Goal: Task Accomplishment & Management: Manage account settings

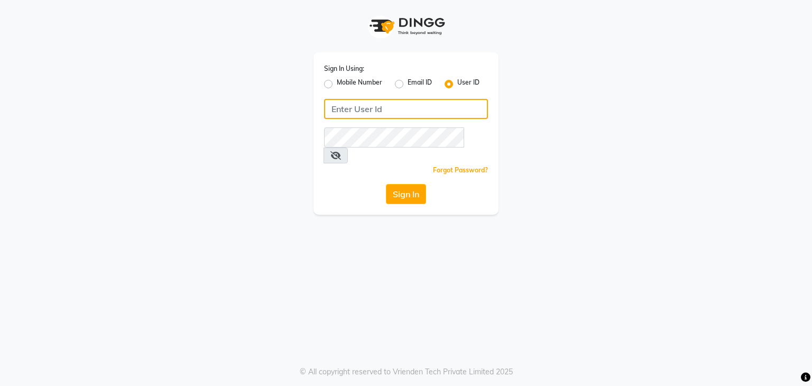
click at [367, 114] on input "Username" at bounding box center [406, 109] width 164 height 20
type input "tucsalon"
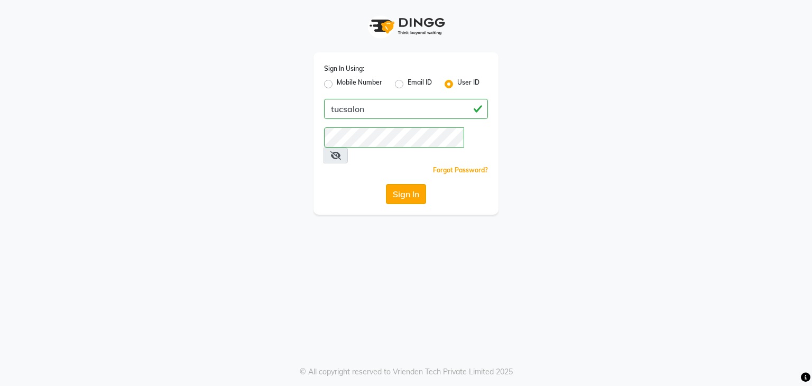
click at [406, 184] on button "Sign In" at bounding box center [406, 194] width 40 height 20
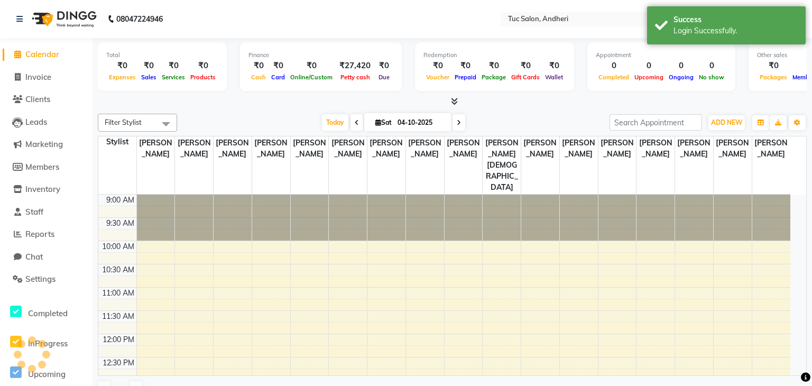
select select "en"
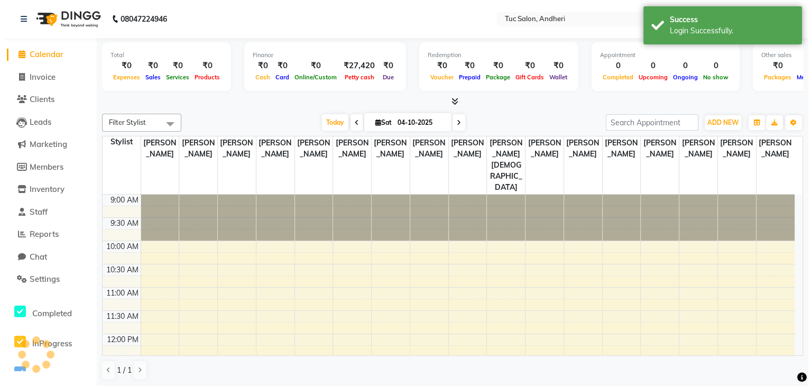
scroll to position [185, 0]
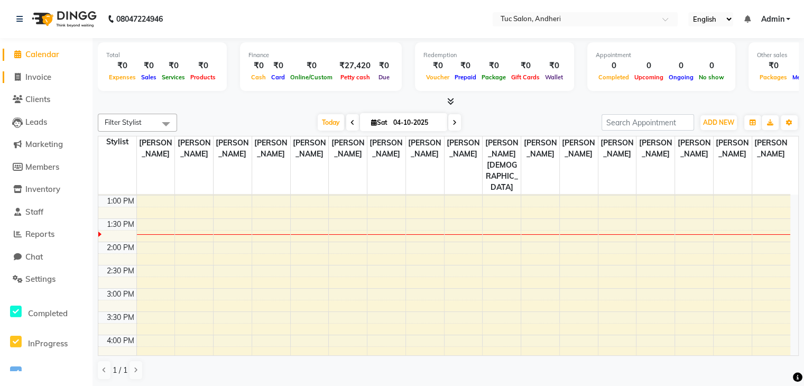
click at [27, 81] on span "Invoice" at bounding box center [38, 77] width 26 height 10
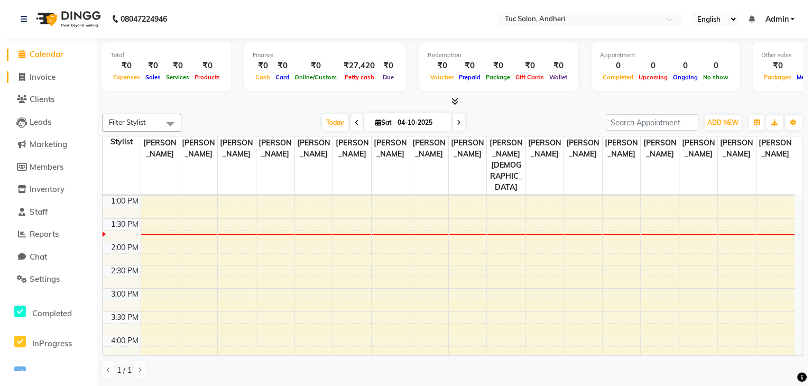
select select "service"
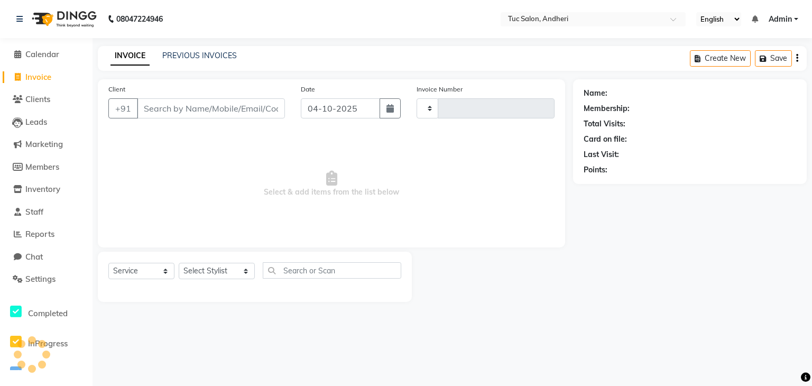
type input "0045"
select select "9101"
click at [20, 20] on icon at bounding box center [19, 18] width 6 height 7
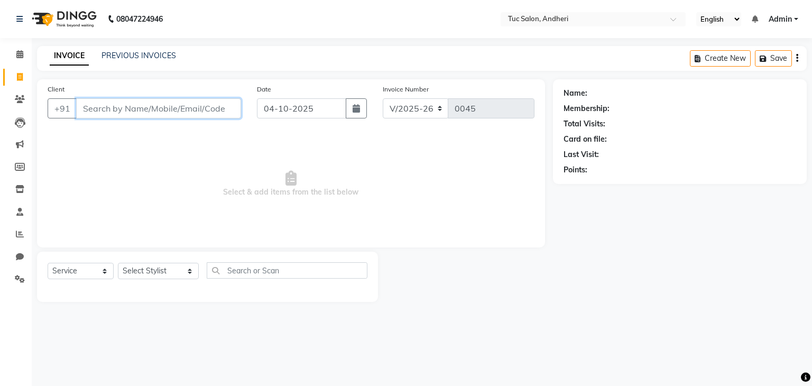
click at [111, 107] on input "Client" at bounding box center [158, 108] width 165 height 20
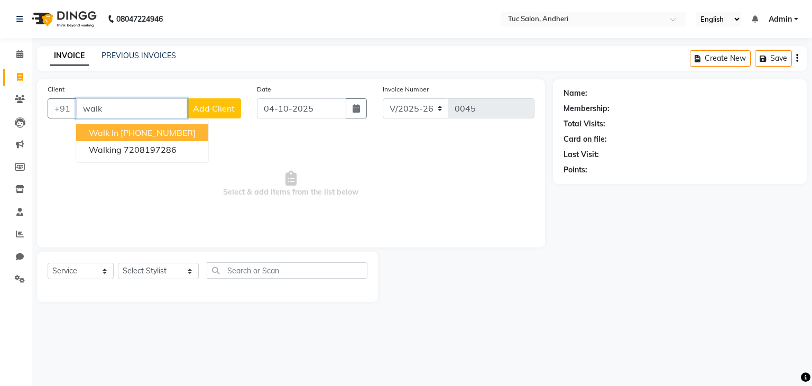
type input "walk"
click at [302, 220] on span "Select & add items from the list below" at bounding box center [291, 184] width 487 height 106
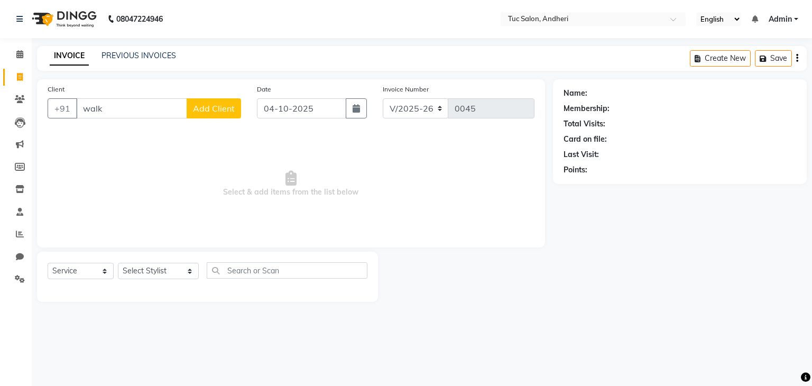
click at [784, 14] on span "Admin" at bounding box center [780, 19] width 23 height 11
click at [588, 47] on div "INVOICE PREVIOUS INVOICES Create New Save" at bounding box center [422, 58] width 770 height 25
click at [129, 149] on span "Select & add items from the list below" at bounding box center [291, 184] width 487 height 106
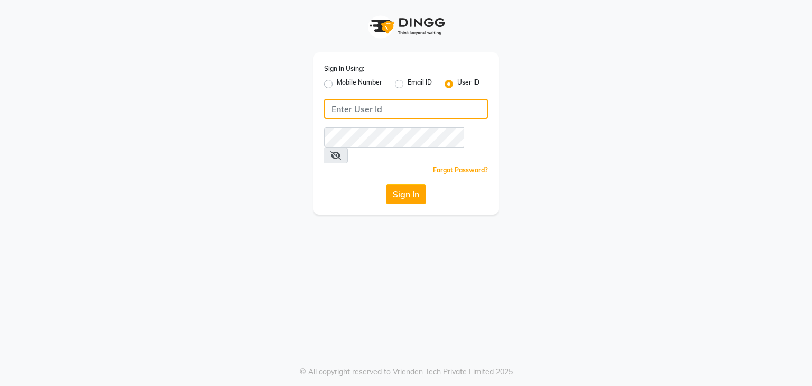
click at [344, 104] on input "Username" at bounding box center [406, 109] width 164 height 20
type input "tucsalon"
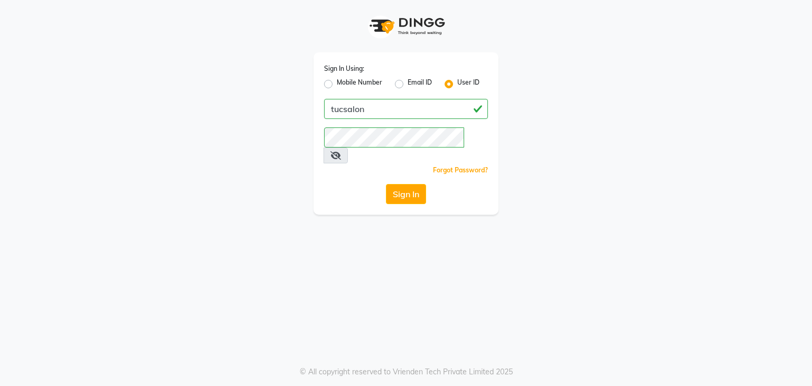
click at [341, 151] on icon at bounding box center [335, 155] width 11 height 8
click at [404, 185] on button "Sign In" at bounding box center [406, 194] width 40 height 20
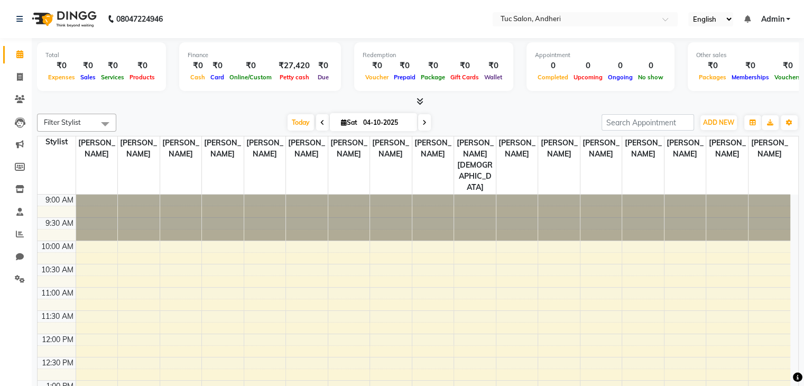
click at [565, 195] on div at bounding box center [559, 218] width 42 height 46
click at [715, 119] on span "ADD NEW" at bounding box center [718, 122] width 31 height 8
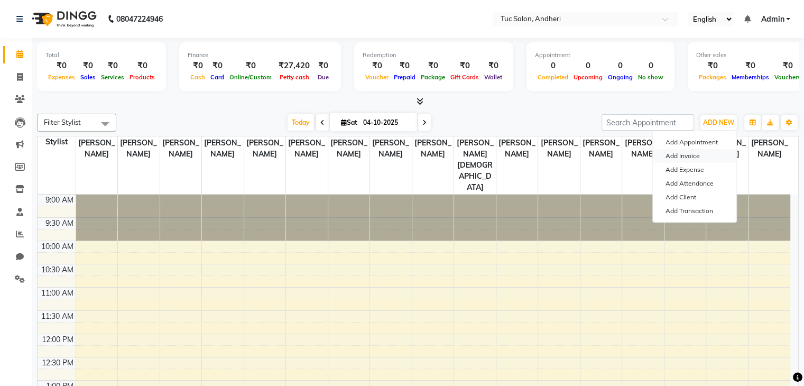
click at [685, 159] on link "Add Invoice" at bounding box center [695, 156] width 84 height 14
select select "9101"
select select "service"
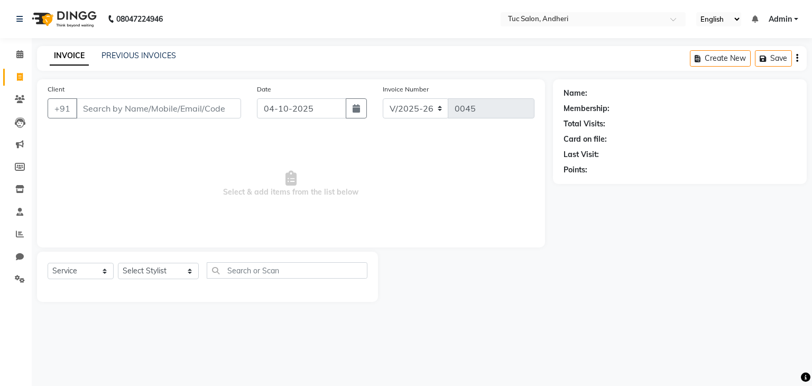
click at [104, 104] on input "Client" at bounding box center [158, 108] width 165 height 20
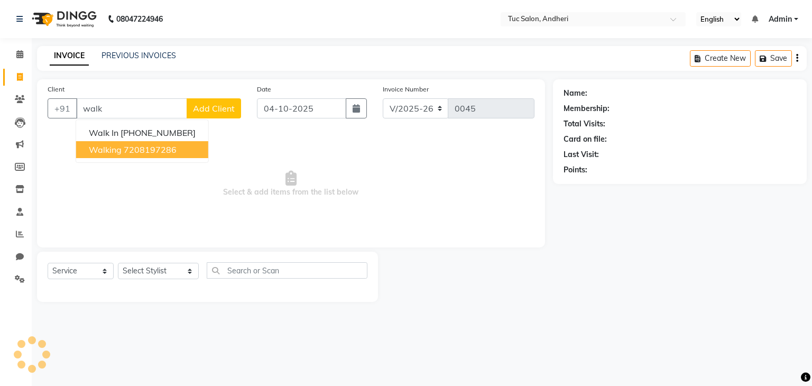
click at [134, 148] on ngb-highlight "7208197286" at bounding box center [150, 149] width 53 height 11
type input "7208197286"
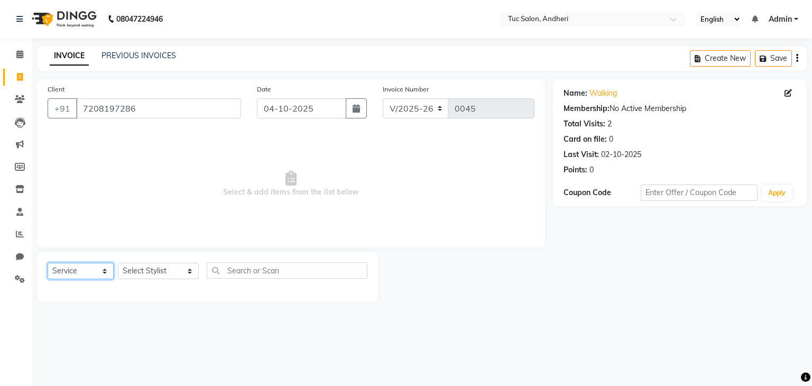
click at [100, 272] on select "Select Service Product Membership Package Voucher Prepaid Gift Card" at bounding box center [81, 271] width 66 height 16
click at [162, 271] on select "Select Stylist Daya Singh Dheeraj Mishra Manisha Kaudare manish pal Nawaz Khan …" at bounding box center [158, 271] width 81 height 16
select select "93124"
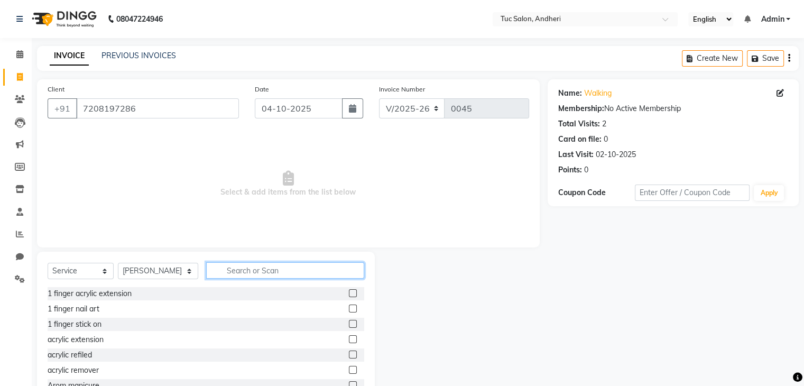
click at [227, 279] on input "text" at bounding box center [285, 270] width 158 height 16
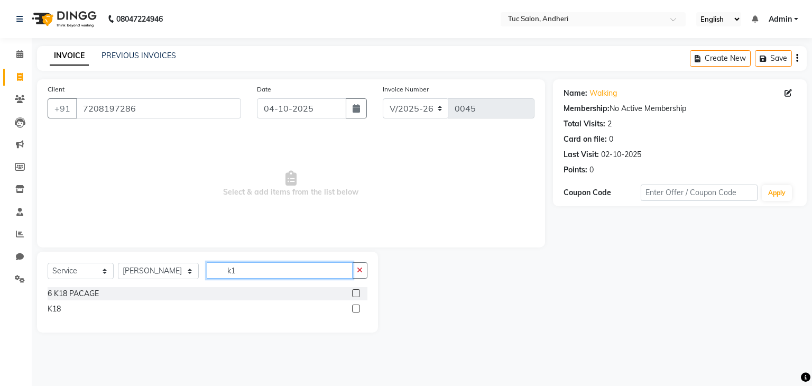
type input "k1"
click at [358, 309] on label at bounding box center [356, 308] width 8 height 8
click at [358, 309] on input "checkbox" at bounding box center [355, 309] width 7 height 7
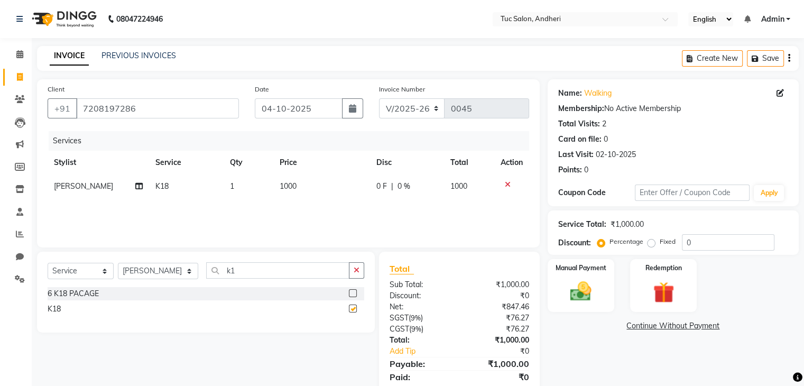
checkbox input "false"
click at [289, 191] on span "1000" at bounding box center [288, 186] width 17 height 10
select select "93124"
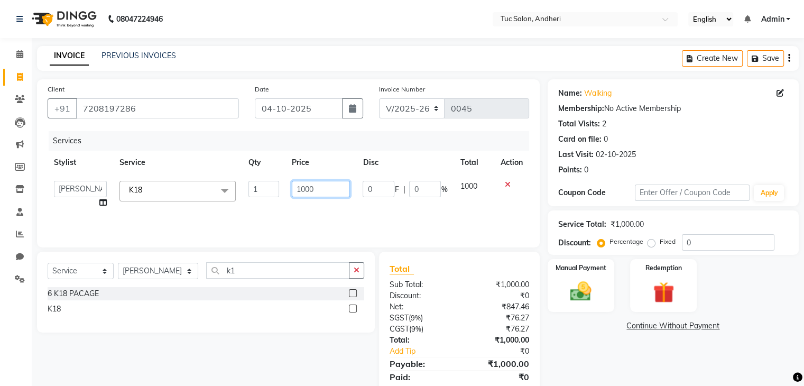
click at [306, 194] on input "1000" at bounding box center [321, 189] width 58 height 16
type input "1800"
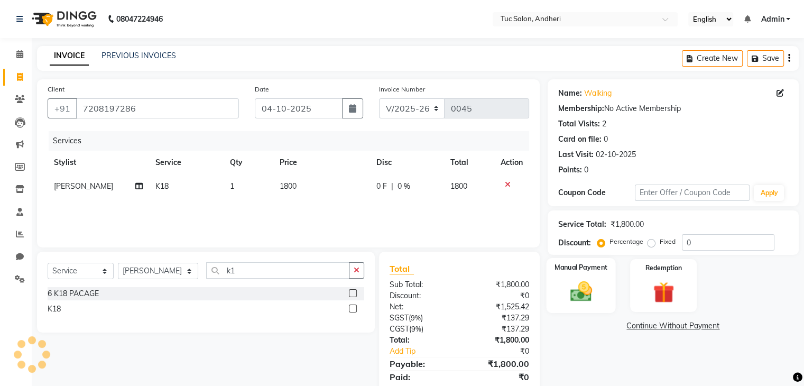
click at [559, 282] on div "Manual Payment" at bounding box center [580, 285] width 69 height 54
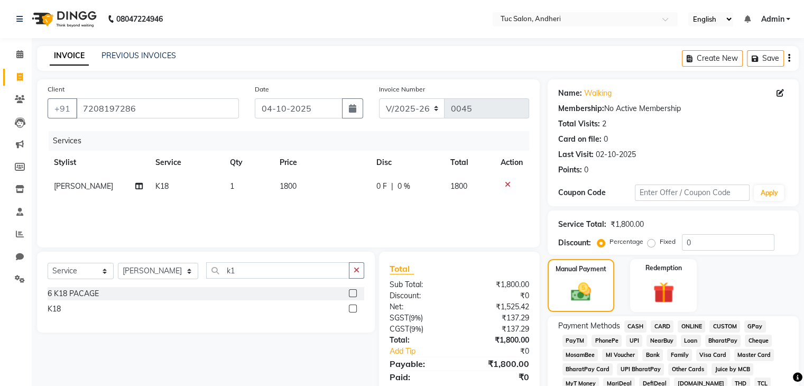
click at [636, 327] on span "CASH" at bounding box center [635, 326] width 23 height 12
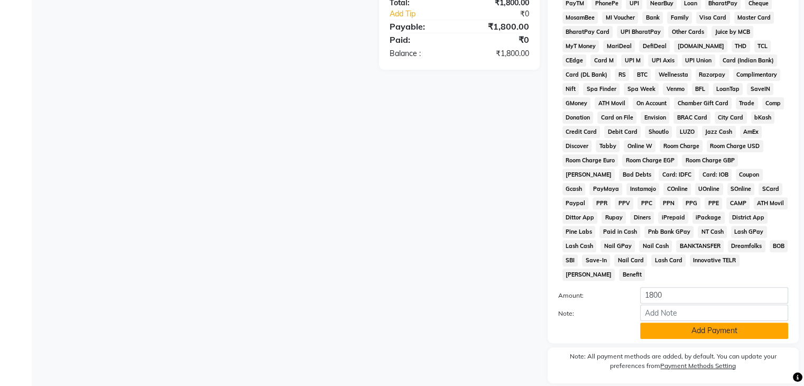
click at [745, 324] on button "Add Payment" at bounding box center [714, 330] width 148 height 16
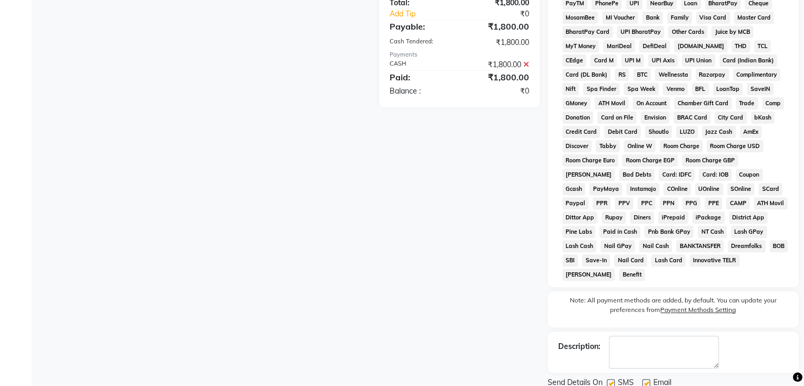
click at [641, 377] on div "SMS" at bounding box center [624, 383] width 35 height 13
click at [645, 379] on label at bounding box center [646, 383] width 8 height 8
click at [645, 380] on input "checkbox" at bounding box center [645, 383] width 7 height 7
checkbox input "false"
click at [612, 379] on label at bounding box center [611, 383] width 8 height 8
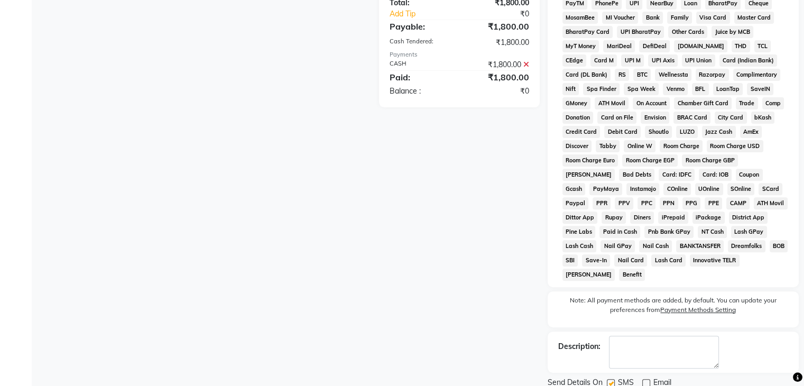
click at [612, 380] on input "checkbox" at bounding box center [610, 383] width 7 height 7
checkbox input "false"
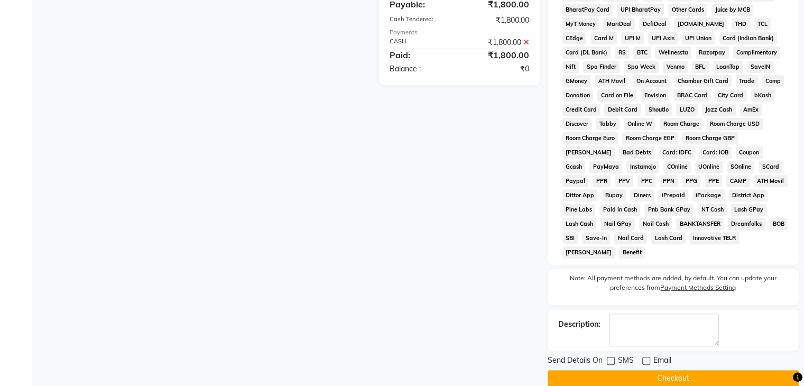
scroll to position [369, 0]
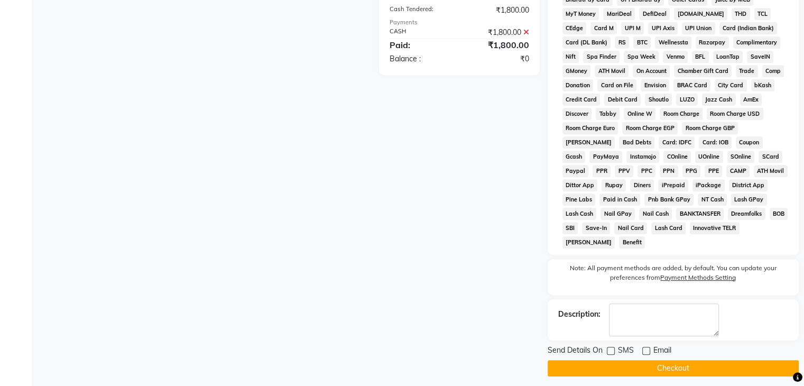
click at [793, 365] on button "Checkout" at bounding box center [673, 368] width 251 height 16
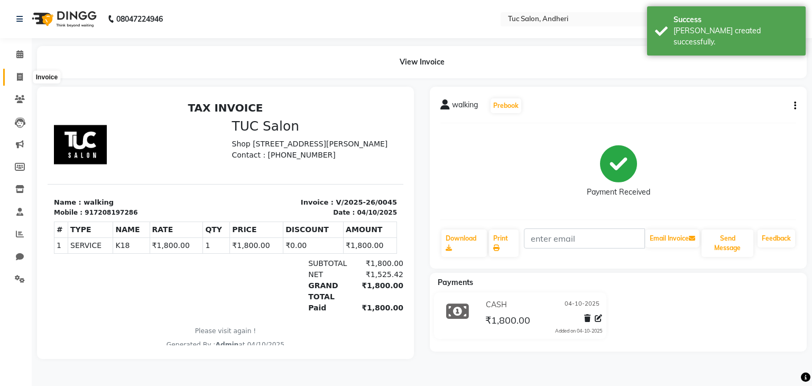
click at [15, 75] on span at bounding box center [20, 77] width 19 height 12
select select "service"
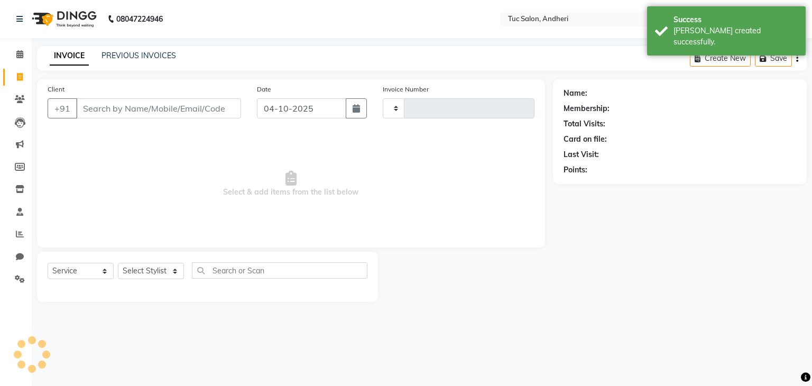
type input "0046"
select select "9101"
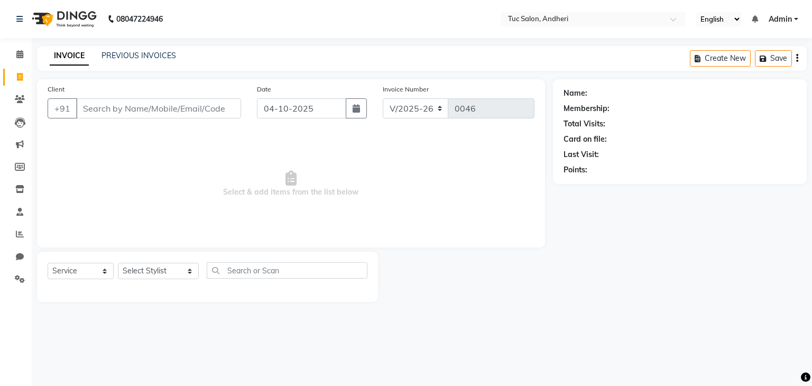
click at [91, 106] on input "Client" at bounding box center [158, 108] width 165 height 20
click at [97, 113] on input "Client" at bounding box center [158, 108] width 165 height 20
type input "shweta karma"
click at [213, 110] on span "Add Client" at bounding box center [214, 108] width 42 height 11
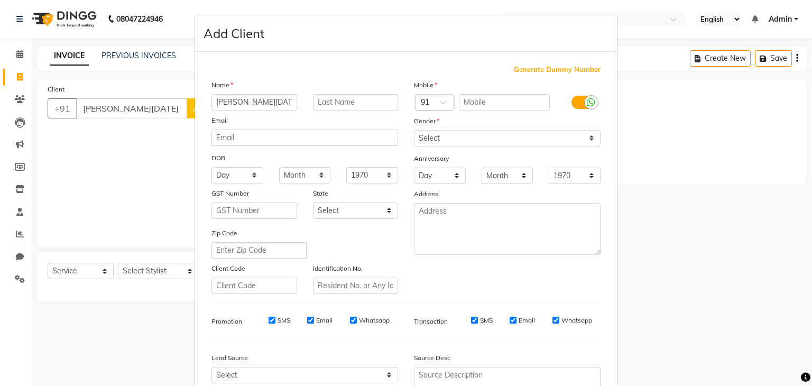
click at [482, 110] on div at bounding box center [507, 102] width 101 height 17
click at [461, 106] on input "text" at bounding box center [504, 102] width 91 height 16
type input "9819015510"
click at [445, 139] on div "Mobile Country Code × 91 9819015510 Gender Select Male Female Other Prefer Not …" at bounding box center [507, 186] width 202 height 215
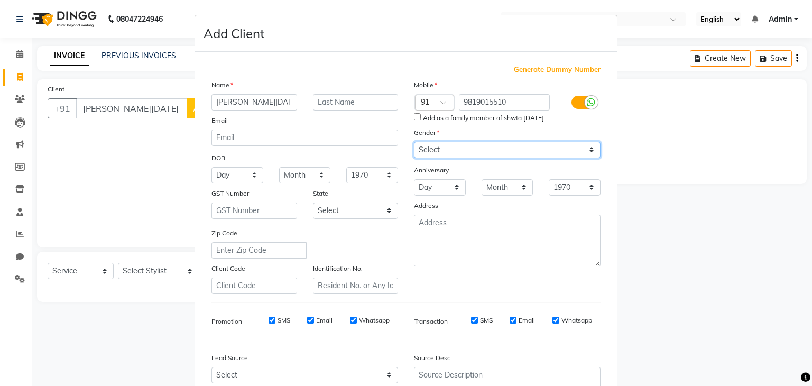
select select "female"
click at [414, 142] on select "Select Male Female Other Prefer Not To Say" at bounding box center [507, 150] width 187 height 16
click at [599, 365] on div "Source Desc" at bounding box center [507, 359] width 202 height 15
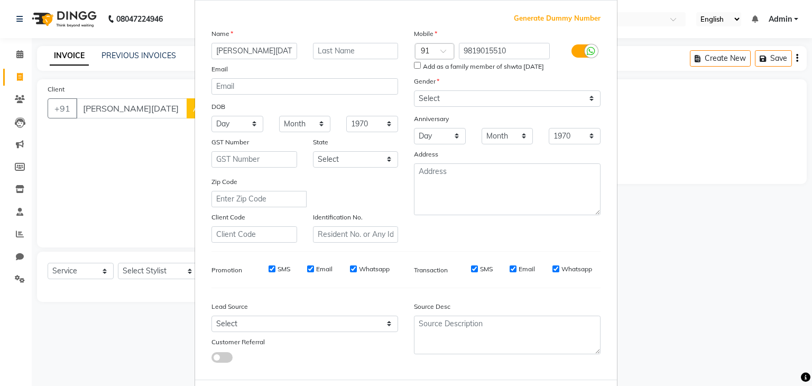
scroll to position [107, 0]
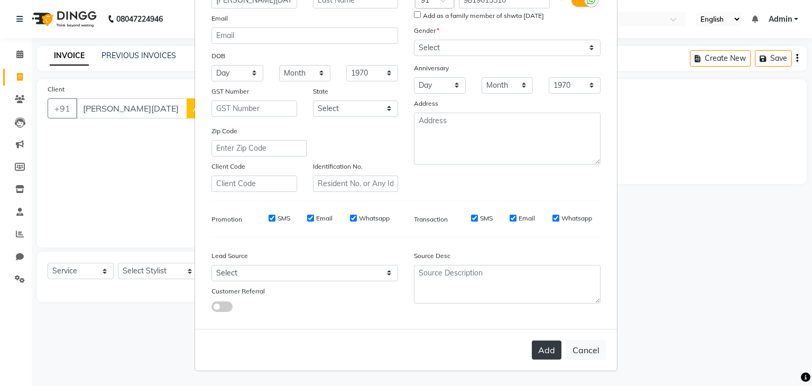
click at [546, 347] on button "Add" at bounding box center [547, 349] width 30 height 19
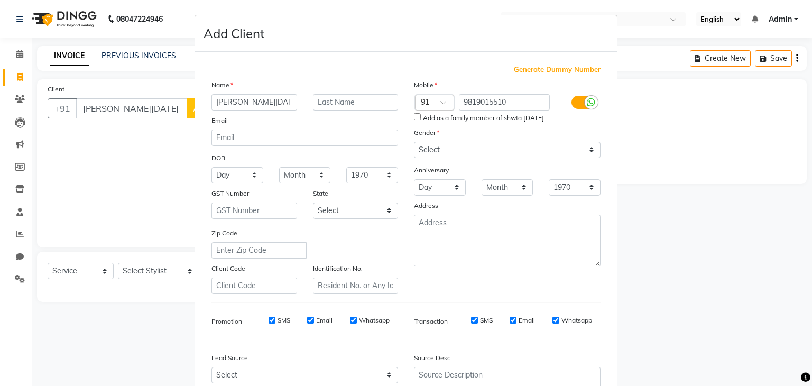
scroll to position [0, 0]
click at [274, 104] on input "shweta karma" at bounding box center [254, 102] width 86 height 16
click at [121, 143] on ngb-modal-window "Add Client Generate Dummy Number Name shweta karma Email DOB Day 01 02 03 04 05…" at bounding box center [406, 193] width 812 height 386
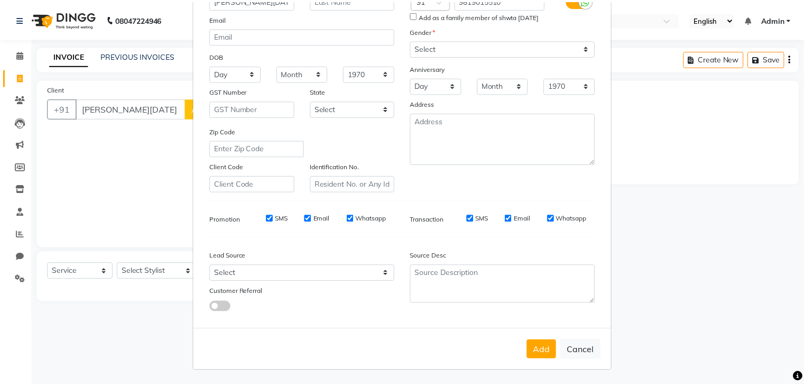
scroll to position [107, 0]
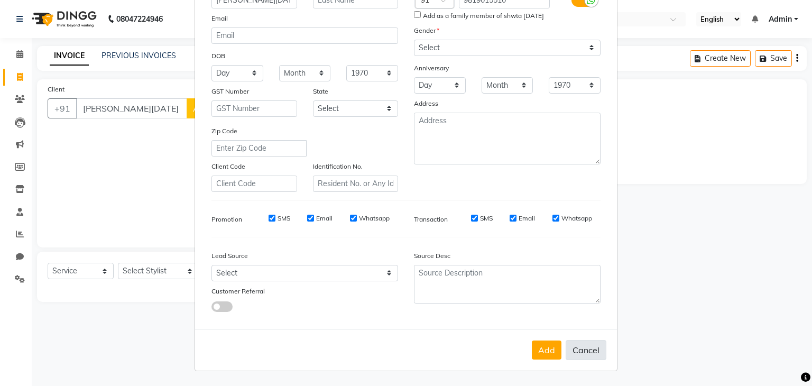
click at [575, 353] on button "Cancel" at bounding box center [586, 350] width 41 height 20
select select
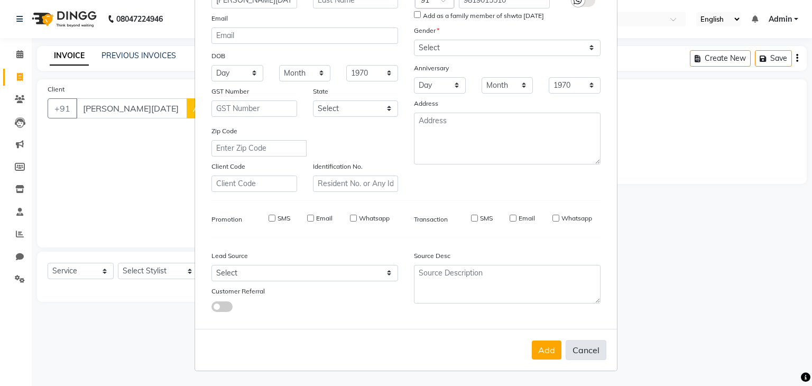
select select
checkbox input "false"
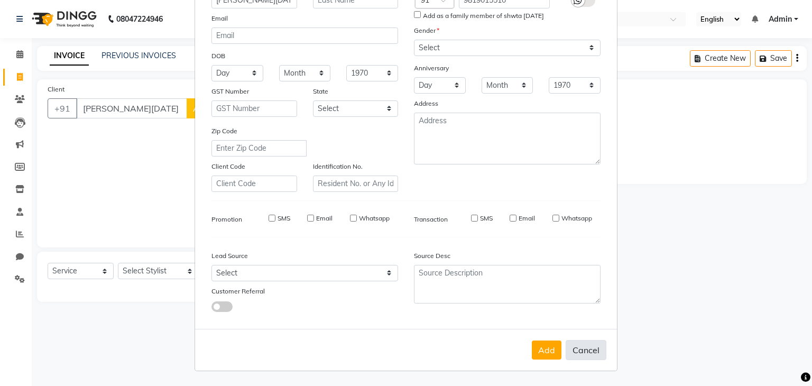
checkbox input "false"
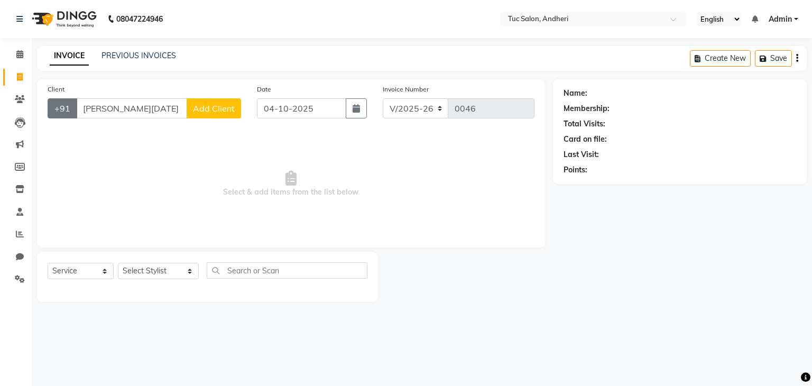
click at [61, 112] on button "+91" at bounding box center [63, 108] width 30 height 20
click at [148, 108] on input "shweta karma" at bounding box center [131, 108] width 111 height 20
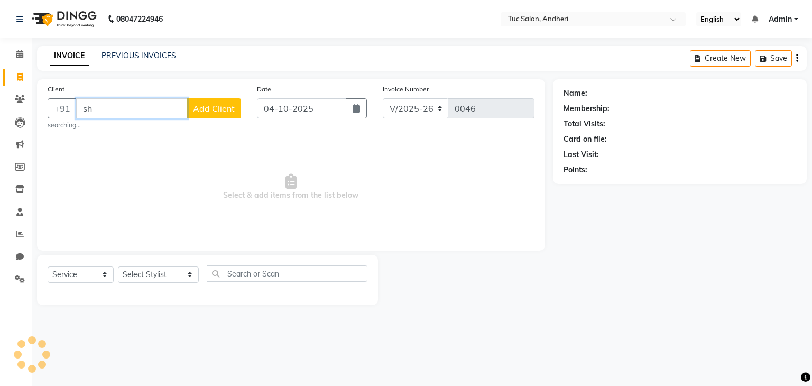
type input "s"
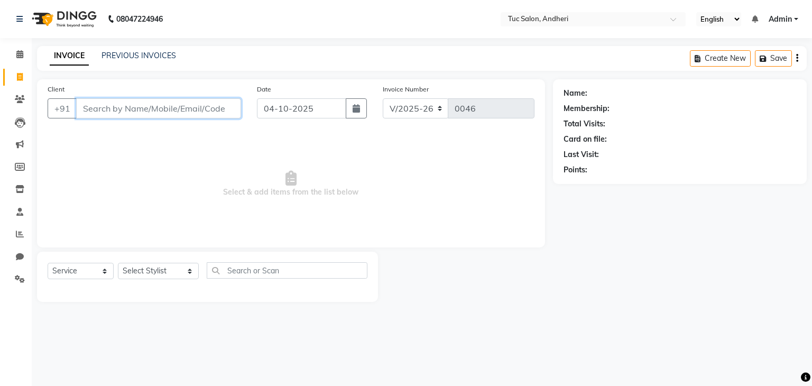
click at [148, 108] on input "Client" at bounding box center [158, 108] width 165 height 20
click at [148, 108] on input "9" at bounding box center [158, 108] width 165 height 20
drag, startPoint x: 148, startPoint y: 107, endPoint x: 122, endPoint y: 110, distance: 26.7
click at [122, 110] on input "98" at bounding box center [158, 108] width 165 height 20
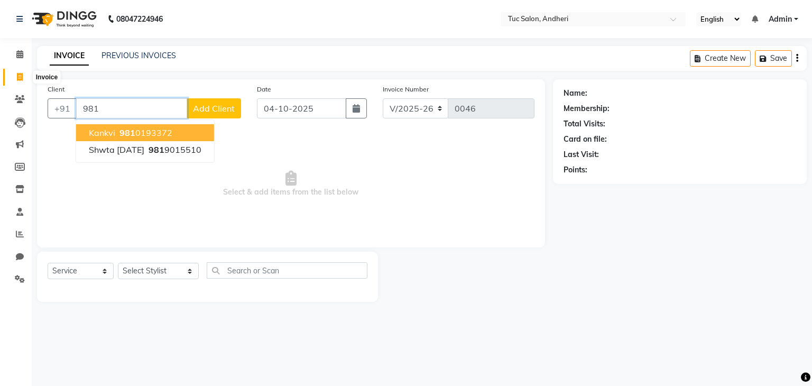
type input "981"
click at [25, 77] on span at bounding box center [20, 77] width 19 height 12
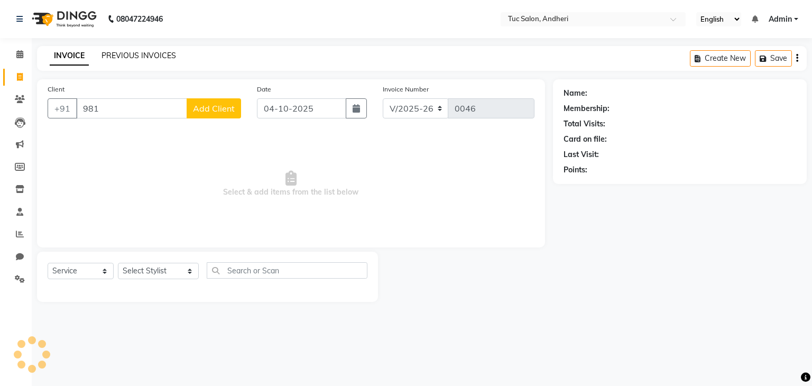
click at [117, 53] on link "PREVIOUS INVOICES" at bounding box center [138, 56] width 75 height 10
click at [17, 51] on icon at bounding box center [19, 54] width 7 height 8
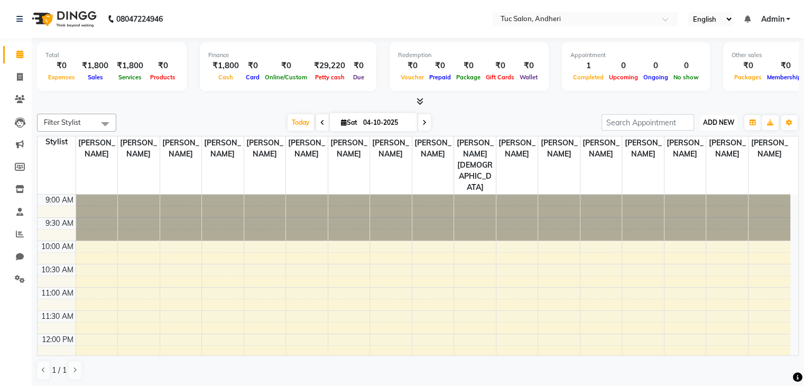
click at [721, 126] on button "ADD NEW Toggle Dropdown" at bounding box center [718, 122] width 36 height 15
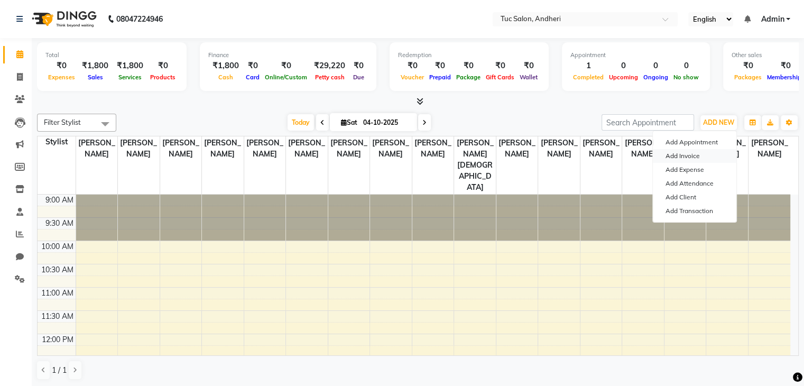
click at [691, 153] on link "Add Invoice" at bounding box center [695, 156] width 84 height 14
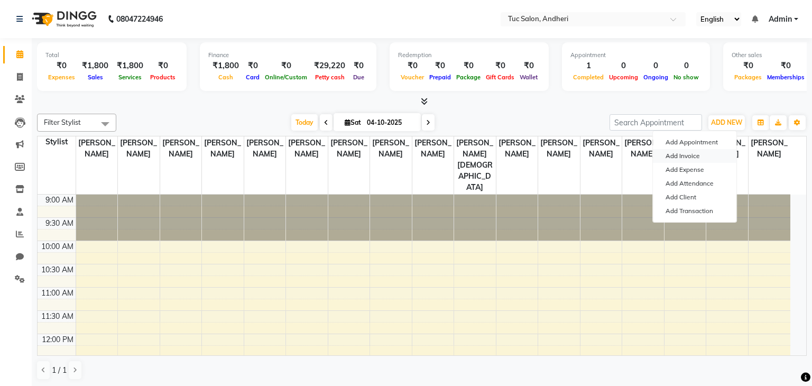
select select "9101"
select select "service"
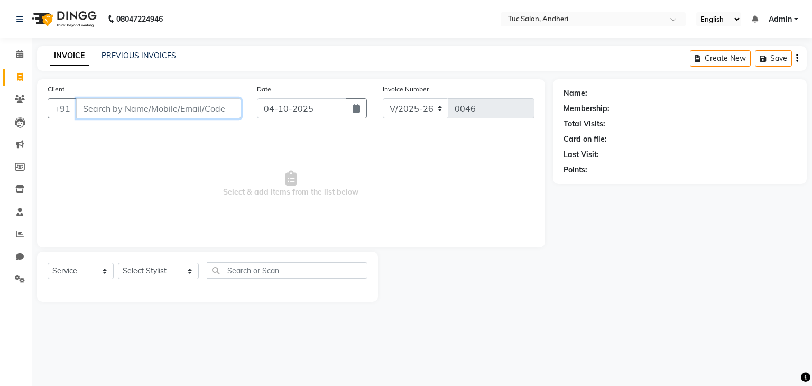
click at [195, 112] on input "Client" at bounding box center [158, 108] width 165 height 20
type input "shweta"
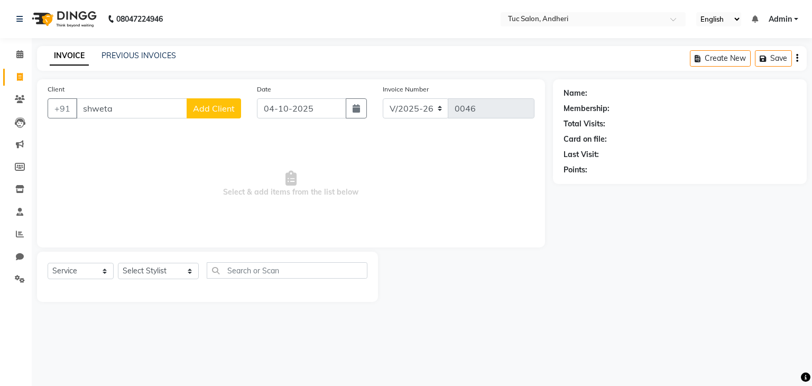
click at [195, 112] on span "Add Client" at bounding box center [214, 108] width 42 height 11
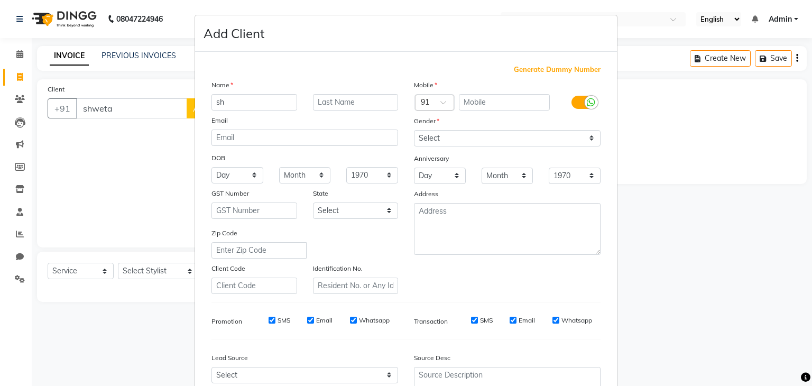
type input "s"
click at [195, 112] on div "Generate Dummy Number Name Email DOB Day 01 02 03 04 05 06 07 08 09 10 11 12 13…" at bounding box center [406, 241] width 422 height 379
click at [114, 107] on ngb-modal-window "Add Client Generate Dummy Number Name Email DOB Day 01 02 03 04 05 06 07 08 09 …" at bounding box center [406, 193] width 812 height 386
click at [115, 110] on ngb-modal-window "Add Client Generate Dummy Number Name Email DOB Day 01 02 03 04 05 06 07 08 09 …" at bounding box center [406, 193] width 812 height 386
click at [133, 102] on ngb-modal-window "Add Client Generate Dummy Number Name Email DOB Day 01 02 03 04 05 06 07 08 09 …" at bounding box center [406, 193] width 812 height 386
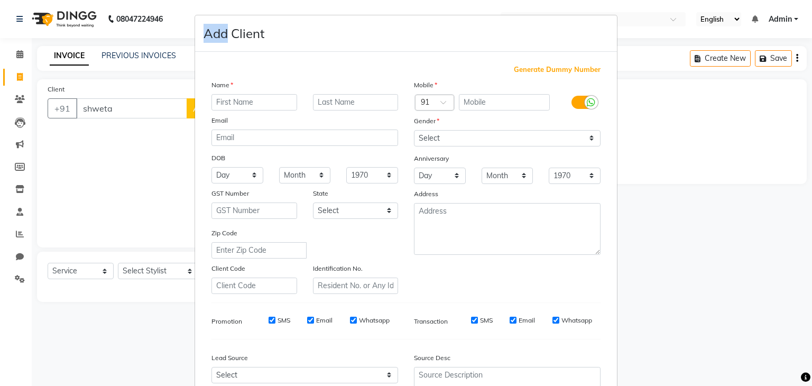
click at [133, 102] on ngb-modal-window "Add Client Generate Dummy Number Name Email DOB Day 01 02 03 04 05 06 07 08 09 …" at bounding box center [406, 193] width 812 height 386
click at [249, 98] on input "text" at bounding box center [254, 102] width 86 height 16
type input "shweta"
click at [338, 107] on input "text" at bounding box center [356, 102] width 86 height 16
click at [338, 107] on input "karma" at bounding box center [356, 102] width 86 height 16
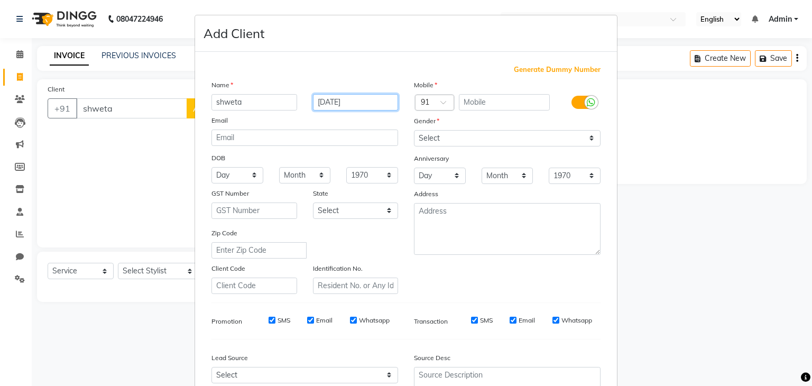
type input "karma"
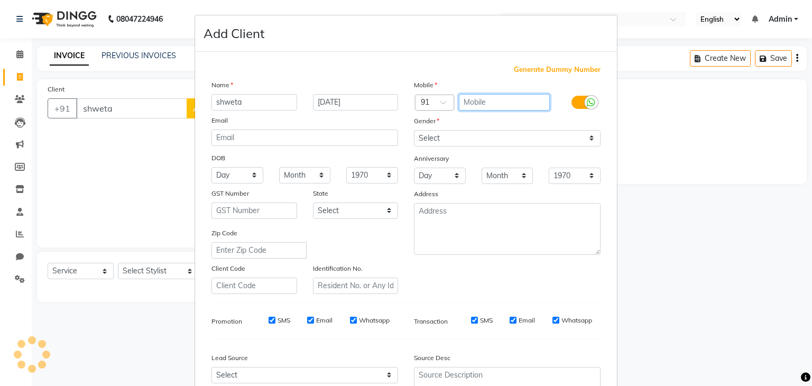
click at [480, 105] on input "text" at bounding box center [504, 102] width 91 height 16
type input "9819015510"
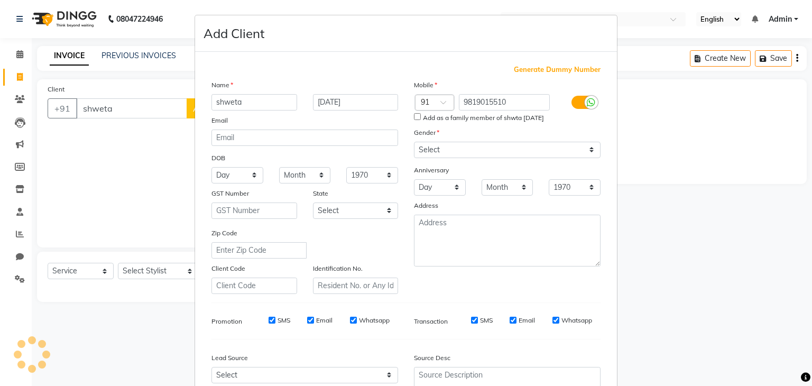
click at [165, 178] on ngb-modal-window "Add Client Generate Dummy Number Name shweta karma Email DOB Day 01 02 03 04 05…" at bounding box center [406, 193] width 812 height 386
click at [706, 227] on ngb-modal-window "Add Client Generate Dummy Number Name shweta karma Email DOB Day 01 02 03 04 05…" at bounding box center [406, 193] width 812 height 386
click at [204, 161] on div "DOB" at bounding box center [221, 159] width 34 height 15
click at [16, 55] on ngb-modal-window "Add Client Generate Dummy Number Name shweta karma Email DOB Day 01 02 03 04 05…" at bounding box center [406, 193] width 812 height 386
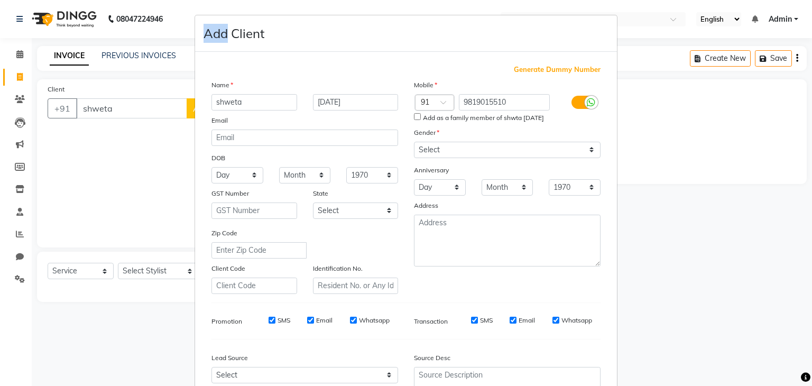
click at [16, 56] on ngb-modal-window "Add Client Generate Dummy Number Name shweta karma Email DOB Day 01 02 03 04 05…" at bounding box center [406, 193] width 812 height 386
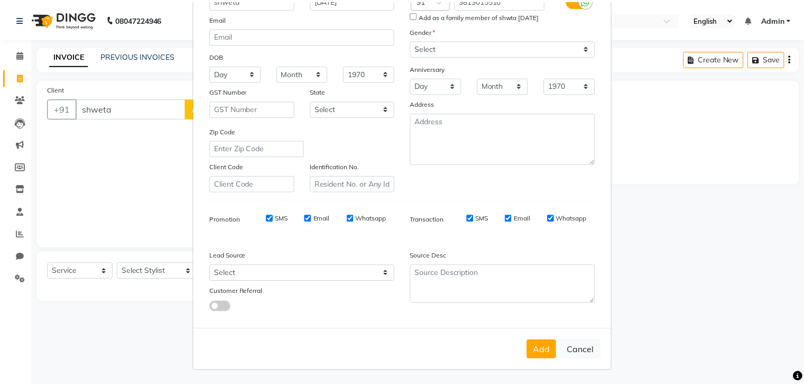
scroll to position [107, 0]
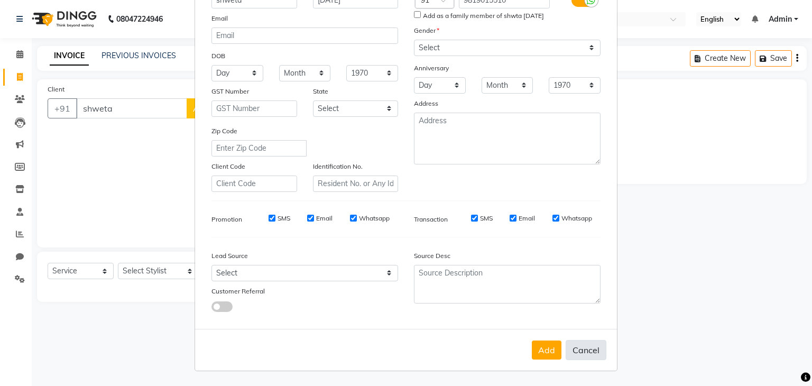
click at [588, 358] on button "Cancel" at bounding box center [586, 350] width 41 height 20
select select
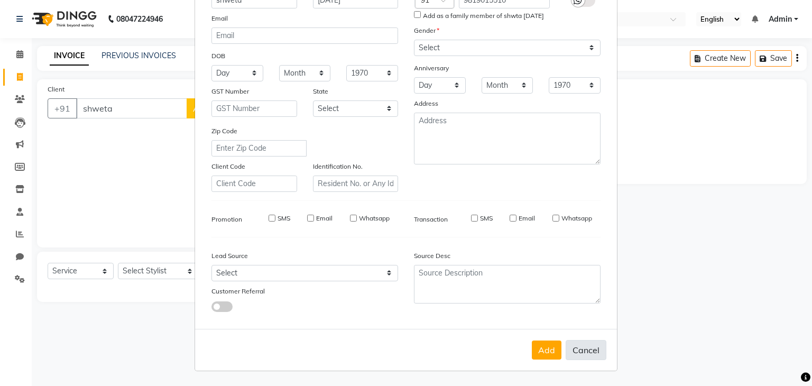
select select
checkbox input "false"
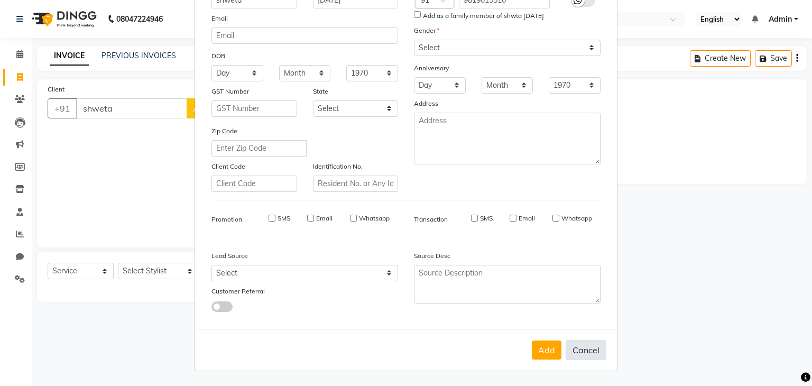
checkbox input "false"
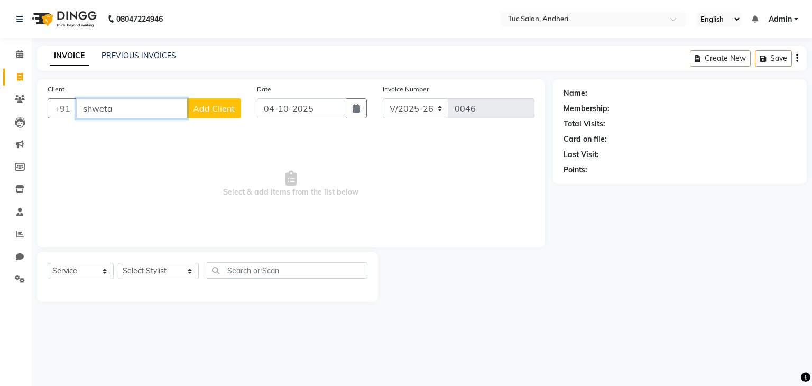
click at [155, 116] on input "shweta" at bounding box center [131, 108] width 111 height 20
type input "s"
click at [155, 116] on input "karna" at bounding box center [131, 108] width 111 height 20
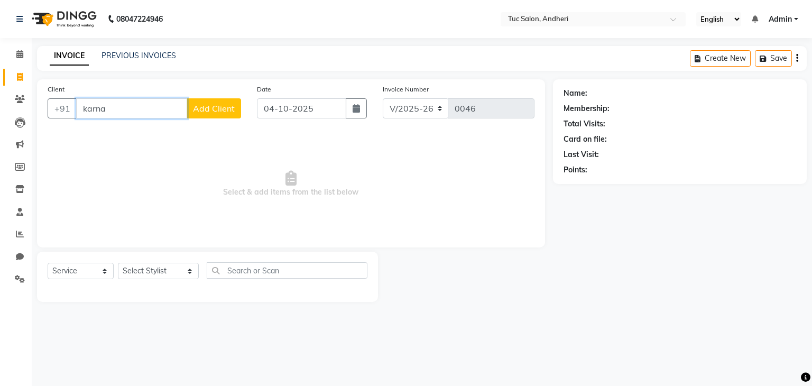
click at [147, 115] on input "karna" at bounding box center [131, 108] width 111 height 20
click at [108, 105] on input "karna" at bounding box center [131, 108] width 111 height 20
type input "k"
click at [138, 109] on input "Client" at bounding box center [158, 108] width 165 height 20
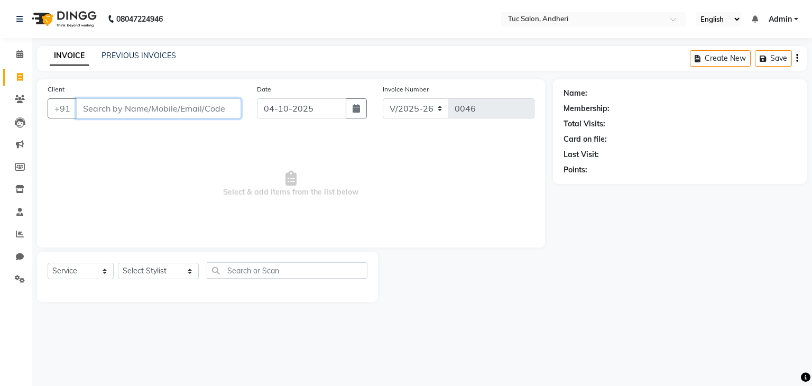
click at [138, 109] on input "Client" at bounding box center [158, 108] width 165 height 20
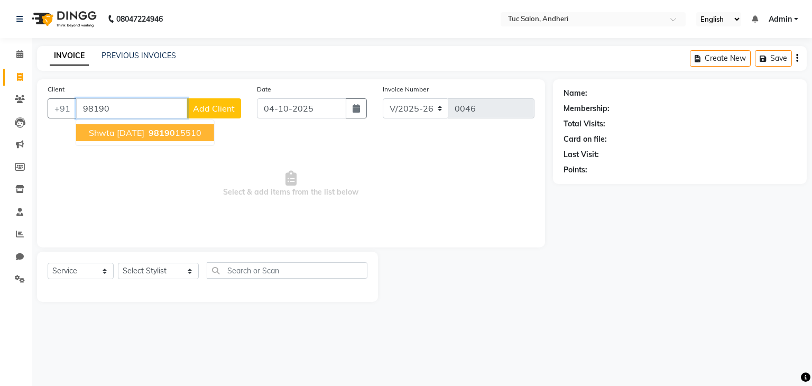
click at [91, 135] on span "shwta karma" at bounding box center [117, 132] width 56 height 11
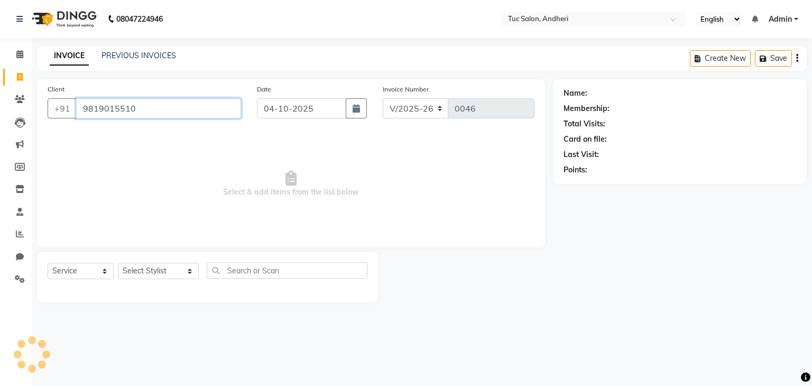
type input "9819015510"
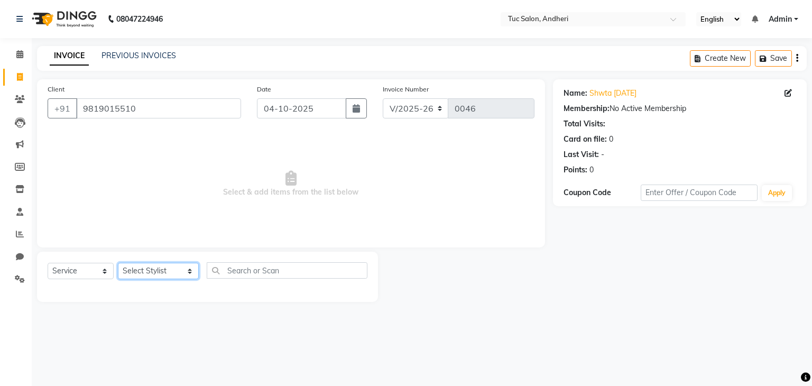
click at [167, 270] on select "Select Stylist Daya Singh Dheeraj Mishra Manisha Kaudare manish pal Nawaz Khan …" at bounding box center [158, 271] width 81 height 16
select select "93126"
click at [118, 263] on select "Select Stylist Daya Singh Dheeraj Mishra Manisha Kaudare manish pal Nawaz Khan …" at bounding box center [158, 271] width 81 height 16
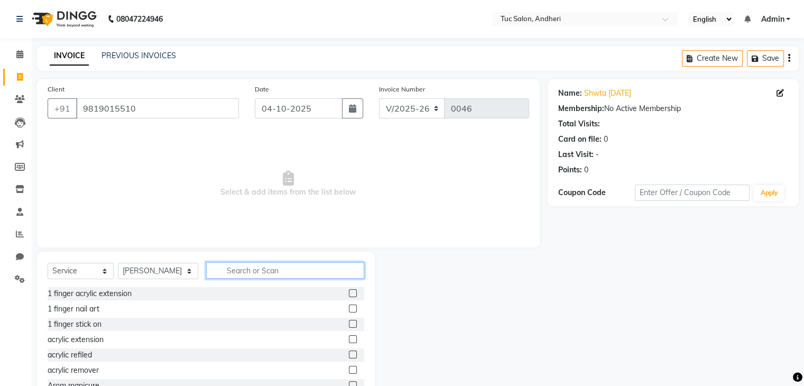
click at [247, 270] on input "text" at bounding box center [285, 270] width 158 height 16
type input "bas"
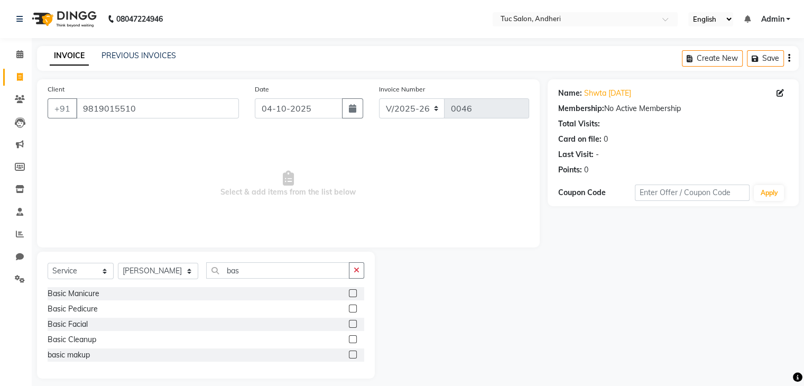
click at [356, 309] on label at bounding box center [353, 308] width 8 height 8
click at [356, 309] on input "checkbox" at bounding box center [352, 309] width 7 height 7
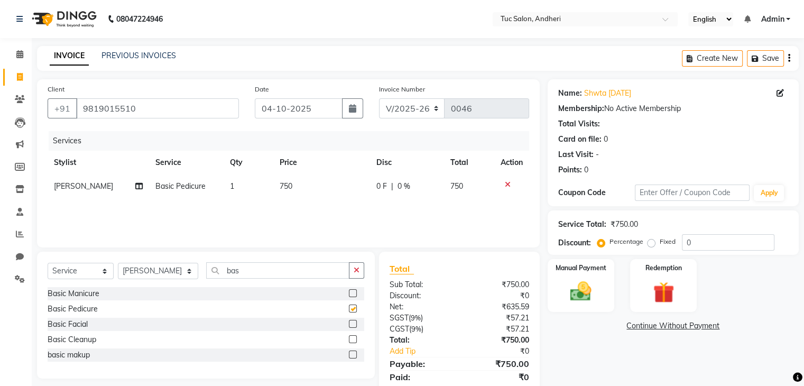
checkbox input "false"
click at [285, 273] on input "bas" at bounding box center [277, 270] width 143 height 16
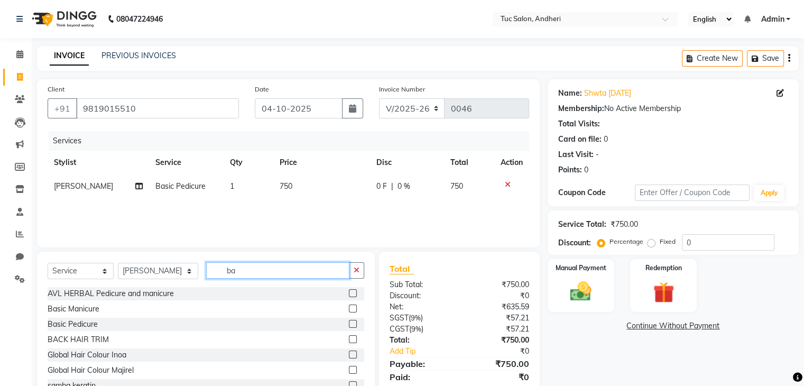
click at [285, 273] on input "ba" at bounding box center [277, 270] width 143 height 16
type input "b"
type input "n"
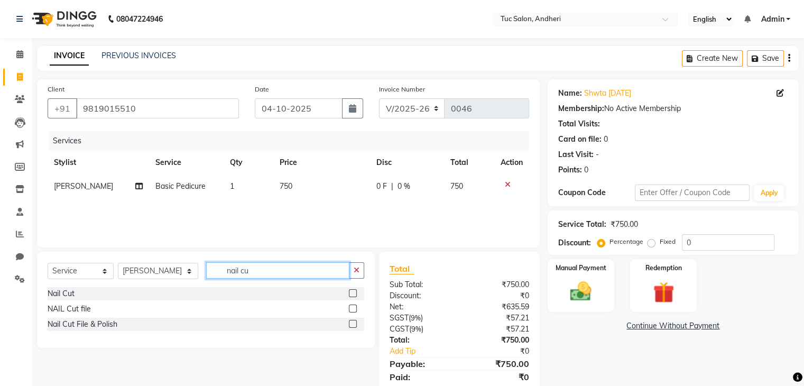
type input "nail cu"
click at [354, 309] on label at bounding box center [353, 308] width 8 height 8
click at [354, 309] on input "checkbox" at bounding box center [352, 309] width 7 height 7
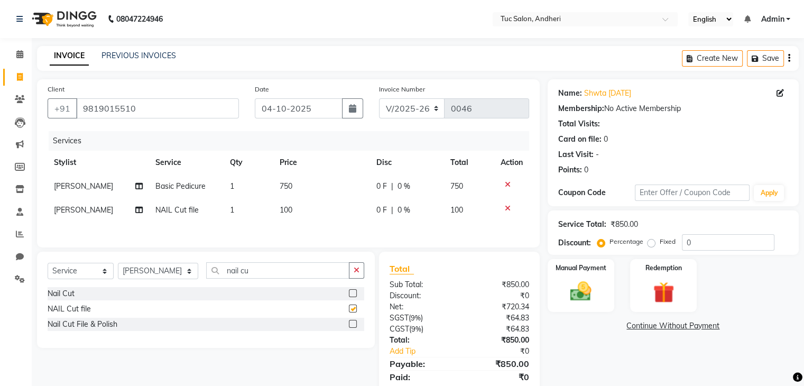
checkbox input "false"
click at [329, 274] on input "nail cu" at bounding box center [277, 270] width 143 height 16
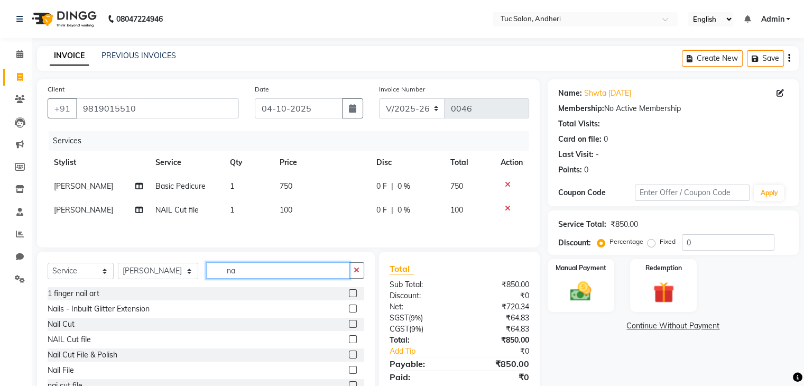
type input "n"
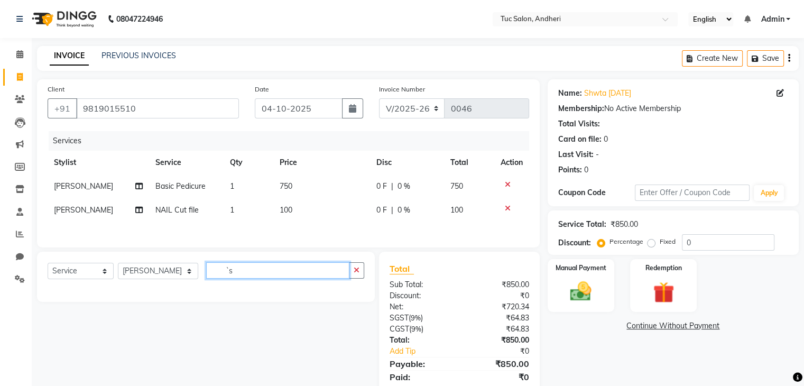
type input "`"
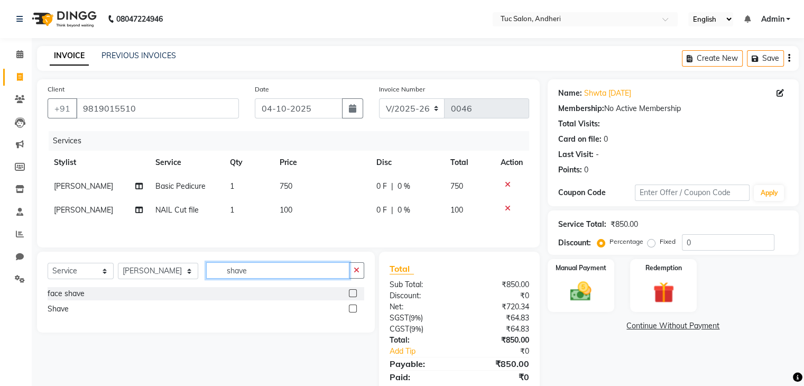
type input "shave"
click at [352, 312] on label at bounding box center [353, 308] width 8 height 8
click at [352, 312] on input "checkbox" at bounding box center [352, 309] width 7 height 7
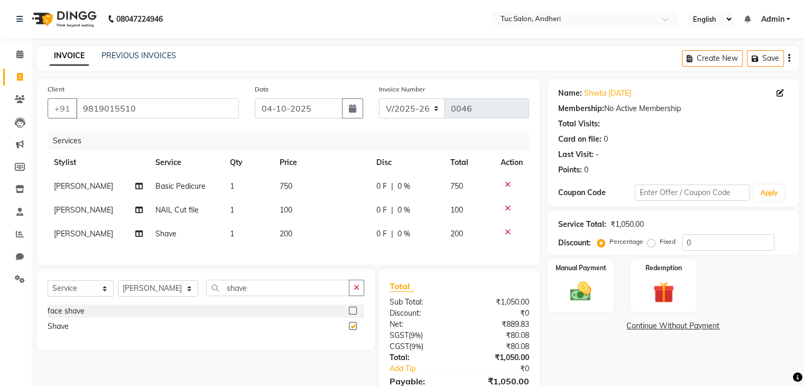
checkbox input "false"
click at [581, 280] on img at bounding box center [580, 291] width 35 height 25
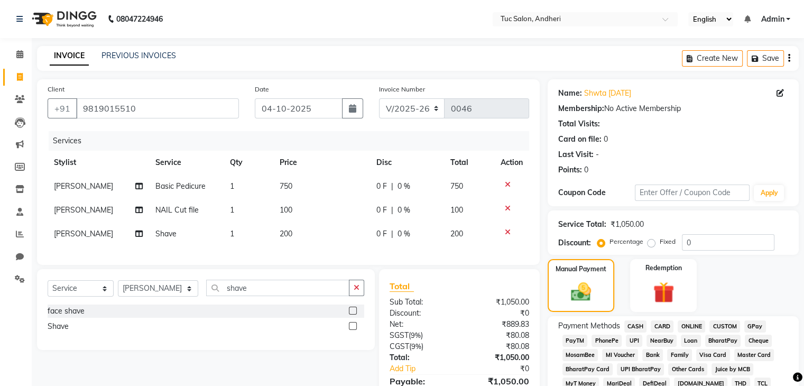
click at [756, 327] on span "GPay" at bounding box center [755, 326] width 22 height 12
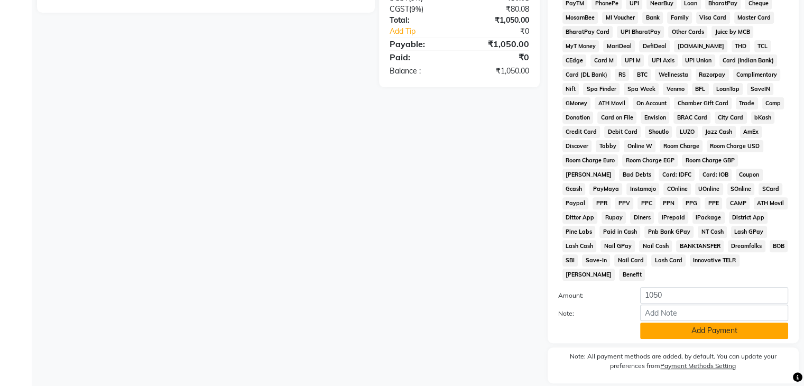
click at [670, 332] on button "Add Payment" at bounding box center [714, 330] width 148 height 16
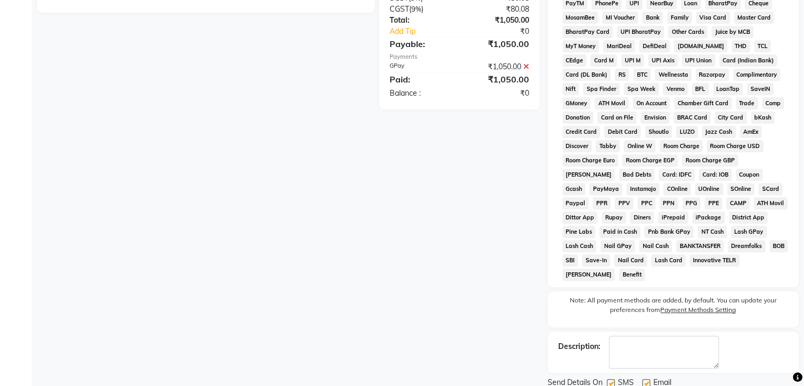
click at [609, 379] on label at bounding box center [611, 383] width 8 height 8
click at [609, 380] on input "checkbox" at bounding box center [610, 383] width 7 height 7
checkbox input "false"
click at [642, 379] on label at bounding box center [646, 383] width 8 height 8
click at [642, 380] on input "checkbox" at bounding box center [645, 383] width 7 height 7
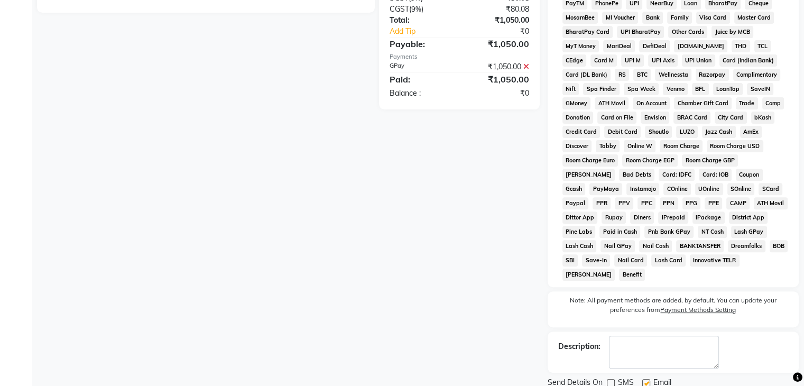
checkbox input "false"
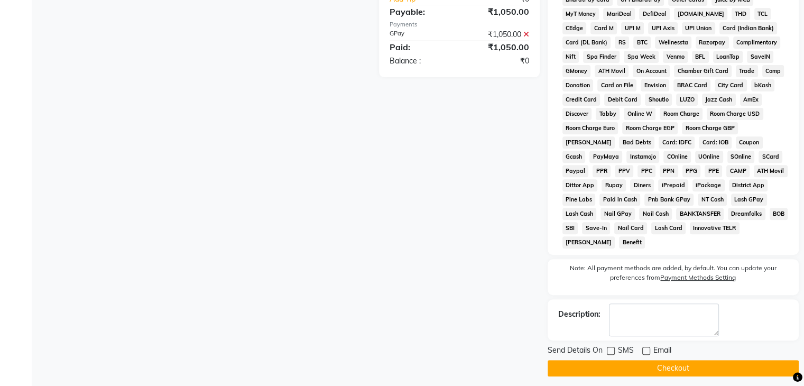
click at [760, 364] on button "Checkout" at bounding box center [673, 368] width 251 height 16
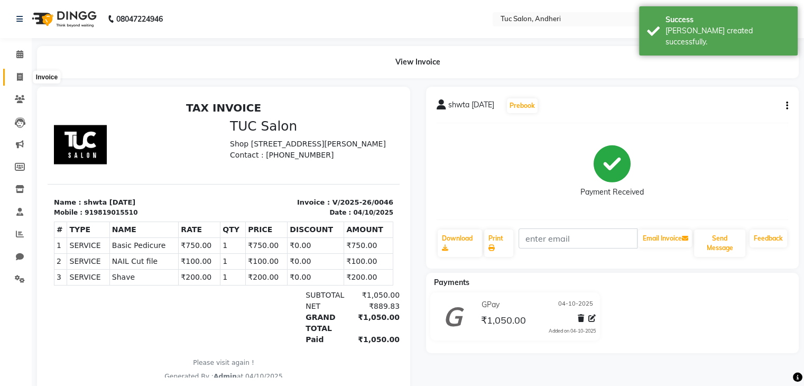
click at [17, 72] on span at bounding box center [20, 77] width 19 height 12
select select "9101"
select select "service"
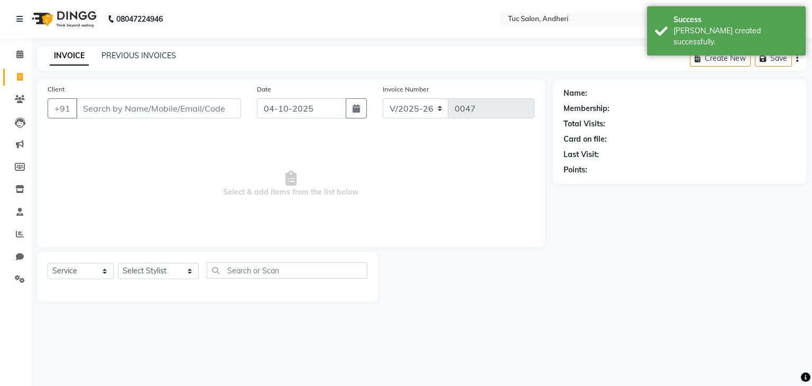
click at [122, 110] on input "Client" at bounding box center [158, 108] width 165 height 20
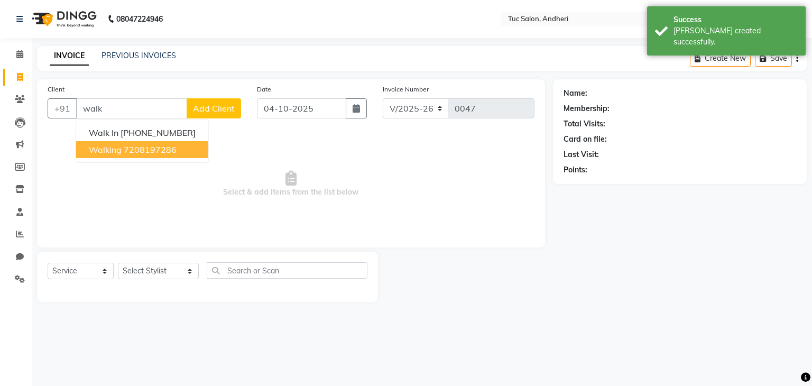
click at [150, 154] on ngb-highlight "7208197286" at bounding box center [150, 149] width 53 height 11
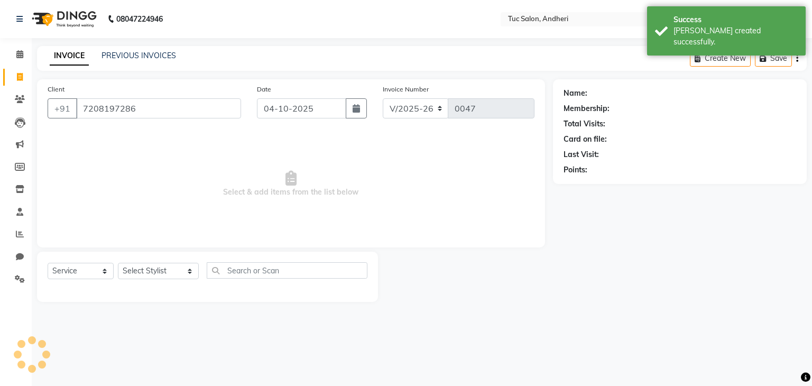
type input "7208197286"
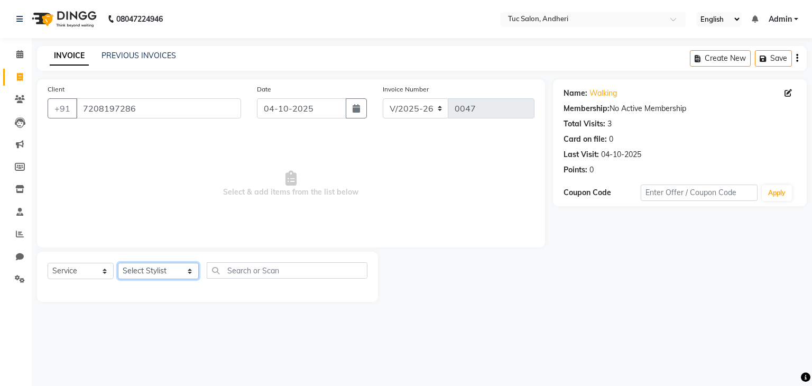
click at [142, 271] on select "Select Stylist Daya Singh Dheeraj Mishra Manisha Kaudare manish pal Nawaz Khan …" at bounding box center [158, 271] width 81 height 16
select select "93125"
click at [118, 263] on select "Select Stylist Daya Singh Dheeraj Mishra Manisha Kaudare manish pal Nawaz Khan …" at bounding box center [158, 271] width 81 height 16
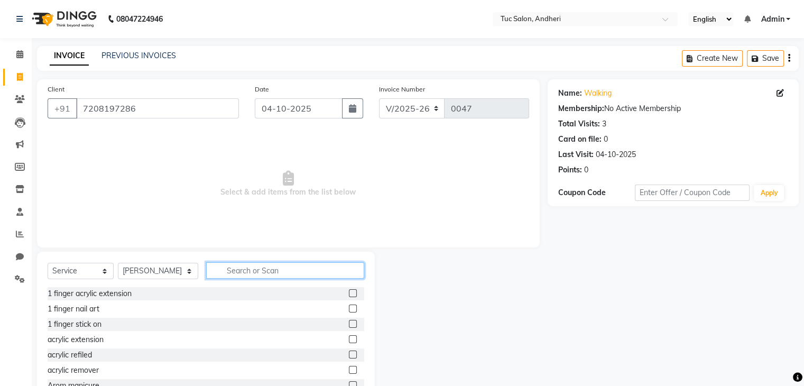
click at [235, 271] on input "text" at bounding box center [285, 270] width 158 height 16
type input "touchu"
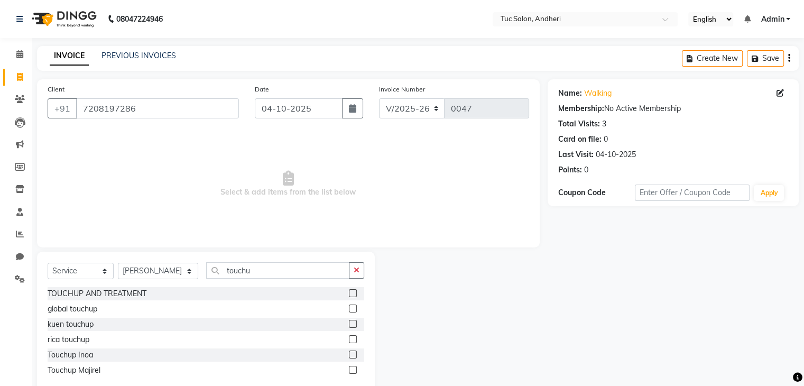
click at [109, 372] on div "Touchup Majirel" at bounding box center [206, 370] width 317 height 13
click at [349, 372] on label at bounding box center [353, 370] width 8 height 8
click at [349, 372] on input "checkbox" at bounding box center [352, 370] width 7 height 7
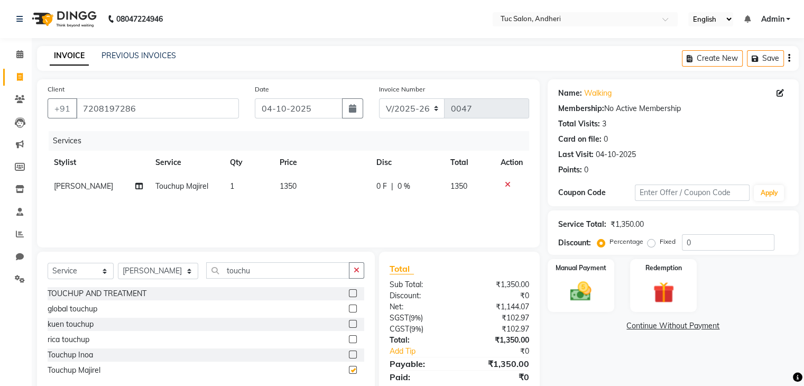
checkbox input "false"
click at [302, 184] on td "1350" at bounding box center [321, 186] width 97 height 24
select select "93125"
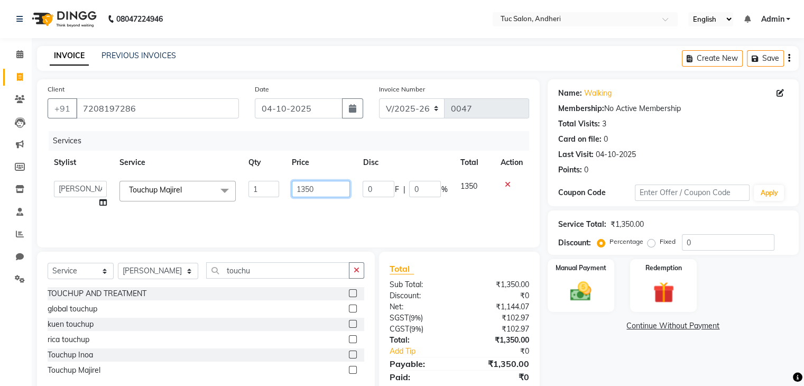
click at [315, 195] on input "1350" at bounding box center [321, 189] width 58 height 16
type input "1"
type input "800"
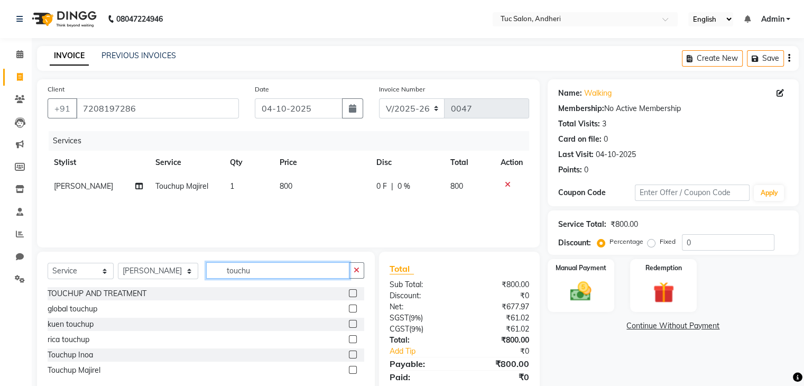
click at [293, 274] on input "touchu" at bounding box center [277, 270] width 143 height 16
type input "t"
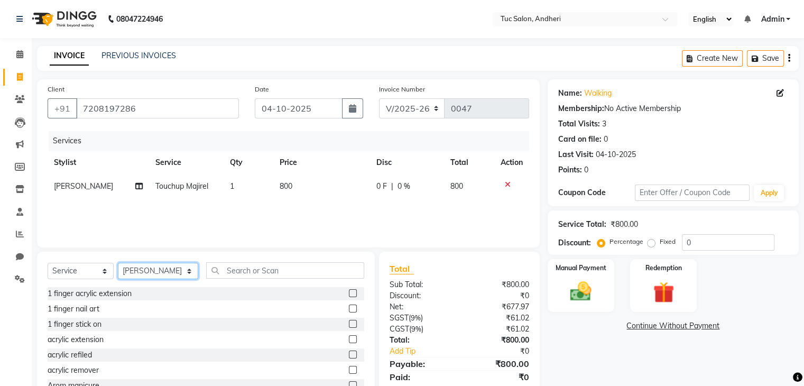
click at [136, 273] on select "Select Stylist Daya Singh Dheeraj Mishra Manisha Kaudare manish pal Nawaz Khan …" at bounding box center [158, 271] width 80 height 16
select select "93472"
click at [118, 263] on select "Select Stylist Daya Singh Dheeraj Mishra Manisha Kaudare manish pal Nawaz Khan …" at bounding box center [158, 271] width 80 height 16
click at [254, 127] on div "Client +91 7208197286 Date 04-10-2025 Invoice Number V/2025 V/2025-26 0047 Serv…" at bounding box center [288, 163] width 503 height 168
click at [257, 274] on input "text" at bounding box center [285, 270] width 158 height 16
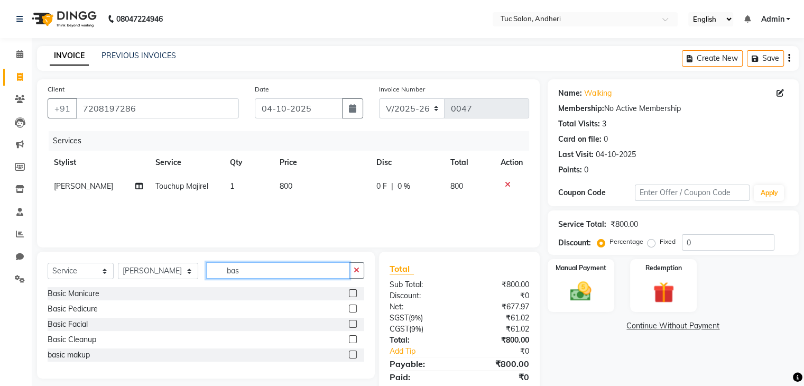
type input "bas"
click at [355, 307] on label at bounding box center [353, 308] width 8 height 8
click at [355, 307] on input "checkbox" at bounding box center [352, 309] width 7 height 7
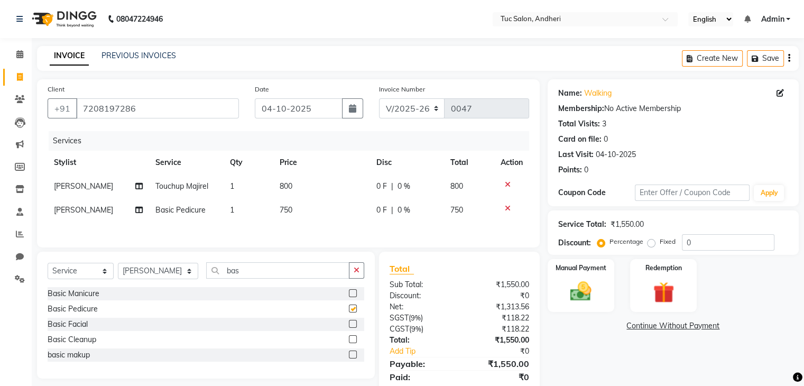
checkbox input "false"
click at [299, 278] on input "bas" at bounding box center [277, 270] width 143 height 16
type input "b"
click at [144, 275] on select "Select Stylist Daya Singh Dheeraj Mishra Manisha Kaudare manish pal Nawaz Khan …" at bounding box center [158, 271] width 80 height 16
select select "93126"
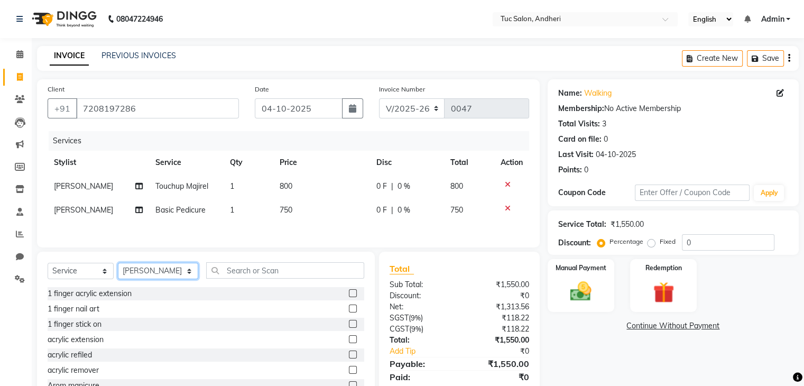
click at [118, 265] on select "Select Stylist Daya Singh Dheeraj Mishra Manisha Kaudare manish pal Nawaz Khan …" at bounding box center [158, 271] width 80 height 16
click at [213, 279] on input "text" at bounding box center [285, 270] width 158 height 16
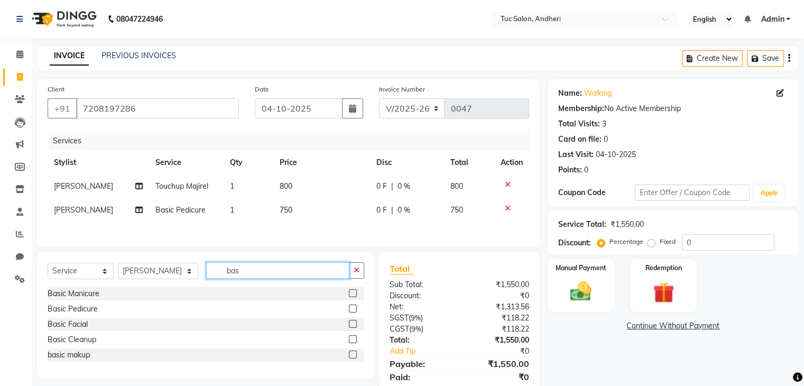
type input "bas"
click at [352, 297] on label at bounding box center [353, 293] width 8 height 8
click at [352, 297] on input "checkbox" at bounding box center [352, 293] width 7 height 7
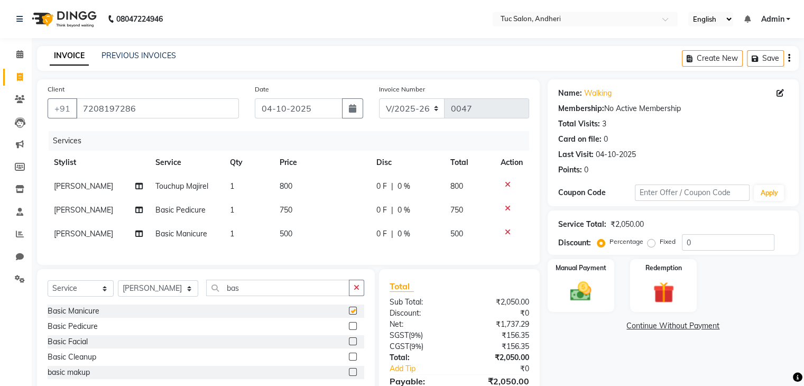
checkbox input "false"
click at [565, 285] on img at bounding box center [580, 291] width 35 height 25
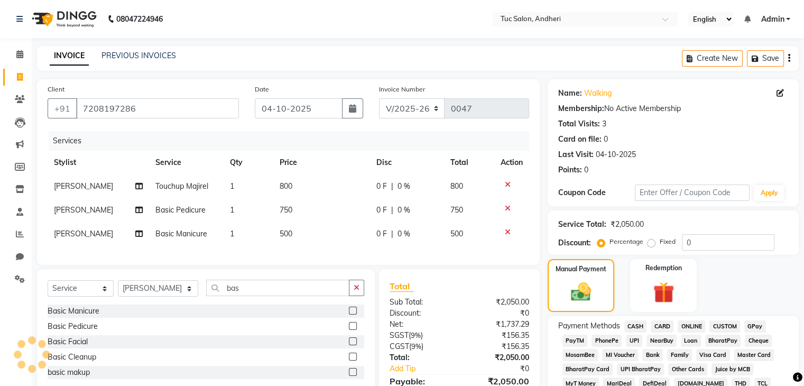
click at [635, 326] on span "CASH" at bounding box center [635, 326] width 23 height 12
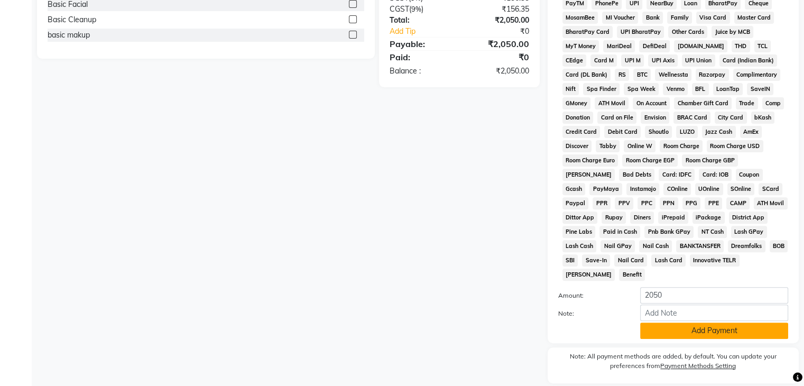
click at [715, 329] on button "Add Payment" at bounding box center [714, 330] width 148 height 16
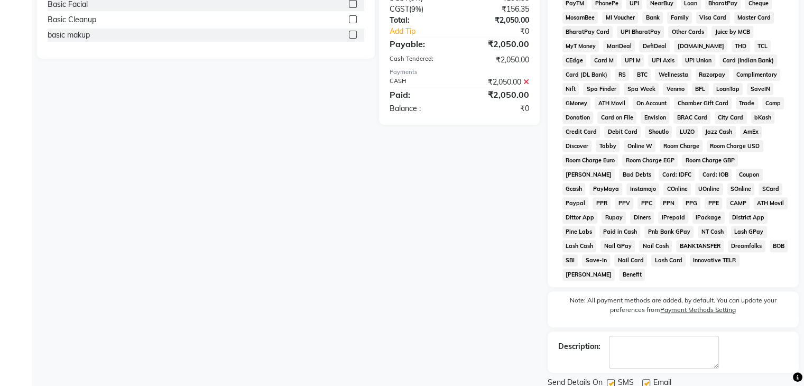
scroll to position [369, 0]
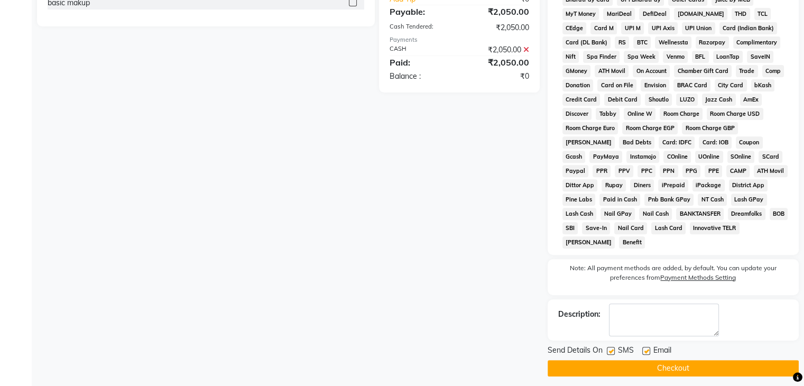
click at [781, 360] on button "Checkout" at bounding box center [673, 368] width 251 height 16
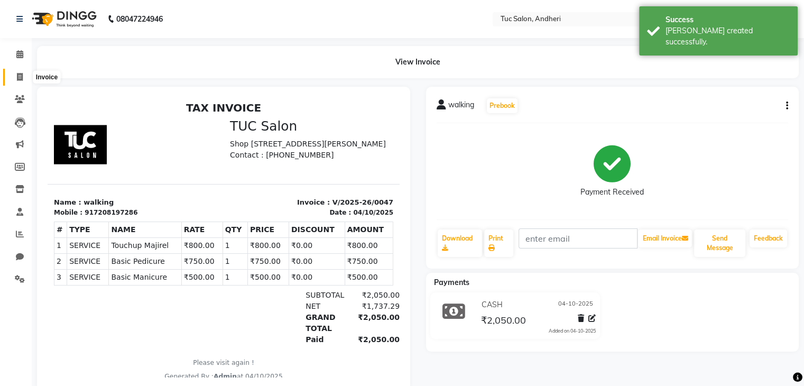
click at [18, 76] on icon at bounding box center [20, 77] width 6 height 8
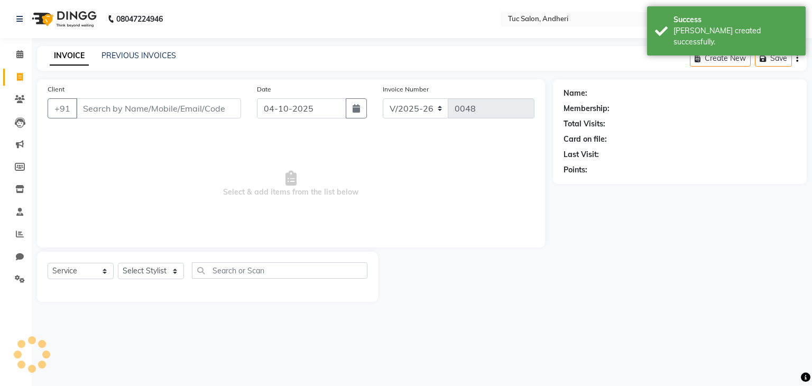
click at [18, 76] on icon at bounding box center [20, 77] width 6 height 8
select select "9101"
select select "service"
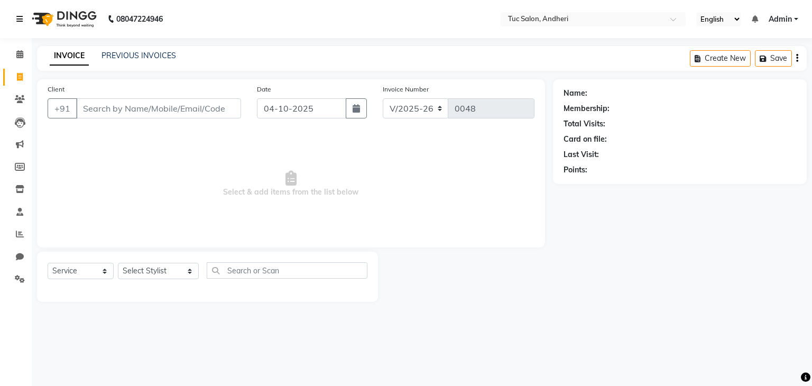
click at [23, 20] on icon at bounding box center [19, 18] width 6 height 7
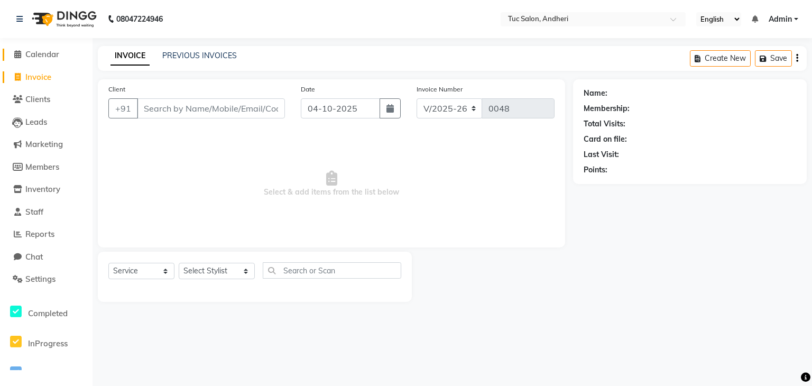
click at [20, 59] on span at bounding box center [18, 55] width 16 height 12
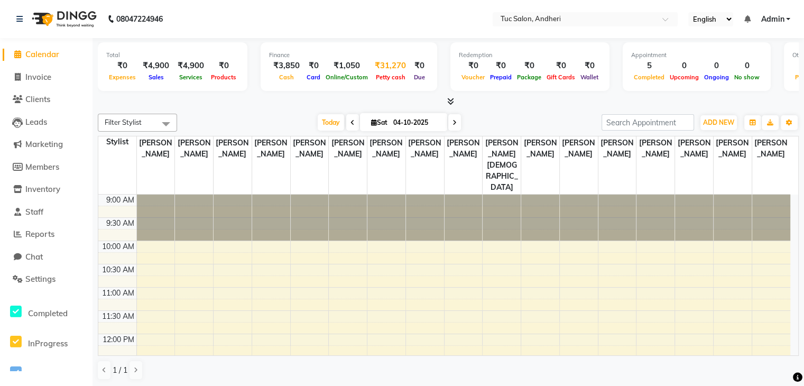
click at [387, 64] on div "₹31,270" at bounding box center [391, 66] width 40 height 12
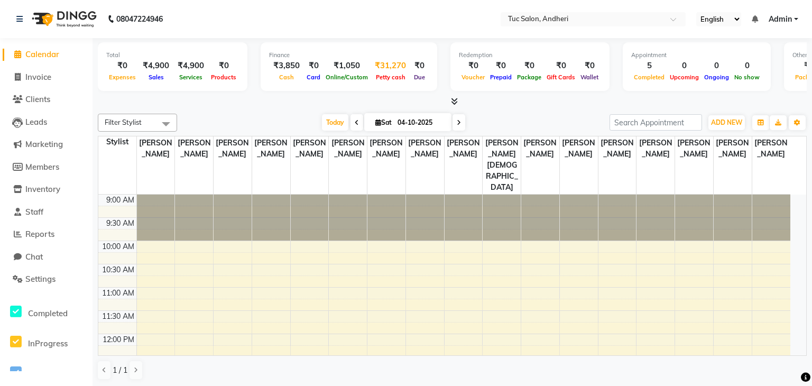
select select "8364"
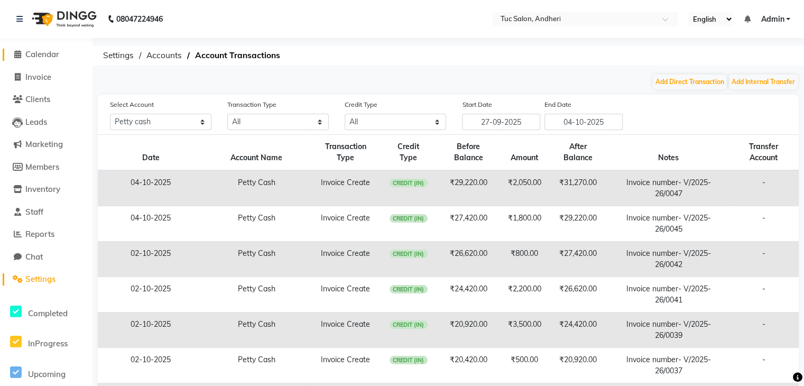
click at [23, 53] on span at bounding box center [18, 55] width 16 height 12
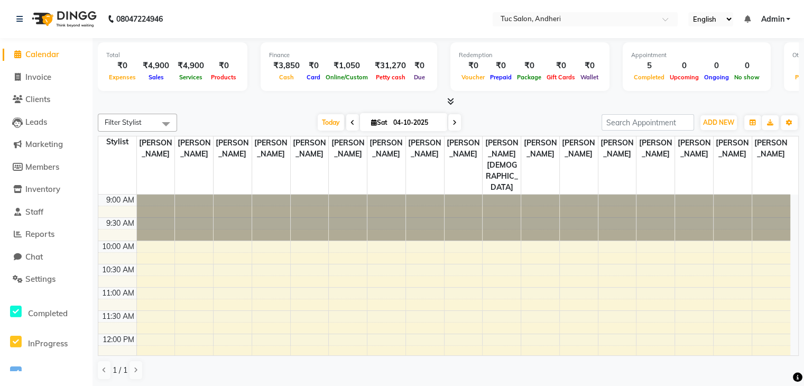
click at [43, 52] on span "Calendar" at bounding box center [42, 54] width 34 height 10
drag, startPoint x: 43, startPoint y: 52, endPoint x: 51, endPoint y: 53, distance: 7.5
click at [51, 53] on span "Calendar" at bounding box center [42, 54] width 34 height 10
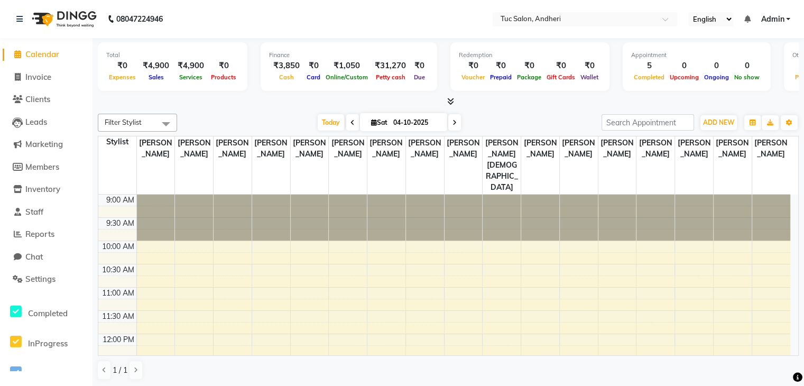
click at [51, 53] on span "Calendar" at bounding box center [42, 54] width 34 height 10
drag, startPoint x: 51, startPoint y: 53, endPoint x: 33, endPoint y: 72, distance: 25.8
click at [33, 72] on ul "Calendar Invoice Clients Leads Marketing Members Inventory Staff Reports Chat S…" at bounding box center [46, 333] width 93 height 581
click at [33, 72] on span "Invoice" at bounding box center [38, 77] width 26 height 10
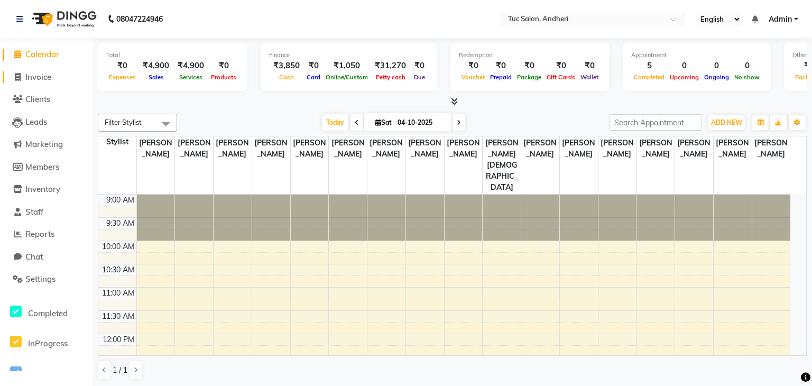
select select "9101"
select select "service"
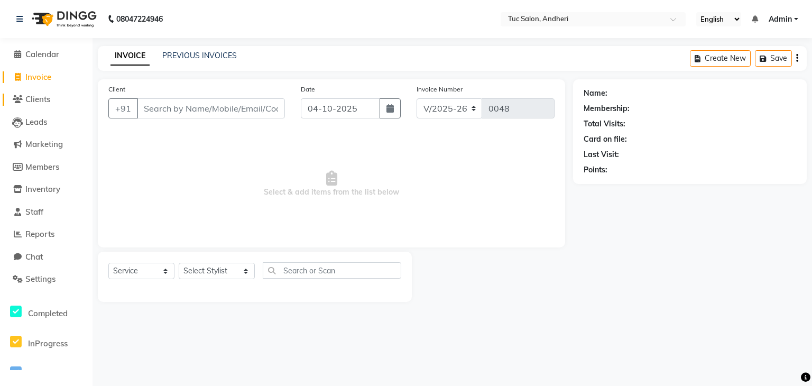
click at [32, 101] on span "Clients" at bounding box center [37, 99] width 25 height 10
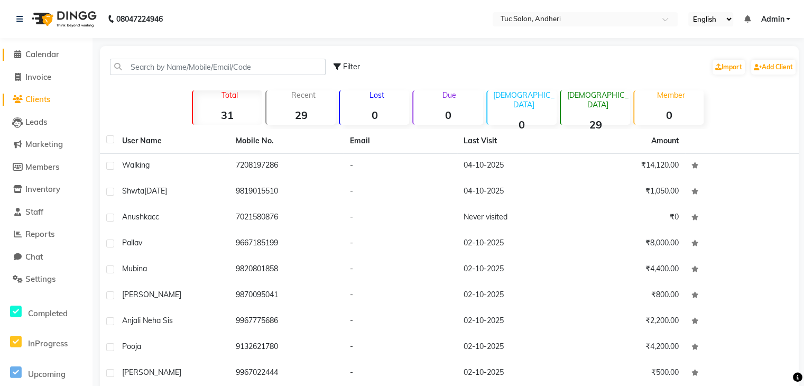
click at [55, 54] on span "Calendar" at bounding box center [42, 54] width 34 height 10
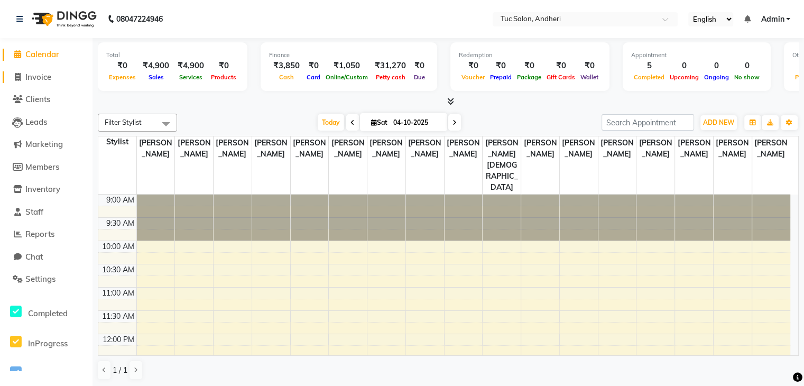
click at [51, 81] on span "Invoice" at bounding box center [38, 77] width 26 height 10
select select "9101"
select select "service"
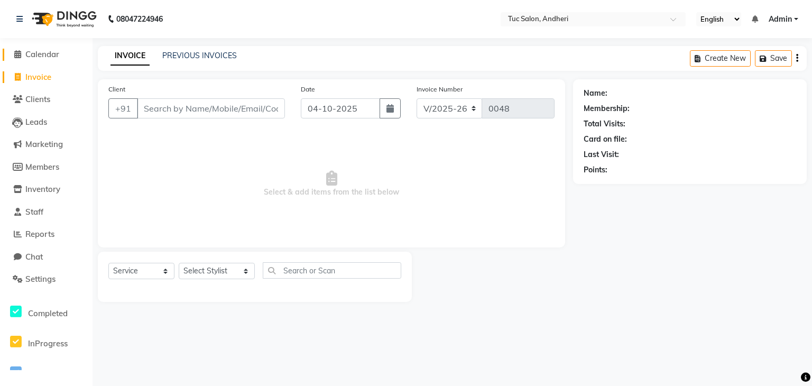
click at [40, 51] on span "Calendar" at bounding box center [42, 54] width 34 height 10
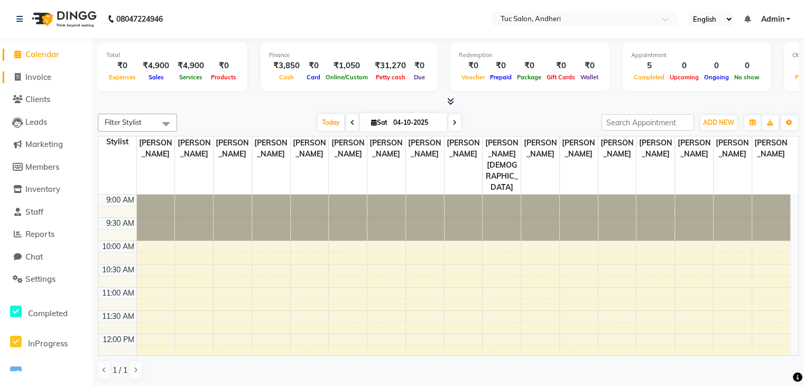
click at [56, 77] on link "Invoice" at bounding box center [46, 77] width 87 height 12
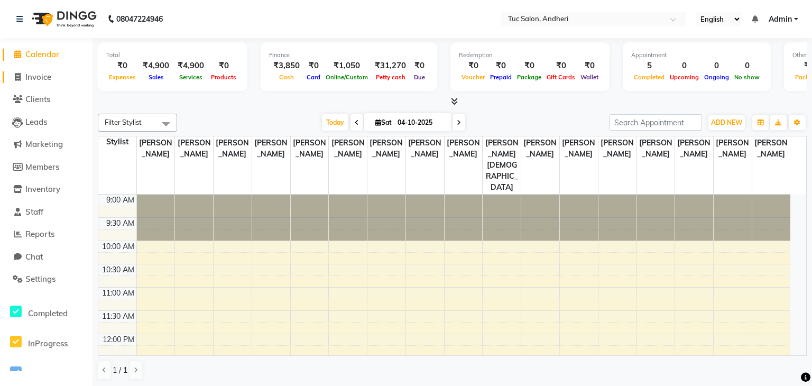
select select "9101"
select select "service"
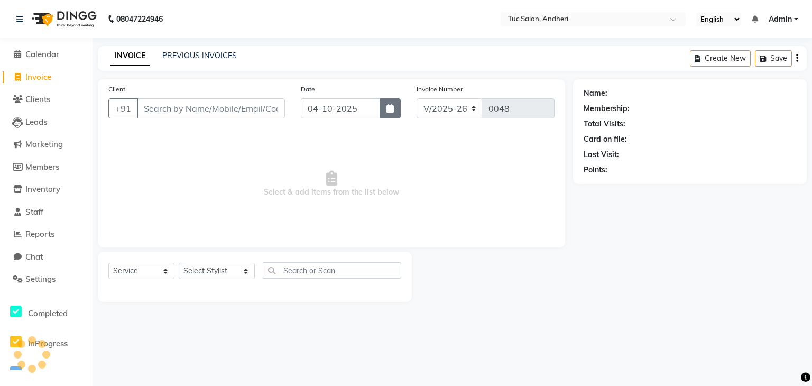
click at [391, 111] on icon "button" at bounding box center [389, 108] width 7 height 8
select select "10"
select select "2025"
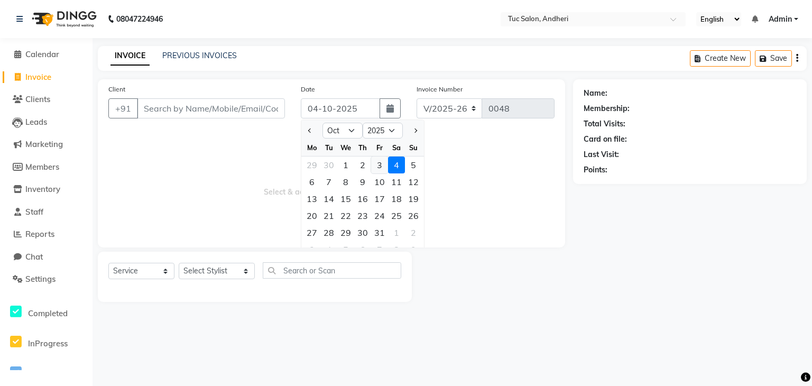
click at [376, 170] on div "3" at bounding box center [379, 164] width 17 height 17
type input "03-10-2025"
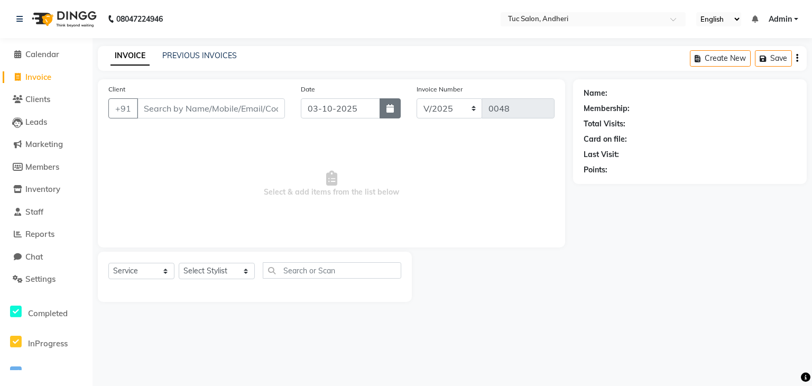
click at [397, 114] on button "button" at bounding box center [390, 108] width 21 height 20
select select "10"
select select "2025"
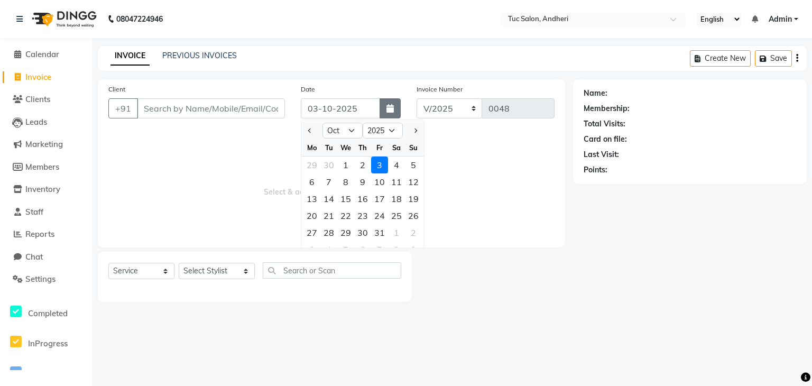
click at [397, 114] on button "button" at bounding box center [390, 108] width 21 height 20
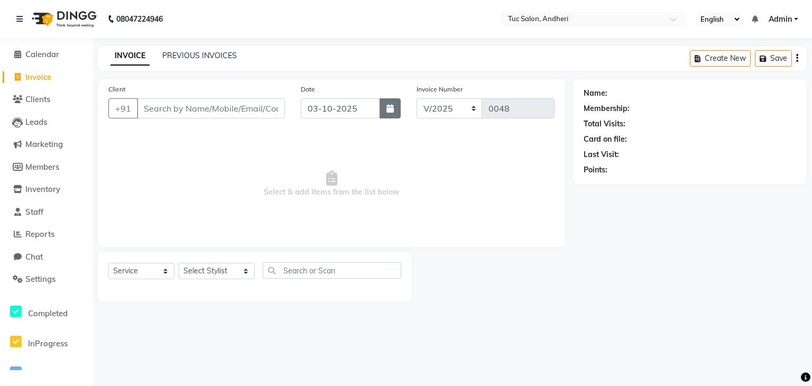
click at [397, 114] on button "button" at bounding box center [390, 108] width 21 height 20
select select "10"
select select "2025"
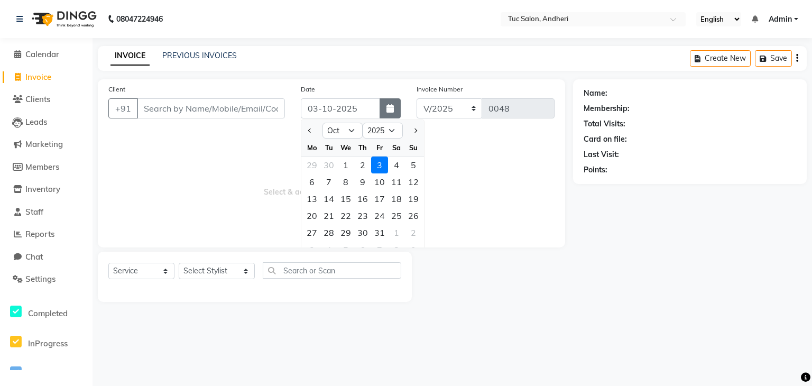
click at [397, 114] on button "button" at bounding box center [390, 108] width 21 height 20
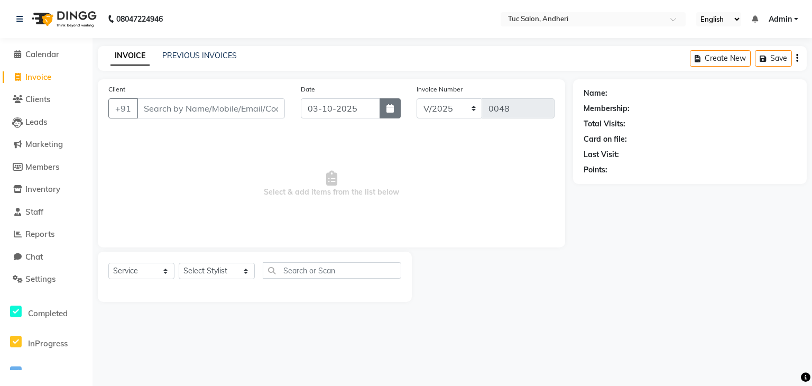
click at [397, 114] on button "button" at bounding box center [390, 108] width 21 height 20
select select "10"
select select "2025"
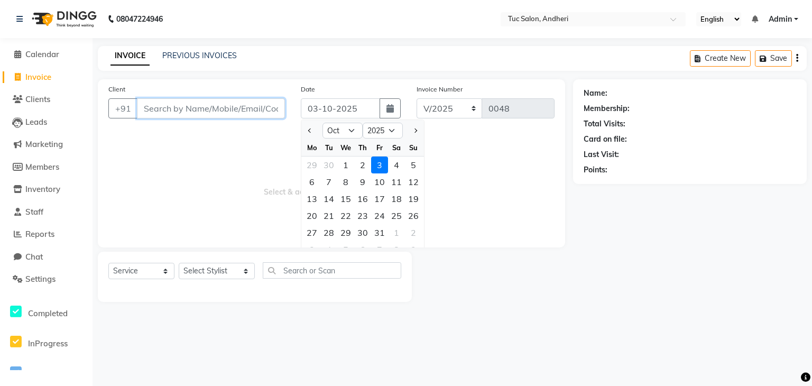
click at [170, 108] on input "Client" at bounding box center [211, 108] width 148 height 20
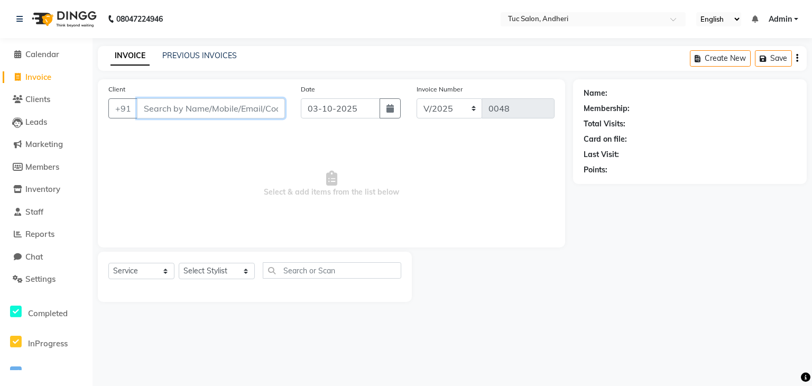
click at [266, 113] on input "Client" at bounding box center [211, 108] width 148 height 20
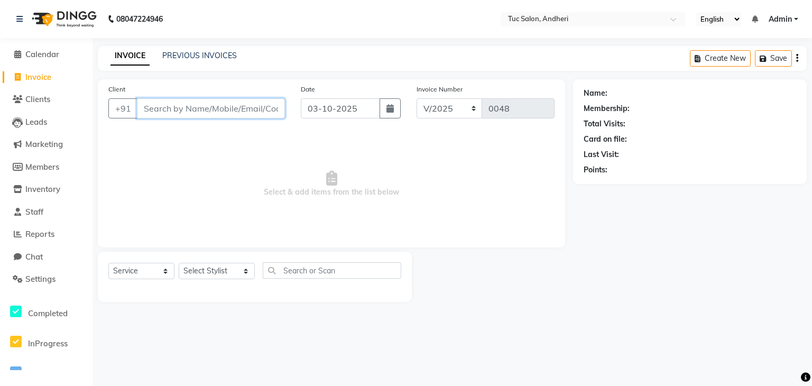
click at [266, 113] on input "Client" at bounding box center [211, 108] width 148 height 20
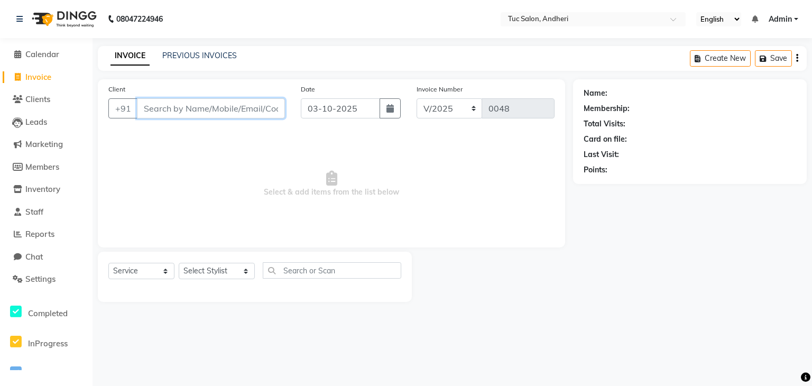
click at [266, 113] on input "Client" at bounding box center [211, 108] width 148 height 20
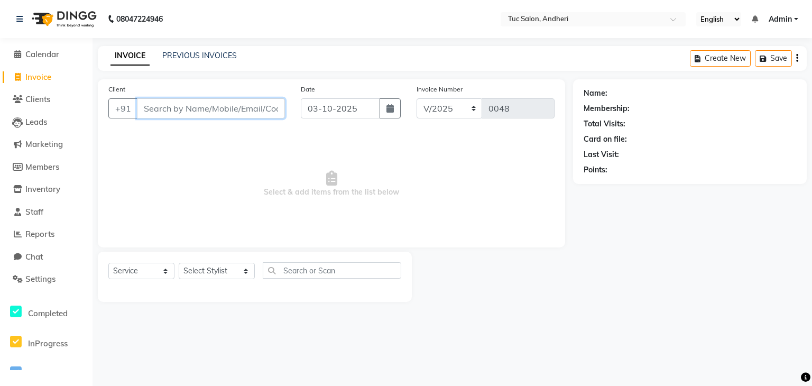
click at [266, 113] on input "Client" at bounding box center [211, 108] width 148 height 20
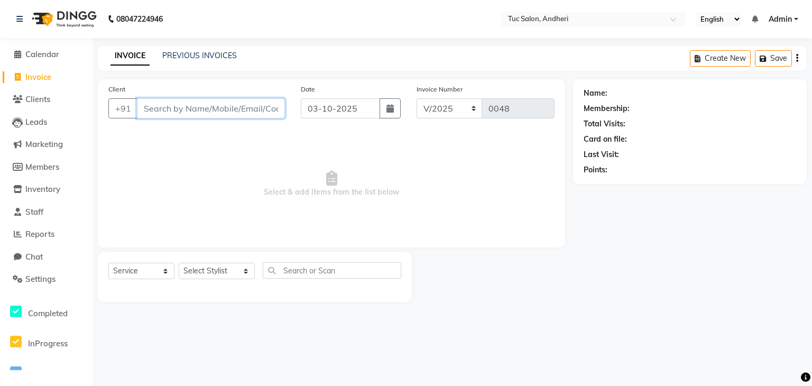
click at [266, 113] on input "Client" at bounding box center [211, 108] width 148 height 20
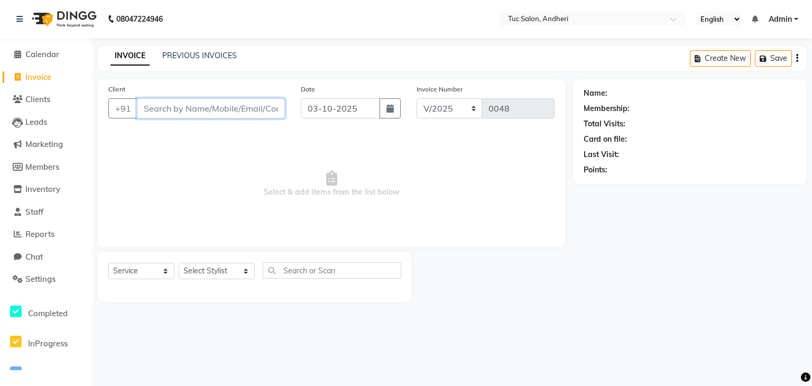
click at [266, 113] on input "Client" at bounding box center [211, 108] width 148 height 20
click at [386, 106] on icon "button" at bounding box center [389, 108] width 7 height 8
select select "10"
select select "2025"
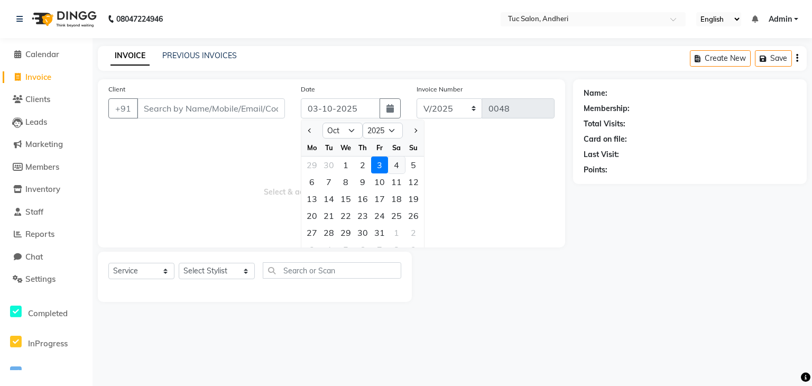
click at [395, 169] on div "4" at bounding box center [396, 164] width 17 height 17
type input "04-10-2025"
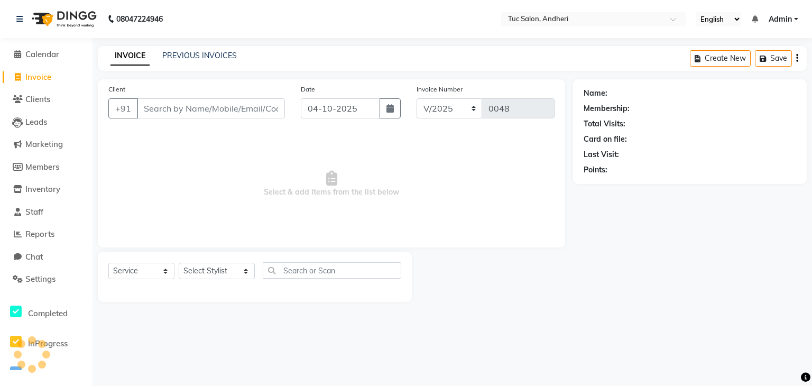
click at [395, 169] on span "Select & add items from the list below" at bounding box center [331, 184] width 446 height 106
click at [251, 112] on input "Client" at bounding box center [211, 108] width 148 height 20
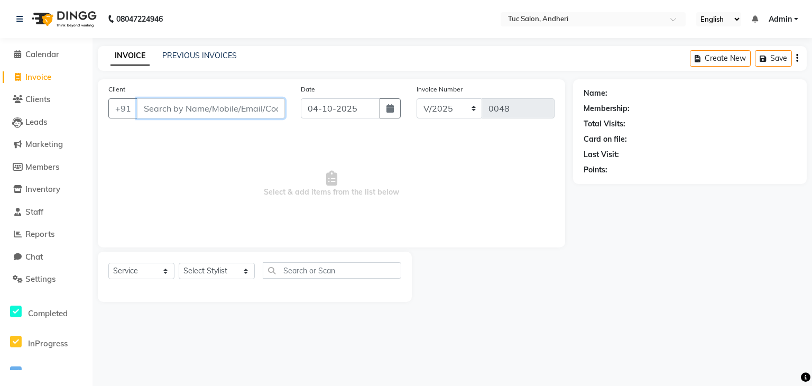
drag, startPoint x: 251, startPoint y: 112, endPoint x: 714, endPoint y: 297, distance: 498.6
click at [714, 297] on div "Client +91 Date 04-10-2025 Invoice Number V/2025 V/2025-26 0048 Select & add it…" at bounding box center [452, 190] width 725 height 223
click at [167, 113] on input "Client" at bounding box center [211, 108] width 148 height 20
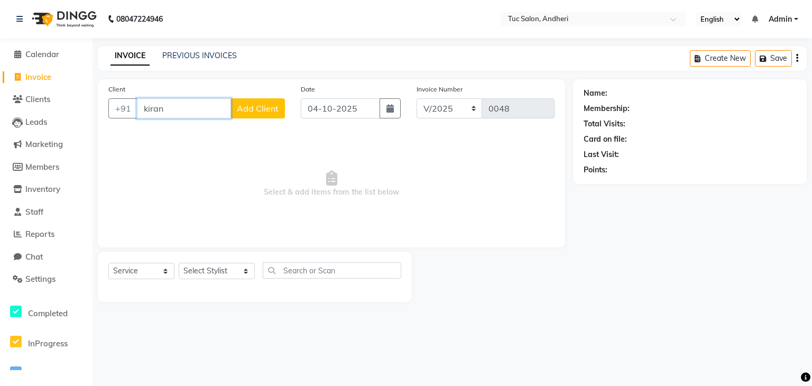
type input "kiran"
click at [263, 101] on button "Add Client" at bounding box center [257, 108] width 54 height 20
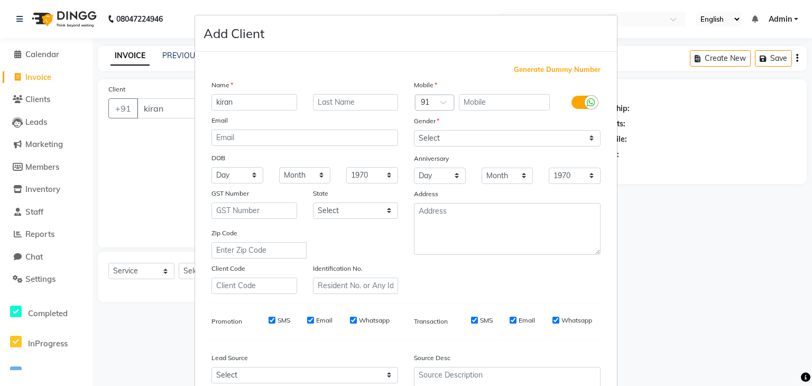
type input "kiran"
click at [344, 104] on input "text" at bounding box center [356, 102] width 86 height 16
click at [472, 105] on input "text" at bounding box center [504, 102] width 91 height 16
click at [469, 104] on input "text" at bounding box center [504, 102] width 91 height 16
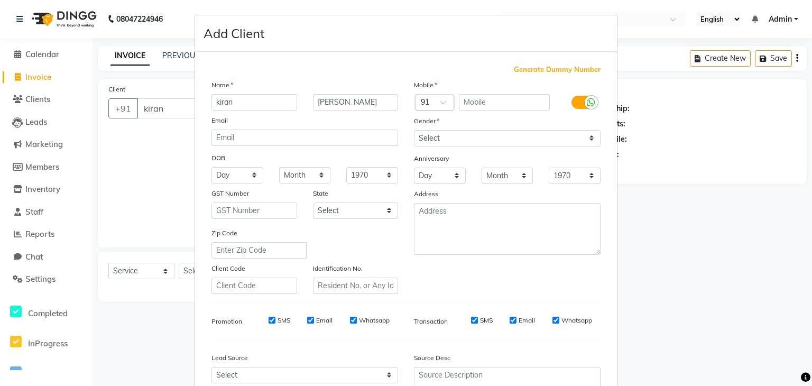
click at [398, 157] on div "DOB" at bounding box center [305, 158] width 202 height 17
click at [345, 105] on input "golani" at bounding box center [356, 102] width 86 height 16
type input "g"
drag, startPoint x: 224, startPoint y: 101, endPoint x: 231, endPoint y: 104, distance: 7.2
click at [231, 104] on input "kiran" at bounding box center [254, 102] width 86 height 16
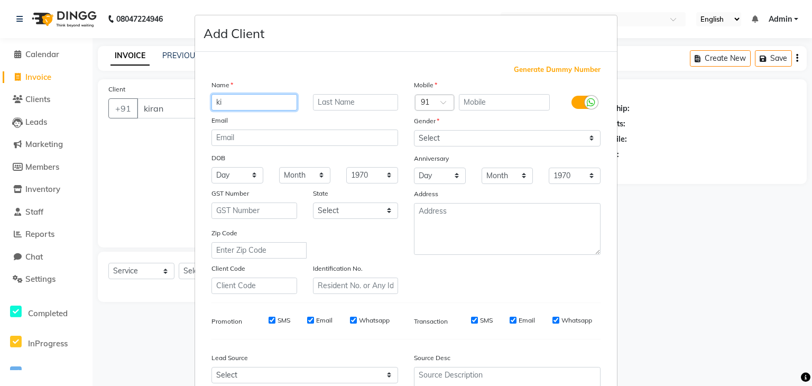
type input "k"
click at [231, 104] on input "text" at bounding box center [254, 102] width 86 height 16
click at [215, 148] on div "Name Email DOB Day 01 02 03 04 05 06 07 08 09 10 11 12 13 14 15 16 17 18 19 20 …" at bounding box center [305, 186] width 202 height 215
drag, startPoint x: 165, startPoint y: 117, endPoint x: 162, endPoint y: 105, distance: 12.1
click at [162, 105] on ngb-modal-window "Add Client Generate Dummy Number Name Email DOB Day 01 02 03 04 05 06 07 08 09 …" at bounding box center [406, 193] width 812 height 386
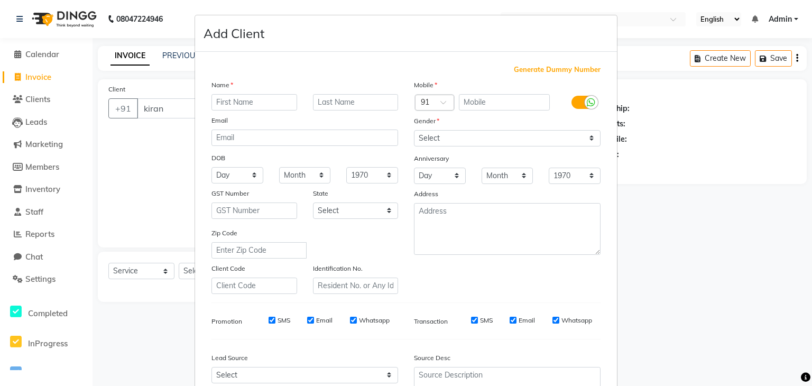
click at [162, 105] on ngb-modal-window "Add Client Generate Dummy Number Name Email DOB Day 01 02 03 04 05 06 07 08 09 …" at bounding box center [406, 193] width 812 height 386
drag, startPoint x: 480, startPoint y: 380, endPoint x: 612, endPoint y: 354, distance: 134.2
click at [612, 354] on div "Generate Dummy Number Name Email DOB Day 01 02 03 04 05 06 07 08 09 10 11 12 13…" at bounding box center [406, 241] width 422 height 379
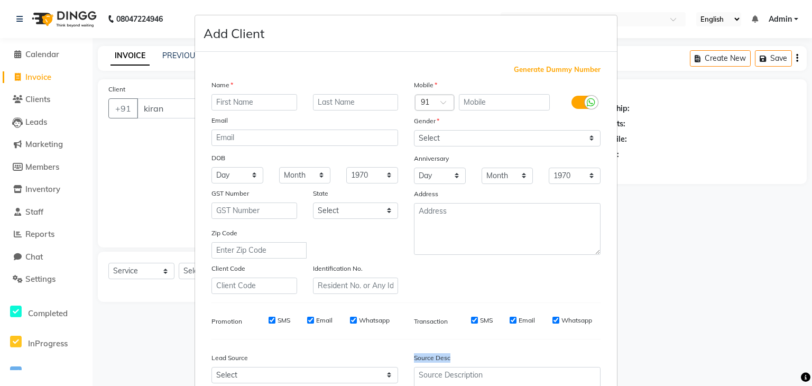
click at [612, 354] on div "Generate Dummy Number Name Email DOB Day 01 02 03 04 05 06 07 08 09 10 11 12 13…" at bounding box center [406, 241] width 422 height 379
click at [579, 347] on div "Generate Dummy Number Name Email DOB Day 01 02 03 04 05 06 07 08 09 10 11 12 13…" at bounding box center [406, 243] width 405 height 358
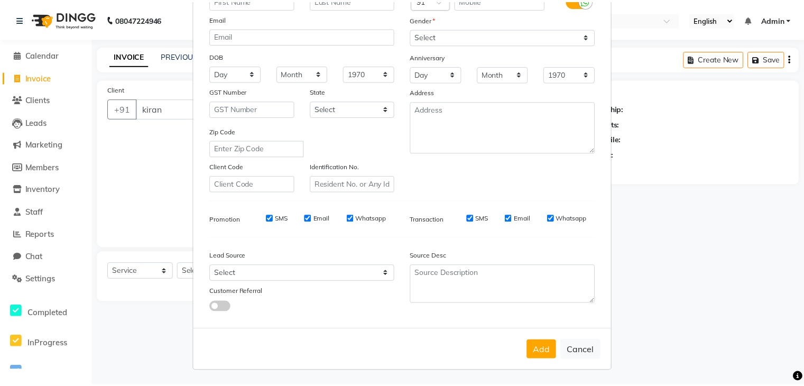
scroll to position [107, 0]
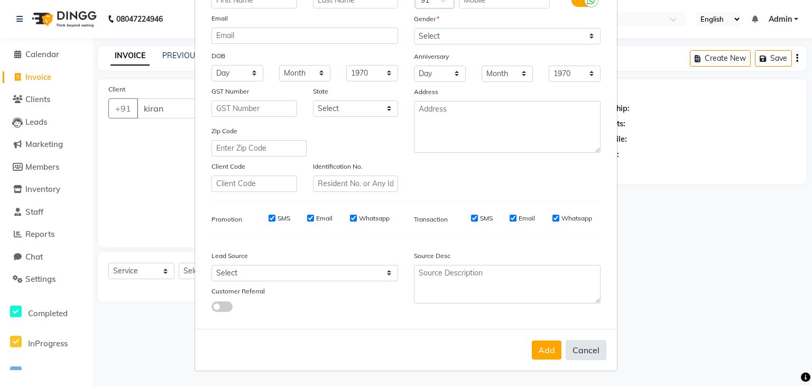
click at [574, 350] on button "Cancel" at bounding box center [586, 350] width 41 height 20
select select
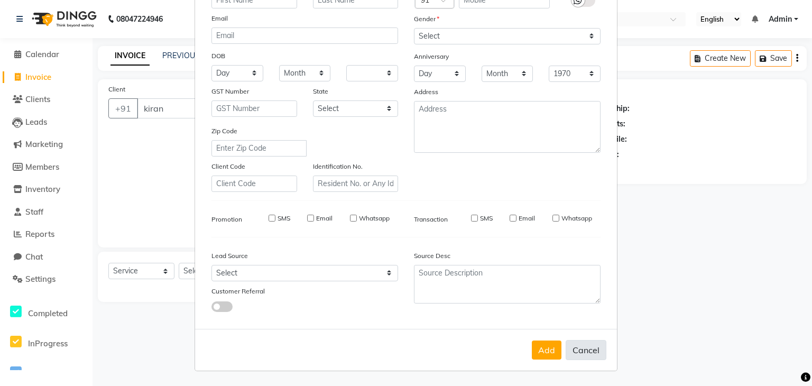
select select
checkbox input "false"
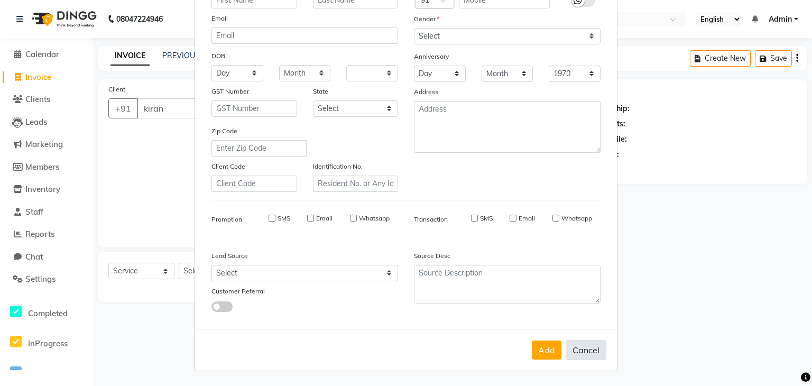
checkbox input "false"
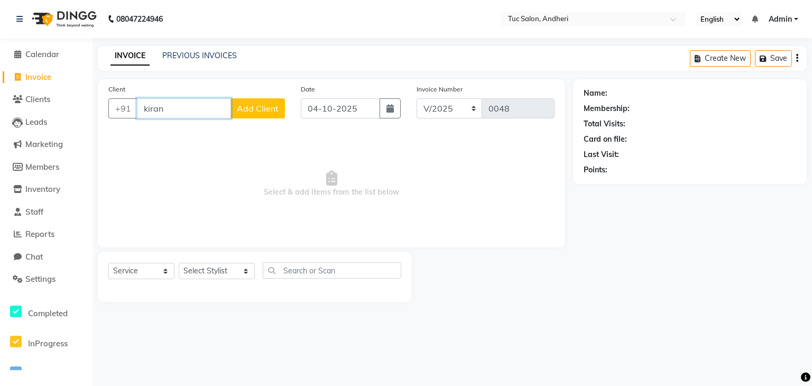
click at [190, 115] on input "kiran" at bounding box center [184, 108] width 94 height 20
type input "k"
click at [191, 130] on ngb-highlight "7208197286" at bounding box center [210, 132] width 53 height 11
type input "7208197286"
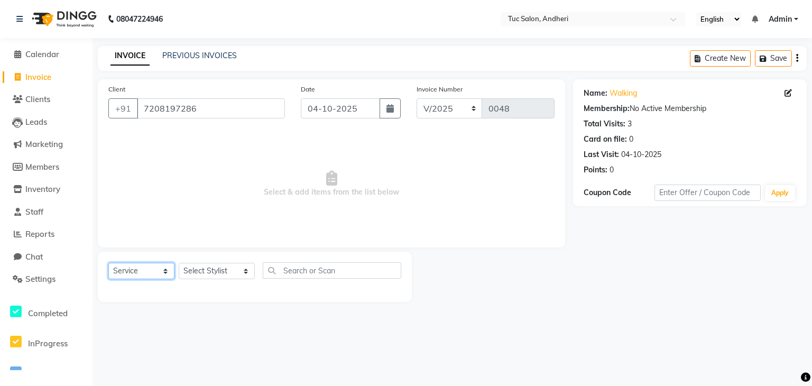
click at [154, 275] on select "Select Service Product Membership Package Voucher Prepaid Gift Card" at bounding box center [141, 271] width 66 height 16
select select "package"
click at [108, 263] on select "Select Service Product Membership Package Voucher Prepaid Gift Card" at bounding box center [141, 271] width 66 height 16
click at [190, 269] on select "Select Stylist Daya Singh Dheeraj Mishra Manisha Kaudare manish pal Nawaz Khan …" at bounding box center [217, 271] width 76 height 16
click at [248, 53] on div "INVOICE PREVIOUS INVOICES Create New Save" at bounding box center [452, 58] width 709 height 25
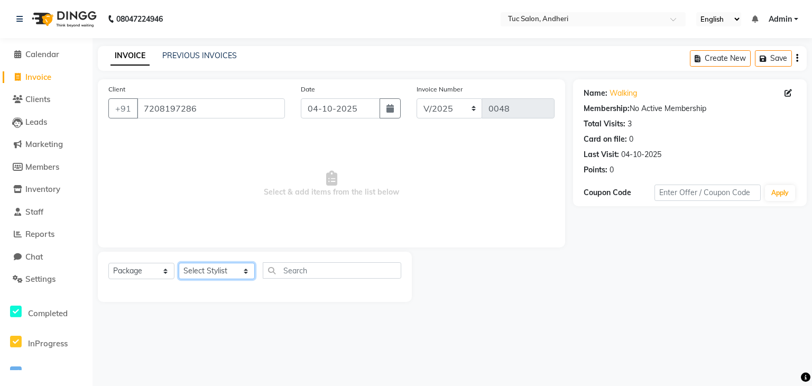
click at [237, 270] on select "Select Stylist Daya Singh Dheeraj Mishra Manisha Kaudare manish pal Nawaz Khan …" at bounding box center [217, 271] width 76 height 16
select select "93127"
click at [179, 263] on select "Select Stylist Daya Singh Dheeraj Mishra Manisha Kaudare manish pal Nawaz Khan …" at bounding box center [217, 271] width 76 height 16
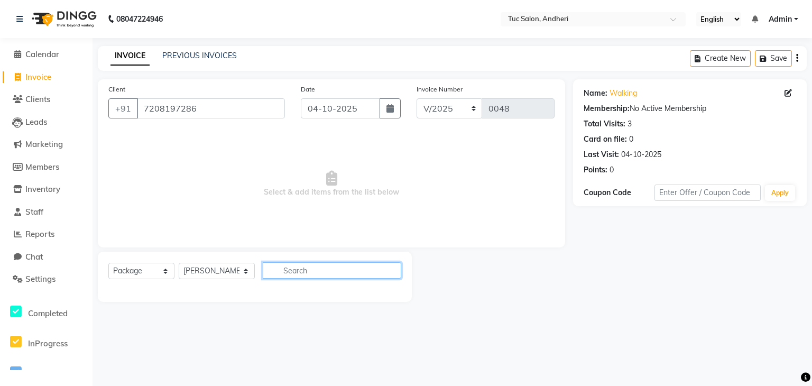
click at [283, 275] on input "text" at bounding box center [332, 270] width 138 height 16
click at [283, 275] on input "touchup" at bounding box center [325, 270] width 124 height 16
click at [314, 272] on input "touchup" at bounding box center [325, 270] width 124 height 16
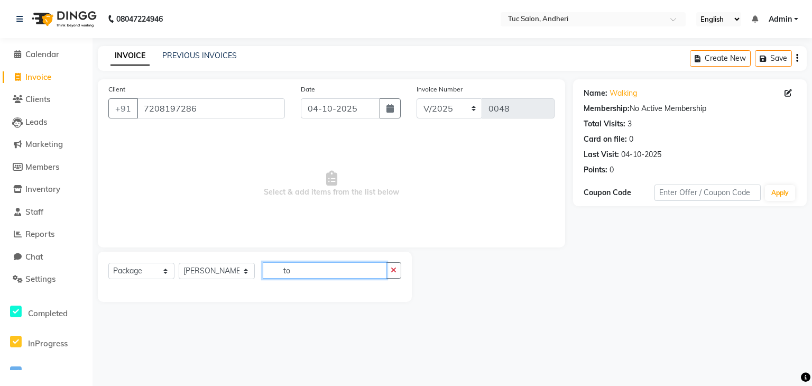
type input "t"
click at [156, 271] on select "Select Service Product Membership Package Voucher Prepaid Gift Card" at bounding box center [141, 271] width 66 height 16
select select "service"
click at [108, 263] on select "Select Service Product Membership Package Voucher Prepaid Gift Card" at bounding box center [141, 271] width 66 height 16
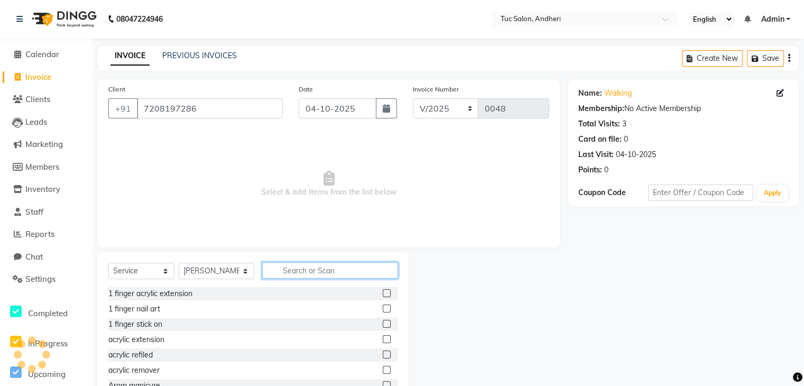
click at [276, 271] on input "text" at bounding box center [330, 270] width 136 height 16
type input "tou"
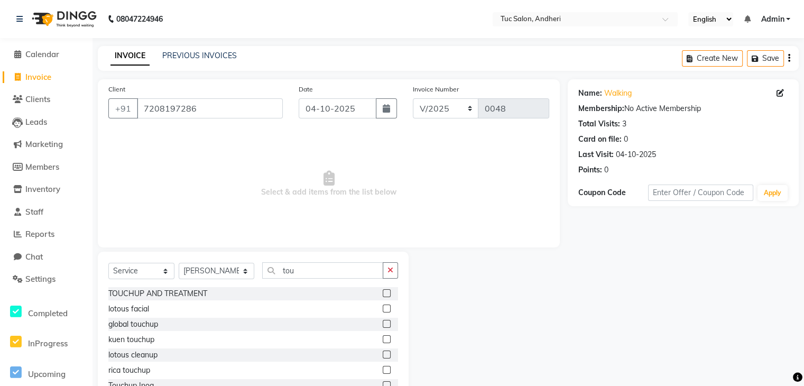
click at [197, 366] on div "rica touchup" at bounding box center [253, 370] width 290 height 13
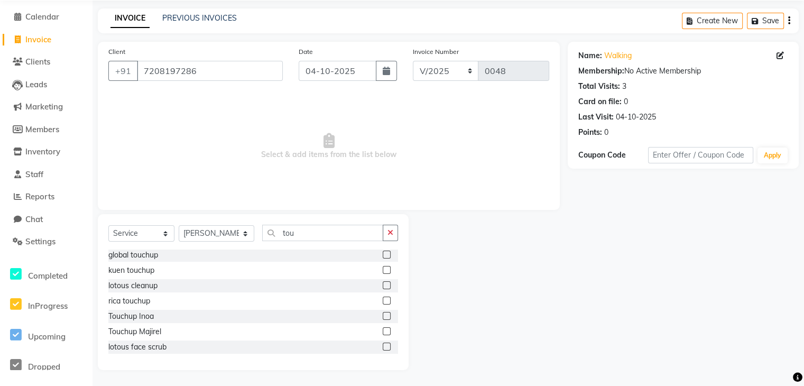
drag, startPoint x: 197, startPoint y: 366, endPoint x: 197, endPoint y: 397, distance: 31.2
click at [197, 348] on html "08047224946 Select Location × Tuc Salon, Andheri English ENGLISH Español العربي…" at bounding box center [402, 155] width 804 height 386
click at [383, 332] on label at bounding box center [387, 331] width 8 height 8
click at [383, 332] on input "checkbox" at bounding box center [386, 331] width 7 height 7
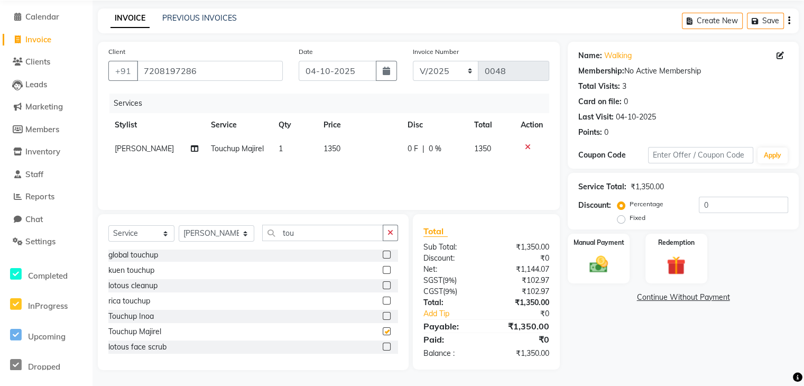
checkbox input "false"
click at [293, 234] on input "tou" at bounding box center [322, 233] width 121 height 16
type input "t"
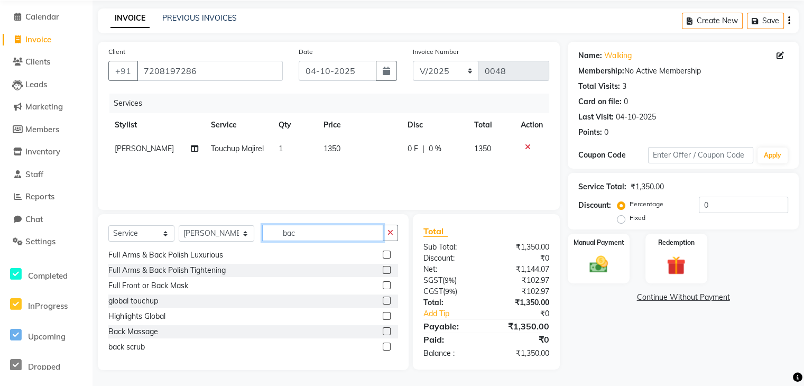
scroll to position [186, 0]
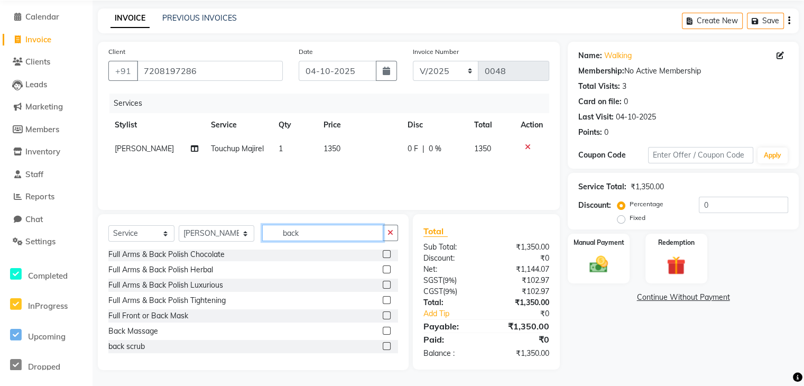
type input "back"
click at [383, 329] on label at bounding box center [387, 331] width 8 height 8
click at [383, 329] on input "checkbox" at bounding box center [386, 331] width 7 height 7
checkbox input "false"
click at [292, 267] on div "Full Arms & Back Polish Herbal" at bounding box center [253, 269] width 290 height 13
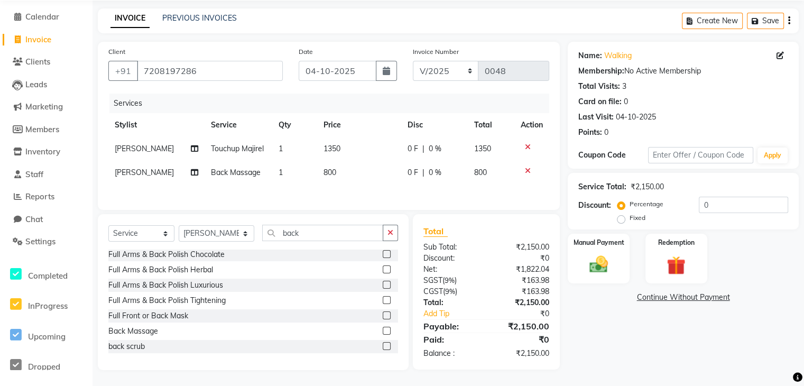
click at [290, 264] on div "BACK HAIR TRIM full back waxing Full Front or Back Cheryls or Leather Bleach Fu…" at bounding box center [253, 302] width 290 height 106
click at [284, 258] on div "Full Arms & Back Polish Chocolate" at bounding box center [253, 254] width 290 height 13
click at [236, 238] on select "Select Stylist Daya Singh Dheeraj Mishra Manisha Kaudare manish pal Nawaz Khan …" at bounding box center [217, 233] width 76 height 16
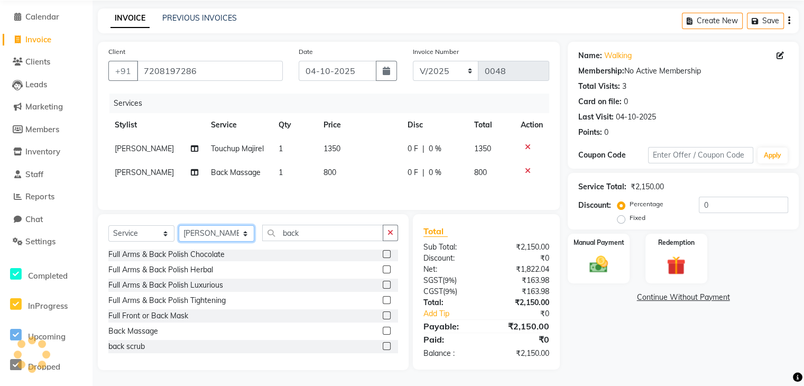
select select "93129"
click at [179, 227] on select "Select Stylist Daya Singh Dheeraj Mishra Manisha Kaudare manish pal Nawaz Khan …" at bounding box center [217, 233] width 76 height 16
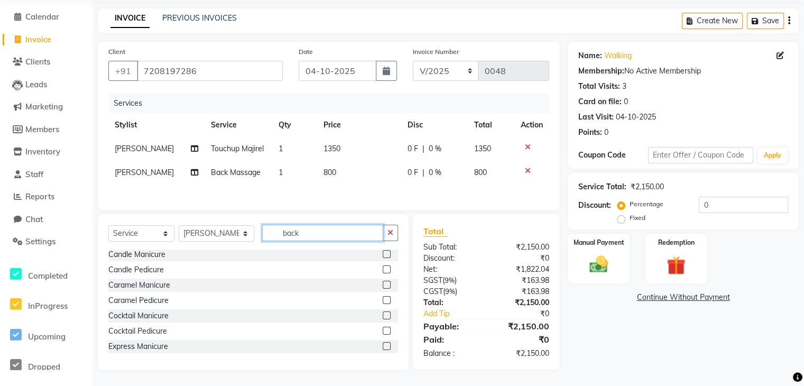
click at [288, 236] on input "back" at bounding box center [322, 233] width 121 height 16
type input "b"
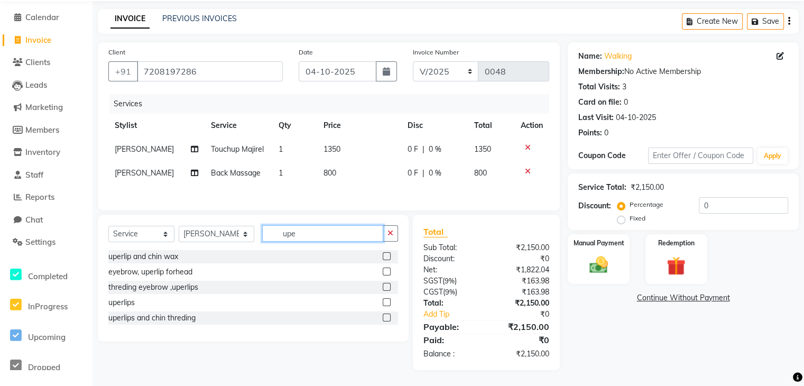
scroll to position [0, 0]
type input "upe"
click at [385, 258] on label at bounding box center [387, 256] width 8 height 8
click at [385, 258] on input "checkbox" at bounding box center [386, 256] width 7 height 7
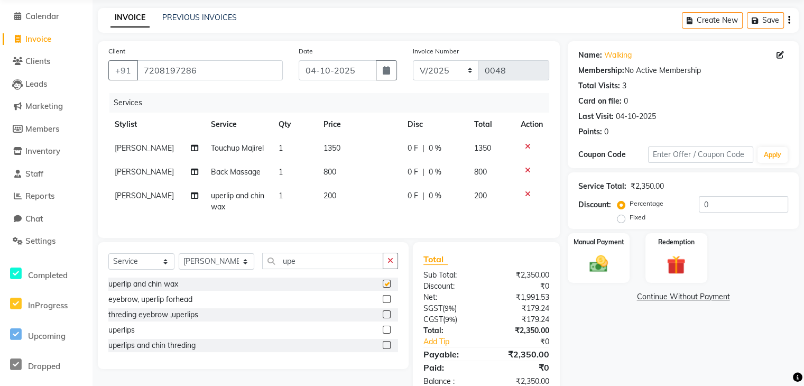
checkbox input "false"
click at [357, 265] on input "upe" at bounding box center [322, 261] width 121 height 16
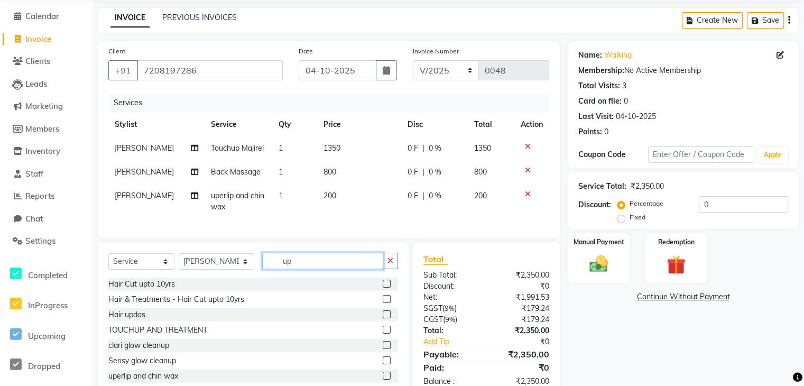
type input "u"
click at [317, 269] on input "text" at bounding box center [330, 261] width 136 height 16
type input "full"
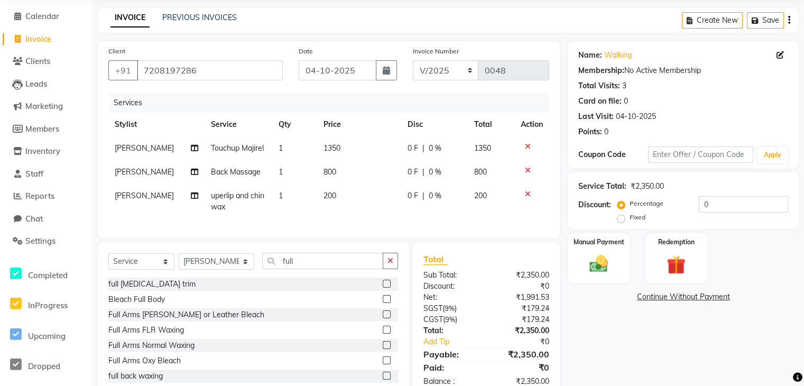
click at [383, 349] on label at bounding box center [387, 345] width 8 height 8
click at [383, 349] on input "checkbox" at bounding box center [386, 345] width 7 height 7
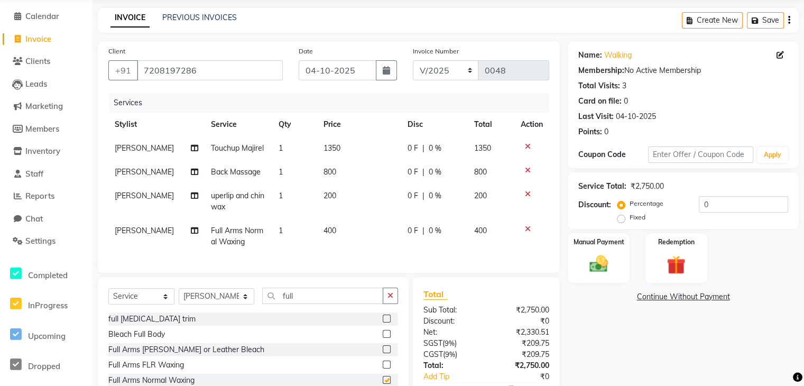
checkbox input "false"
click at [336, 302] on input "full" at bounding box center [322, 296] width 121 height 16
type input "f"
click at [252, 372] on div "acrylic extension" at bounding box center [253, 364] width 290 height 13
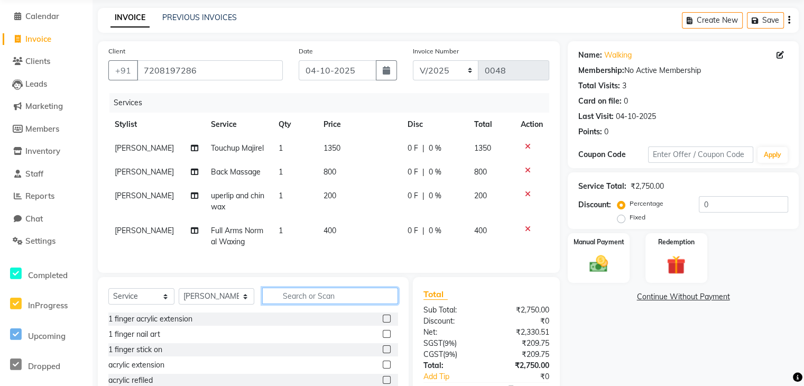
click at [285, 304] on input "text" at bounding box center [330, 296] width 136 height 16
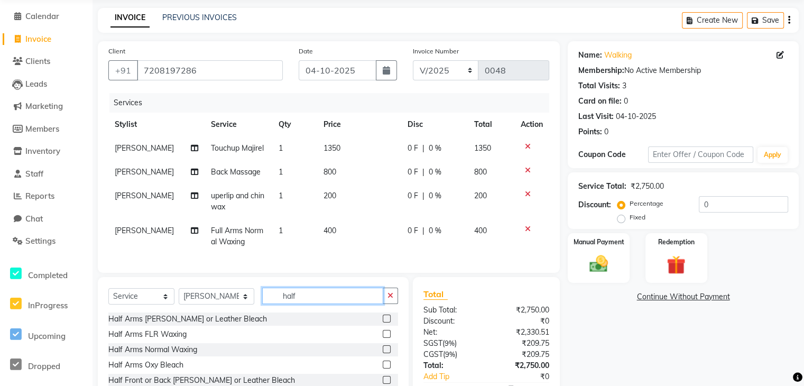
click at [297, 304] on input "half" at bounding box center [322, 296] width 121 height 16
type input "half leg"
click at [384, 353] on label at bounding box center [387, 349] width 8 height 8
click at [384, 353] on input "checkbox" at bounding box center [386, 349] width 7 height 7
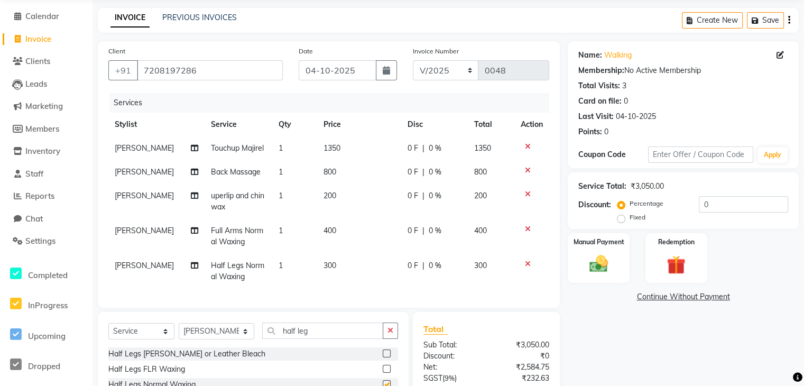
checkbox input "false"
click at [323, 267] on span "300" at bounding box center [329, 266] width 13 height 10
select select "93129"
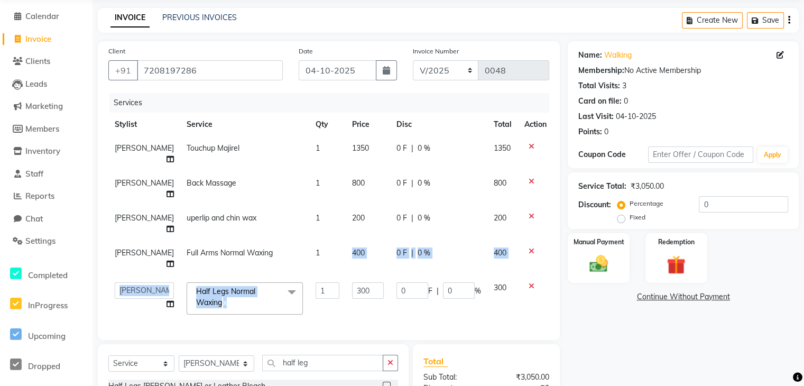
drag, startPoint x: 321, startPoint y: 267, endPoint x: 326, endPoint y: 304, distance: 37.4
click at [326, 304] on tbody "Sachin Shinde Touchup Majirel 1 1350 0 F | 0 % 1350 Sachin Shinde Back Massage …" at bounding box center [330, 228] width 445 height 184
click at [352, 291] on input "300" at bounding box center [368, 290] width 32 height 16
type input "400"
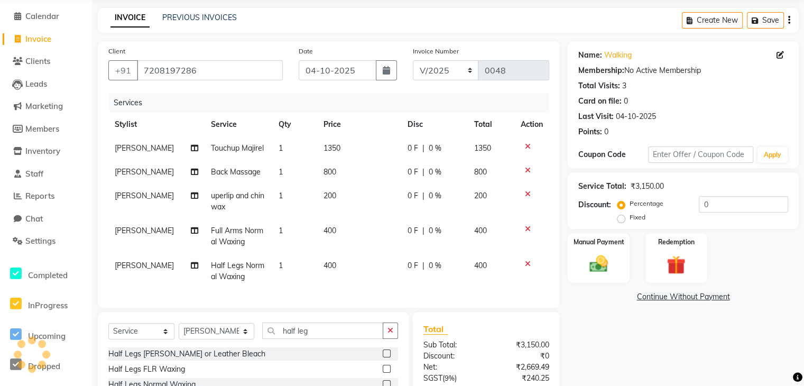
click at [344, 181] on td "800" at bounding box center [359, 172] width 84 height 24
select select "93127"
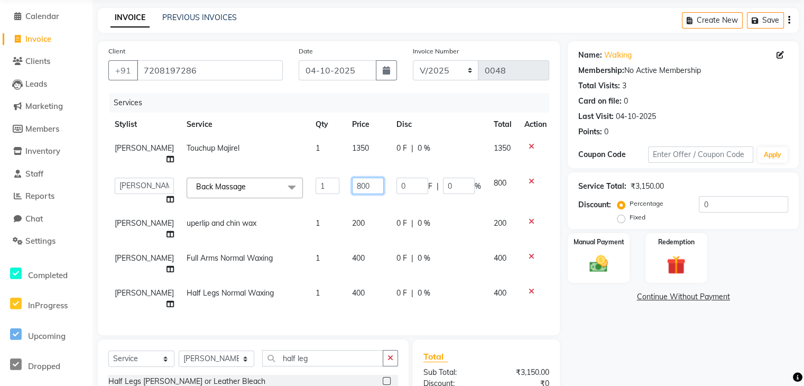
click at [352, 184] on input "800" at bounding box center [368, 186] width 32 height 16
type input "500"
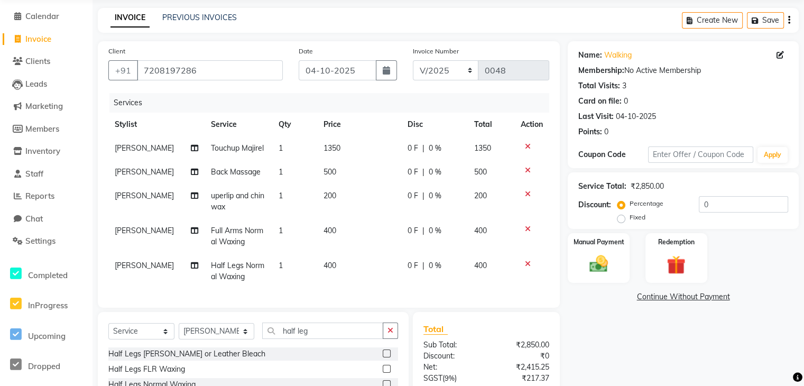
click at [347, 225] on tbody "Sachin Shinde Touchup Majirel 1 1350 0 F | 0 % 1350 Sachin Shinde Back Massage …" at bounding box center [328, 212] width 441 height 152
click at [347, 225] on td "400" at bounding box center [359, 236] width 84 height 35
select select "93129"
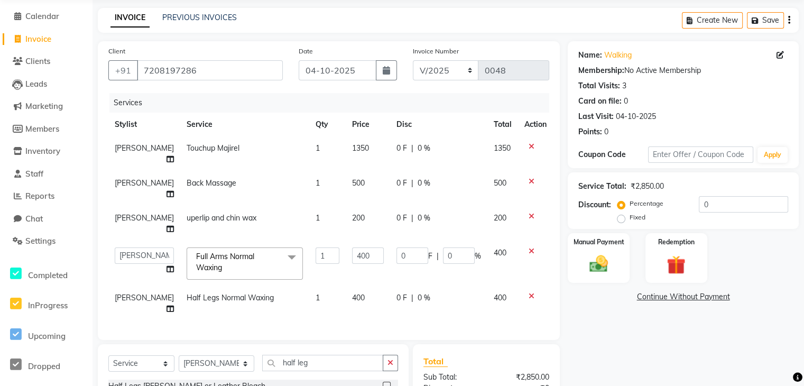
click at [352, 218] on span "200" at bounding box center [358, 218] width 13 height 10
select select "93129"
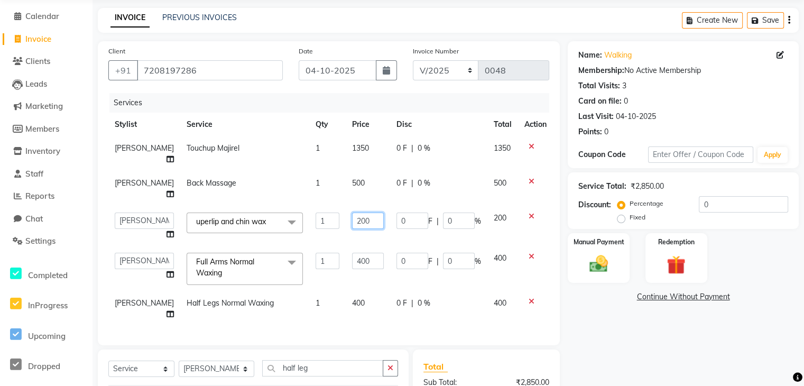
click at [352, 218] on input "200" at bounding box center [368, 220] width 32 height 16
click at [352, 219] on input "200" at bounding box center [368, 220] width 32 height 16
type input "2"
click at [352, 219] on input "number" at bounding box center [368, 220] width 32 height 16
type input "300"
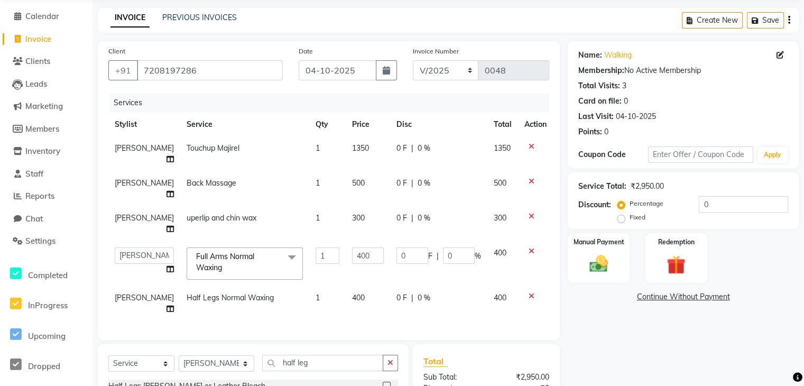
click at [353, 191] on td "500" at bounding box center [368, 188] width 44 height 35
select select "93127"
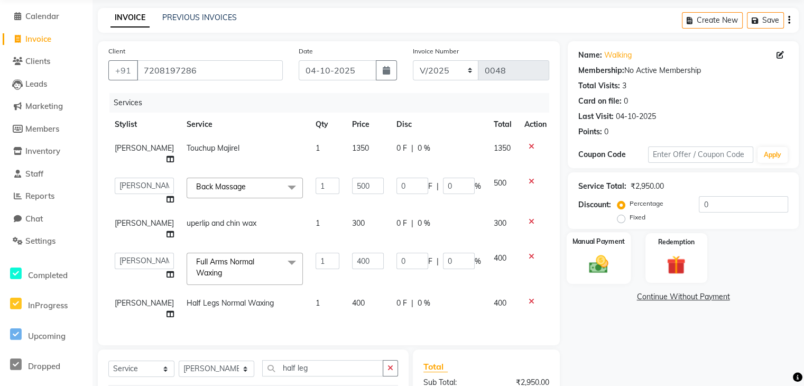
click at [579, 274] on div "Manual Payment" at bounding box center [599, 258] width 64 height 52
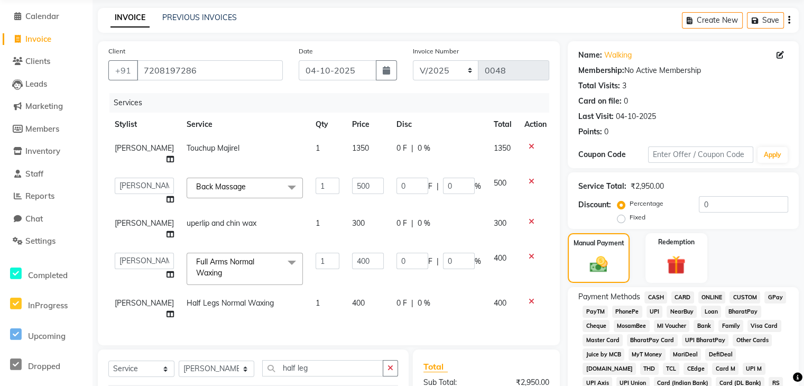
click at [770, 299] on span "GPay" at bounding box center [775, 297] width 22 height 12
click at [753, 248] on div "Manual Payment Redemption" at bounding box center [683, 258] width 247 height 50
click at [542, 371] on div "Total" at bounding box center [486, 366] width 126 height 13
click at [486, 373] on div "Total" at bounding box center [486, 366] width 126 height 13
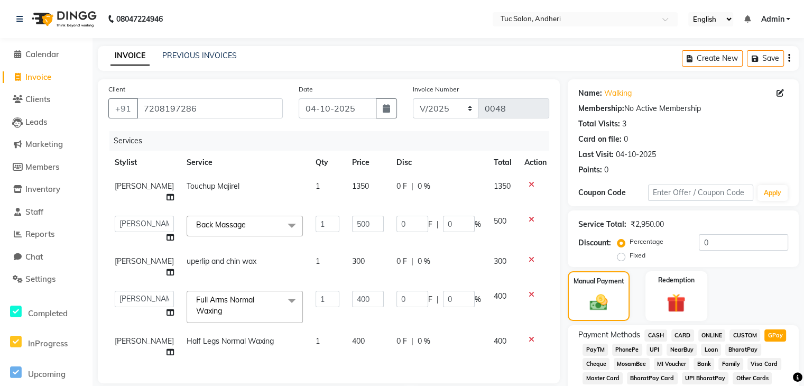
click at [349, 192] on td "1350" at bounding box center [368, 191] width 44 height 35
select select "93127"
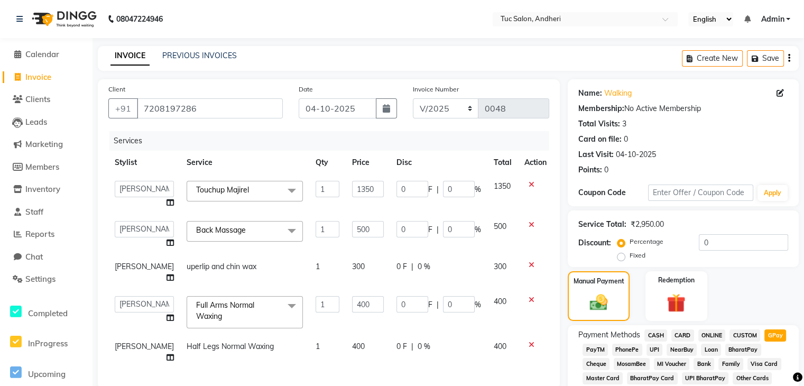
click at [352, 192] on input "1350" at bounding box center [368, 189] width 32 height 16
type input "1100"
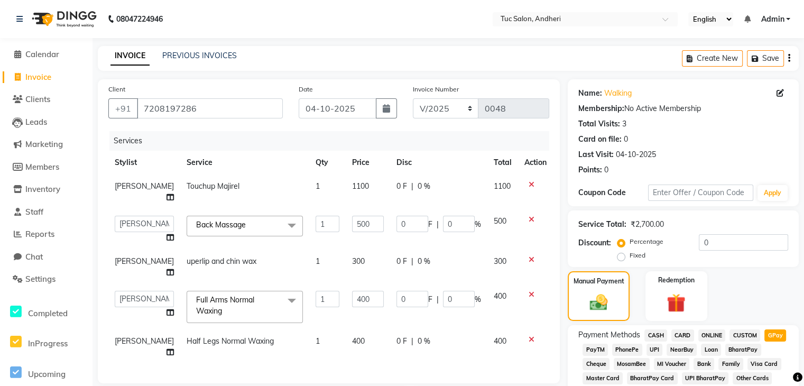
click at [440, 245] on td "0 F | 0 %" at bounding box center [438, 229] width 97 height 40
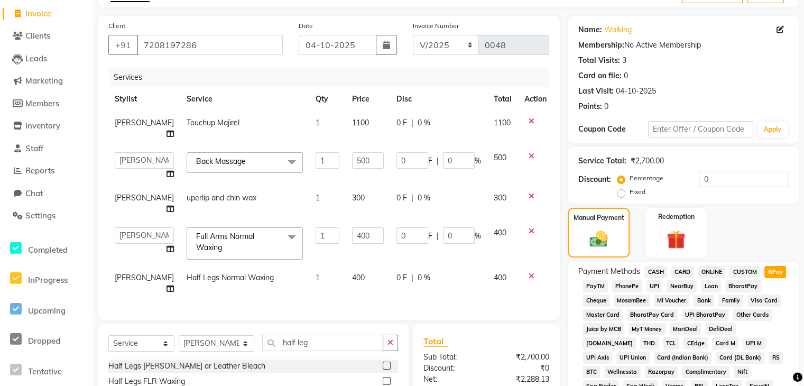
scroll to position [296, 0]
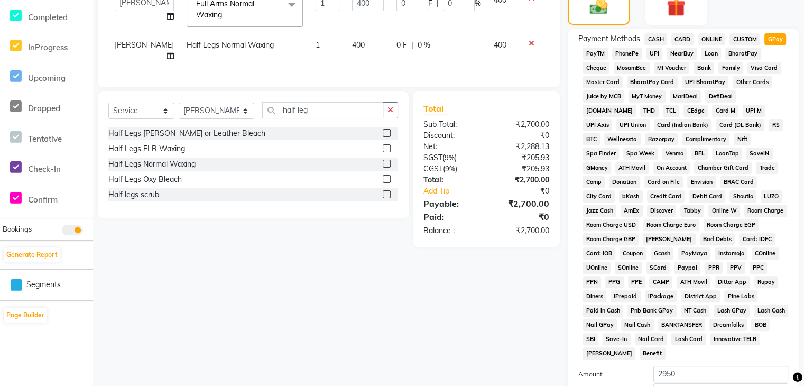
click at [754, 317] on span "Lash Cash" at bounding box center [771, 310] width 34 height 12
type input "2700"
click at [754, 317] on span "Lash Cash" at bounding box center [771, 310] width 34 height 12
click at [789, 281] on div "Payment Methods CASH CARD ONLINE CUSTOM GPay PayTM PhonePe UPI NearBuy Loan Bha…" at bounding box center [683, 225] width 231 height 393
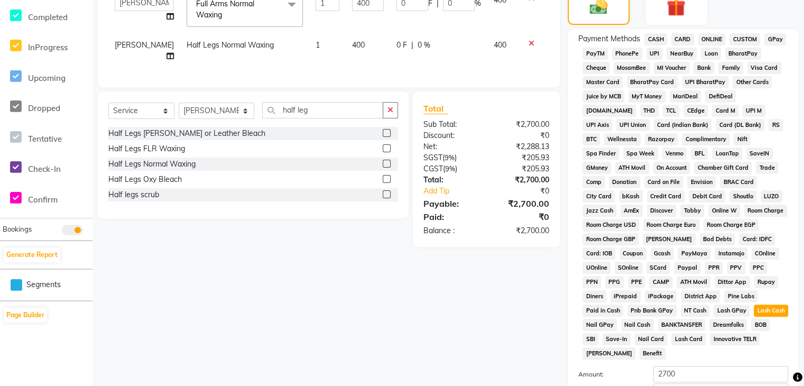
click at [754, 313] on span "Lash Cash" at bounding box center [771, 310] width 34 height 12
click at [507, 352] on div "Client +91 7208197286 Date 04-10-2025 Invoice Number V/2025 V/2025-26 0048 Serv…" at bounding box center [329, 133] width 478 height 700
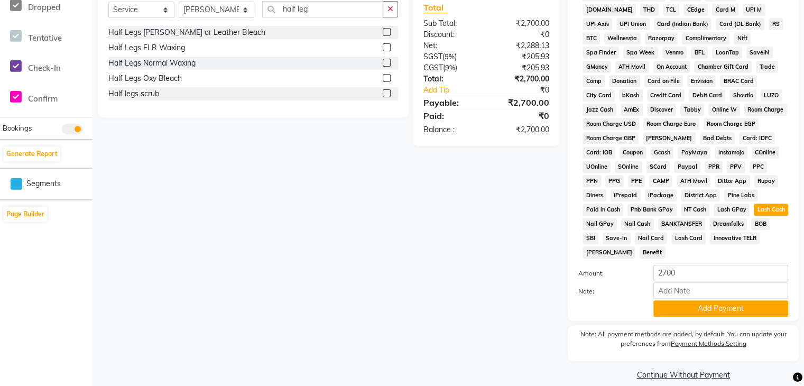
scroll to position [405, 0]
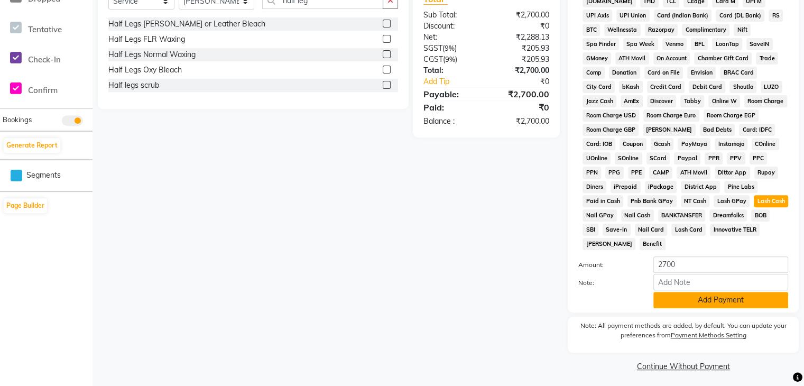
click at [720, 293] on button "Add Payment" at bounding box center [720, 300] width 135 height 16
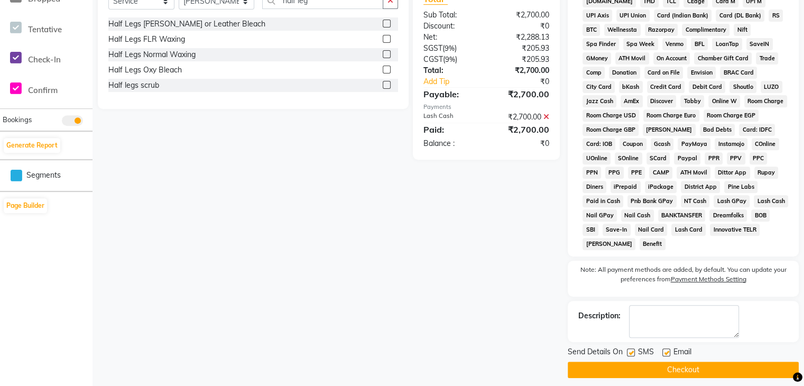
click at [628, 348] on label at bounding box center [631, 352] width 8 height 8
click at [628, 349] on input "checkbox" at bounding box center [630, 352] width 7 height 7
checkbox input "false"
click at [664, 348] on label at bounding box center [666, 352] width 8 height 8
click at [664, 349] on input "checkbox" at bounding box center [665, 352] width 7 height 7
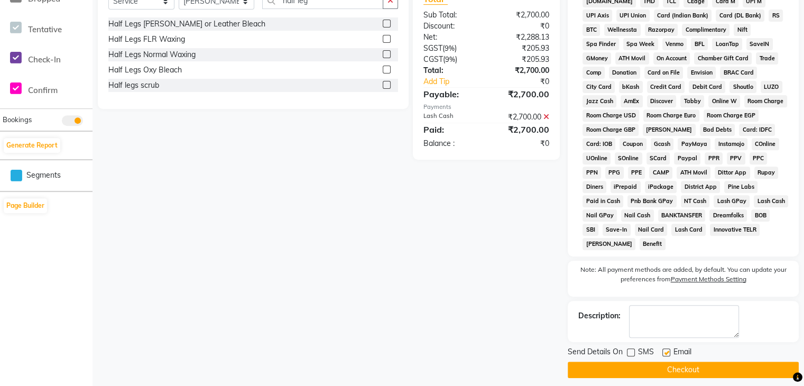
checkbox input "false"
click at [670, 368] on button "Checkout" at bounding box center [683, 370] width 231 height 16
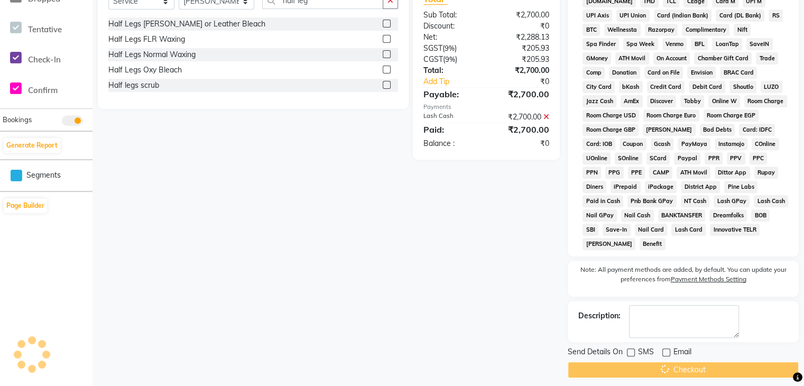
click at [670, 368] on div "Checkout" at bounding box center [683, 370] width 231 height 16
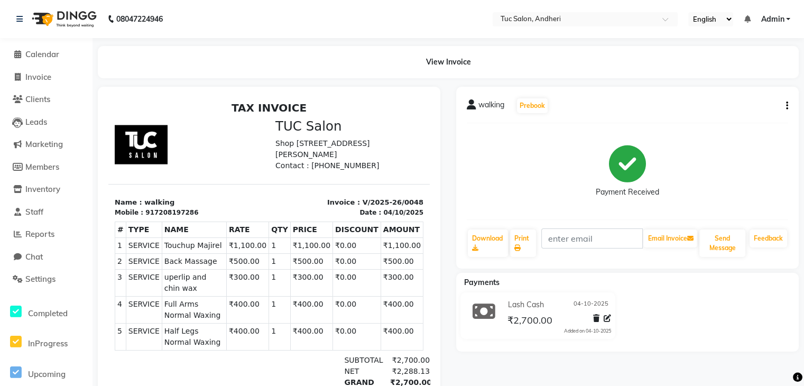
click at [317, 366] on div "NET ₹2,288.13" at bounding box center [320, 371] width 218 height 11
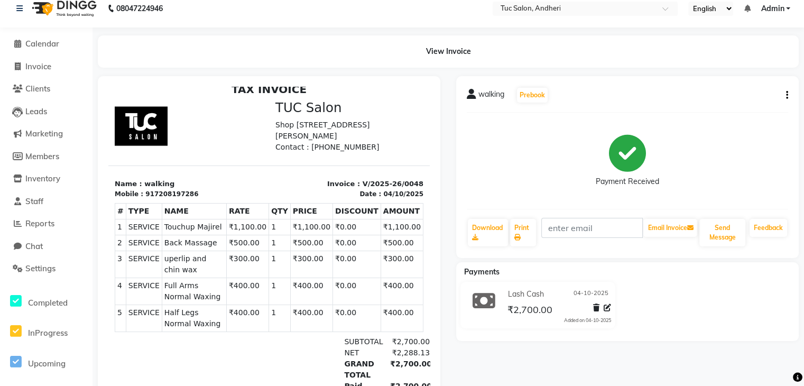
scroll to position [21, 0]
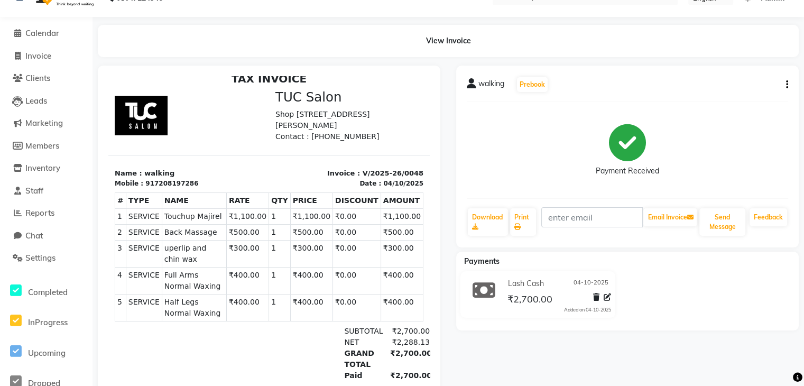
click at [522, 285] on span "Lash Cash" at bounding box center [526, 283] width 36 height 11
click at [607, 295] on icon at bounding box center [607, 296] width 7 height 7
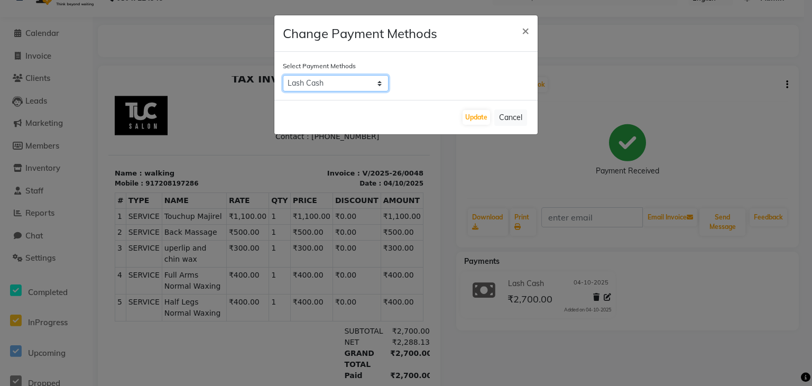
click at [374, 81] on select "CASH CARD ONLINE CUSTOM GPay PayTM PhonePe UPI NearBuy Loan BharatPay Cheque Mo…" at bounding box center [336, 83] width 106 height 16
select select "117"
click at [412, 358] on ngb-modal-window "Change Payment Methods × Select Payment Methods CASH CARD ONLINE CUSTOM GPay Pa…" at bounding box center [406, 193] width 812 height 386
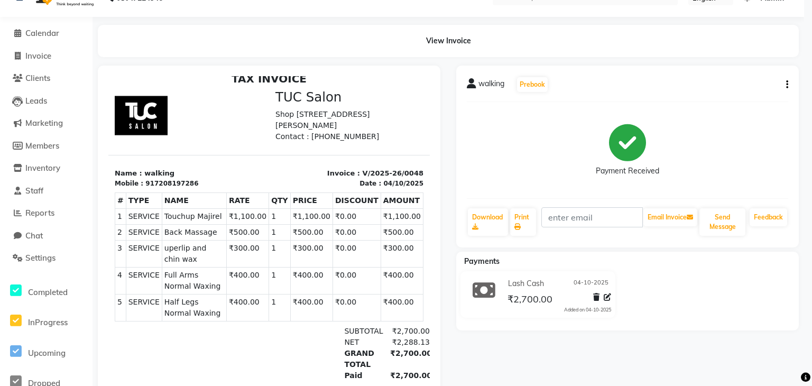
click at [412, 358] on ngb-modal-window "Change Payment Methods × Select Payment Methods CASH CARD ONLINE CUSTOM GPay Pa…" at bounding box center [406, 193] width 812 height 386
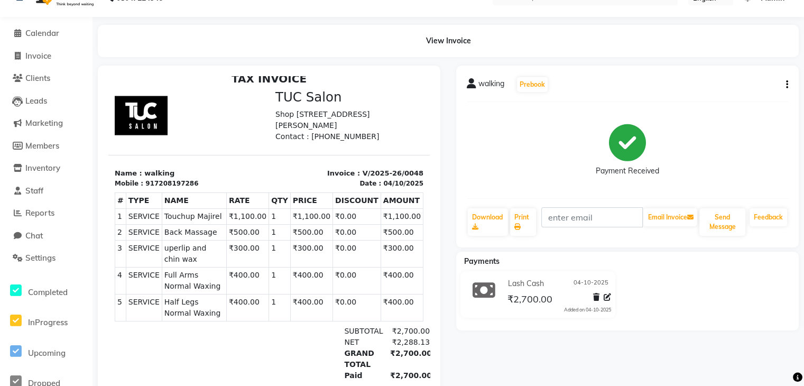
drag, startPoint x: 520, startPoint y: 434, endPoint x: 491, endPoint y: 245, distance: 191.0
click at [430, 245] on html "TAX INVOICE TUC Salon Shop no 2, Wood rose buildg, 4th rd, lokhandwala market A…" at bounding box center [268, 245] width 321 height 354
click at [591, 298] on div at bounding box center [600, 299] width 22 height 14
click at [596, 298] on icon at bounding box center [596, 296] width 6 height 7
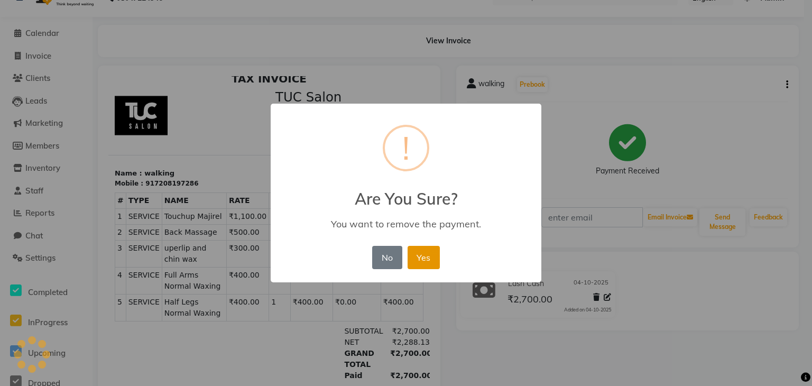
click at [421, 257] on button "Yes" at bounding box center [424, 257] width 32 height 23
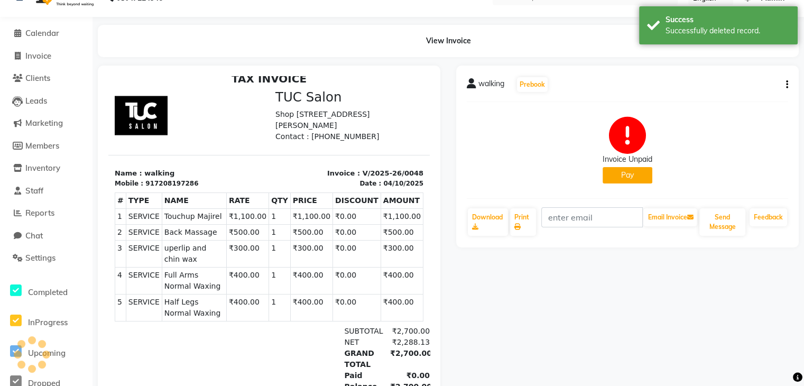
scroll to position [8, 0]
click at [785, 87] on button "button" at bounding box center [785, 84] width 6 height 11
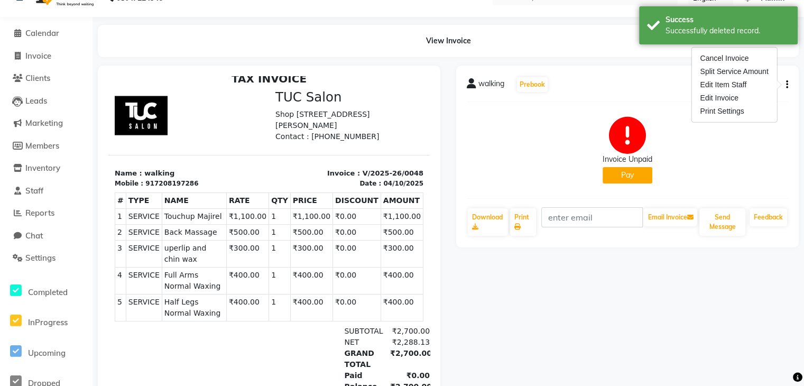
click at [665, 96] on div "walking Prebook Invoice Unpaid Pay Download Print Email Invoice Send Message Fe…" at bounding box center [627, 157] width 343 height 182
drag, startPoint x: 727, startPoint y: 72, endPoint x: 811, endPoint y: 66, distance: 84.3
click at [804, 66] on html "08047224946 Select Location × Tuc Salon, Andheri English ENGLISH Español العربي…" at bounding box center [402, 172] width 804 height 386
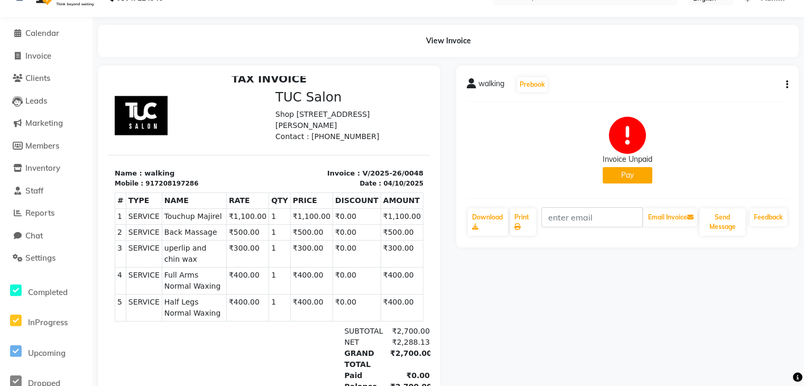
click at [786, 85] on icon "button" at bounding box center [787, 85] width 2 height 1
click at [50, 36] on span "Calendar" at bounding box center [42, 33] width 34 height 10
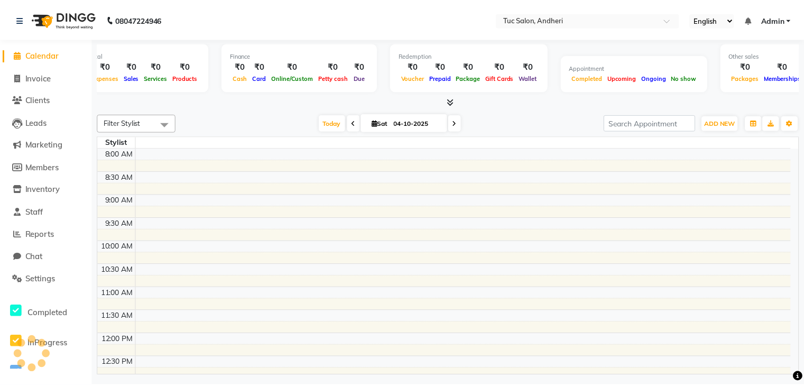
scroll to position [0, 4]
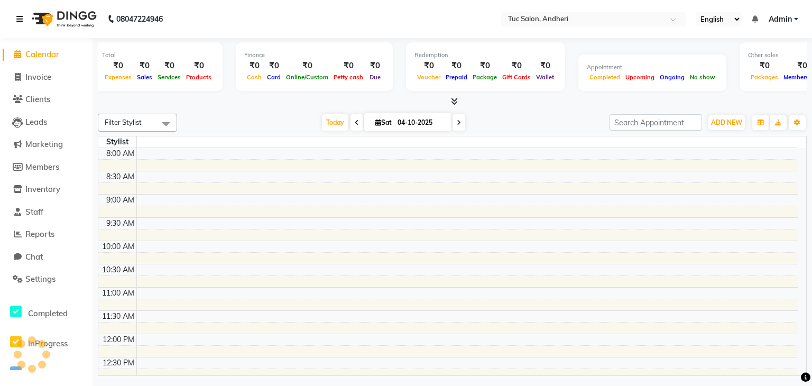
click at [19, 24] on link at bounding box center [21, 19] width 11 height 30
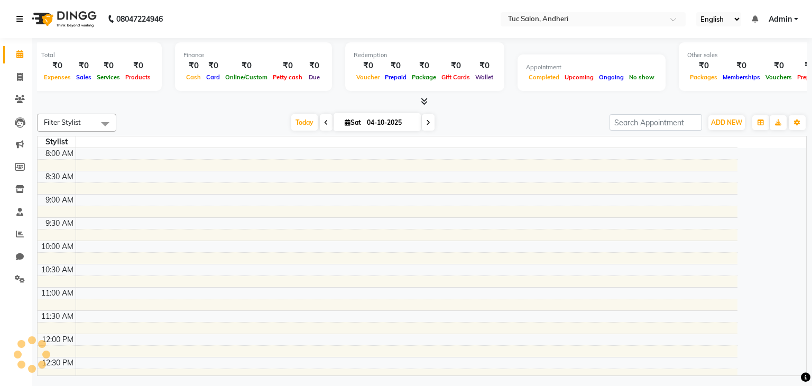
click at [19, 24] on link at bounding box center [21, 19] width 11 height 30
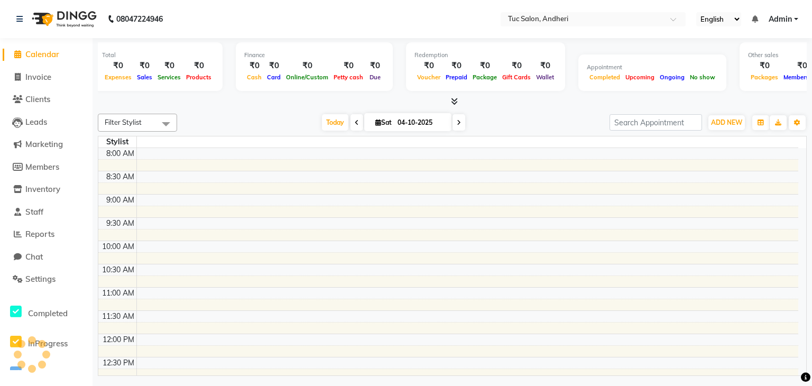
click at [42, 156] on li "Members" at bounding box center [46, 167] width 93 height 23
drag, startPoint x: 49, startPoint y: 98, endPoint x: 34, endPoint y: 98, distance: 14.8
click at [34, 98] on span "Clients" at bounding box center [37, 99] width 25 height 10
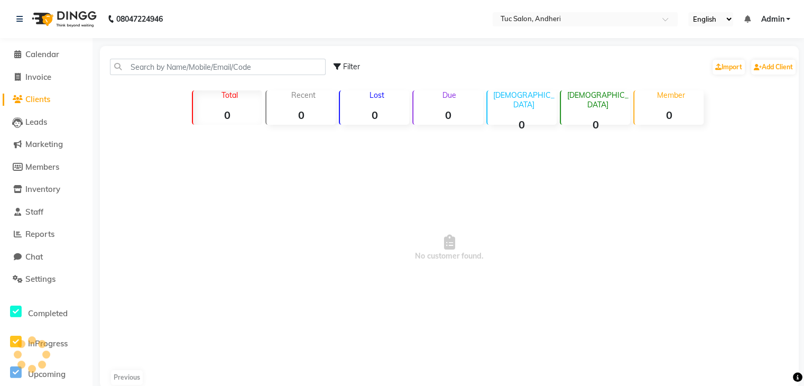
click at [34, 98] on span "Clients" at bounding box center [37, 99] width 25 height 10
click at [42, 56] on span "Calendar" at bounding box center [42, 54] width 34 height 10
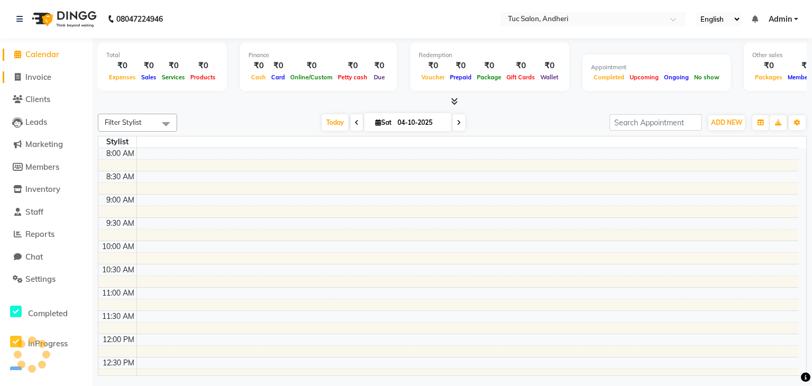
click at [31, 79] on span "Invoice" at bounding box center [38, 77] width 26 height 10
select select "service"
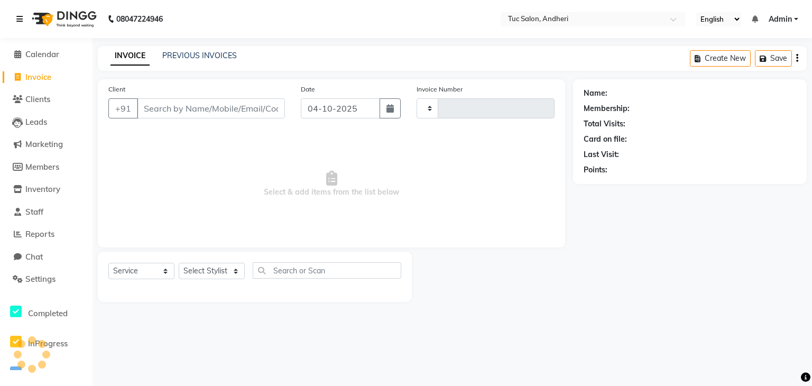
click at [19, 20] on icon at bounding box center [19, 18] width 6 height 7
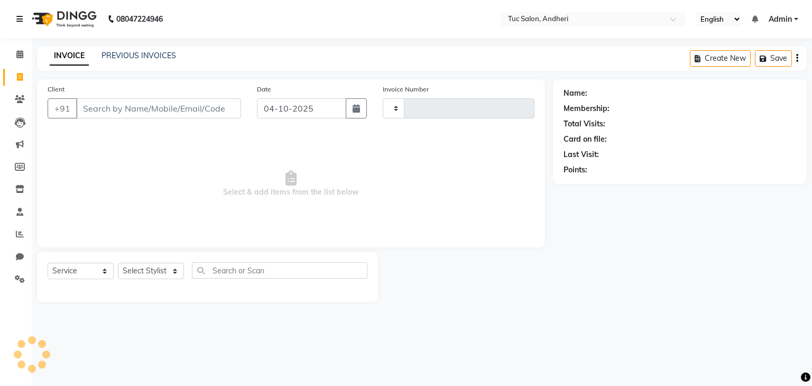
click at [17, 16] on icon at bounding box center [19, 18] width 6 height 7
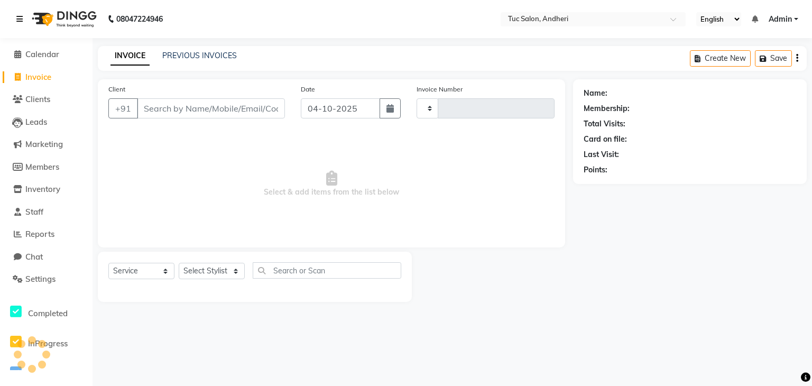
click at [17, 16] on icon at bounding box center [19, 18] width 6 height 7
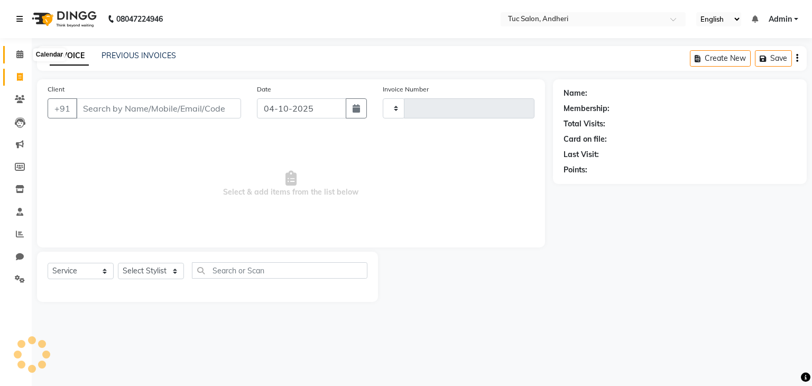
type input "0049"
select select "9101"
click at [17, 50] on icon at bounding box center [19, 54] width 7 height 8
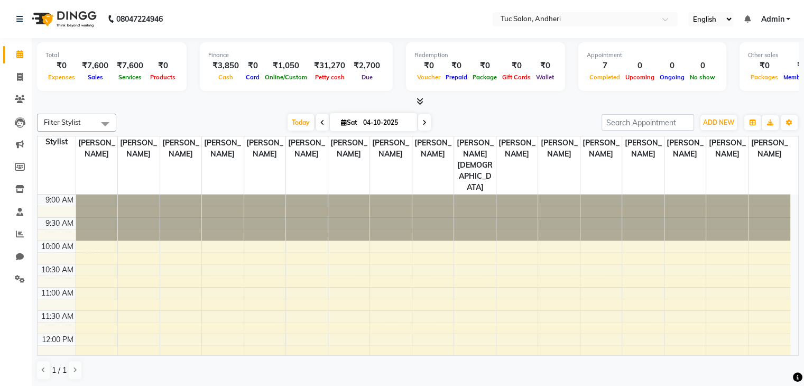
click at [17, 50] on icon at bounding box center [19, 54] width 7 height 8
click at [20, 55] on icon at bounding box center [19, 54] width 7 height 8
click at [13, 94] on span at bounding box center [20, 100] width 19 height 12
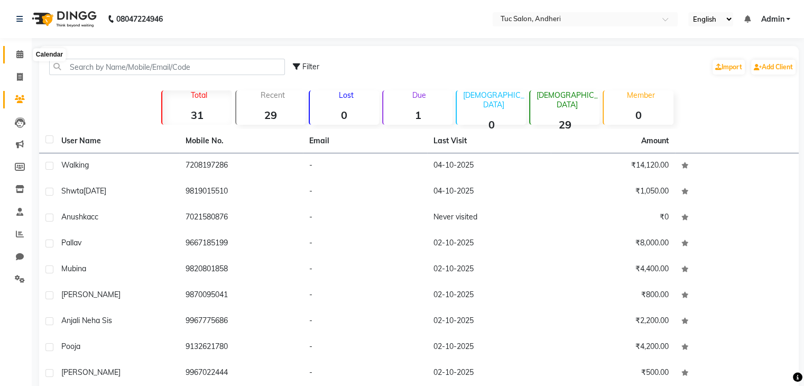
click at [22, 58] on icon at bounding box center [19, 54] width 7 height 8
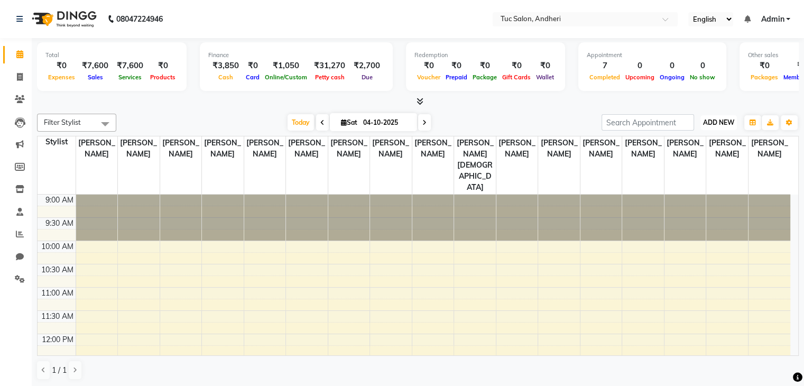
click at [724, 126] on button "ADD NEW Toggle Dropdown" at bounding box center [718, 122] width 36 height 15
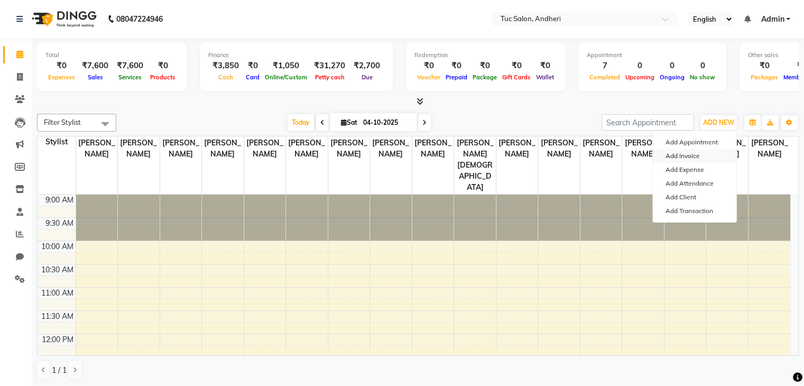
click at [698, 157] on link "Add Invoice" at bounding box center [695, 156] width 84 height 14
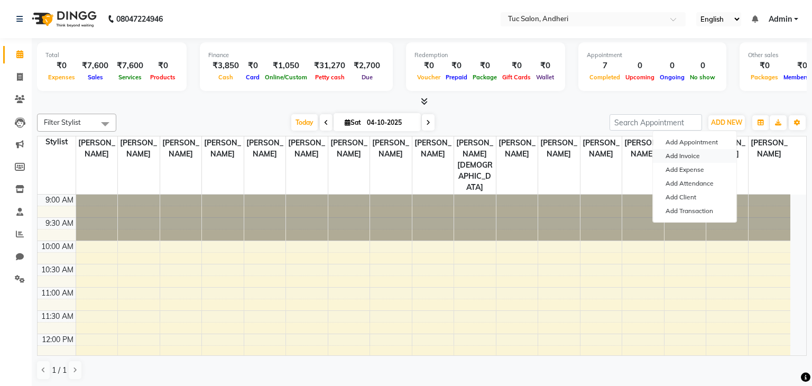
select select "9101"
select select "service"
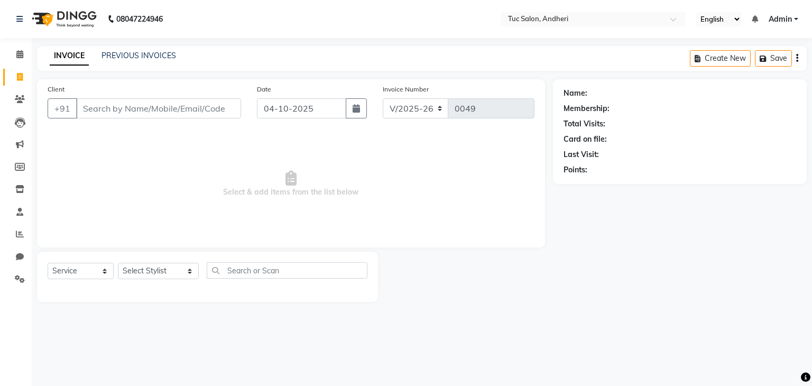
click at [193, 113] on input "Client" at bounding box center [158, 108] width 165 height 20
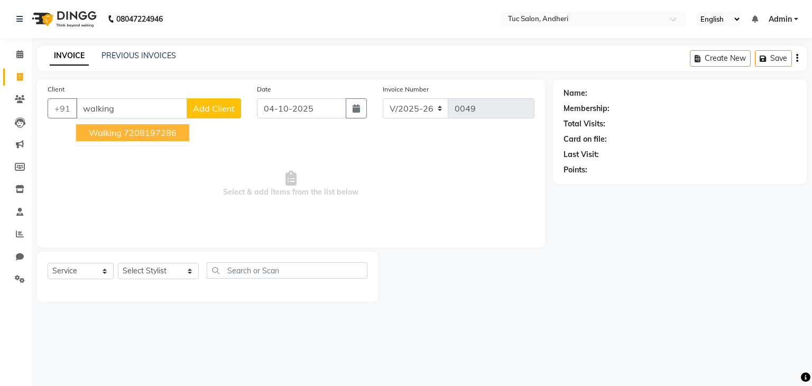
click at [146, 133] on ngb-highlight "7208197286" at bounding box center [150, 132] width 53 height 11
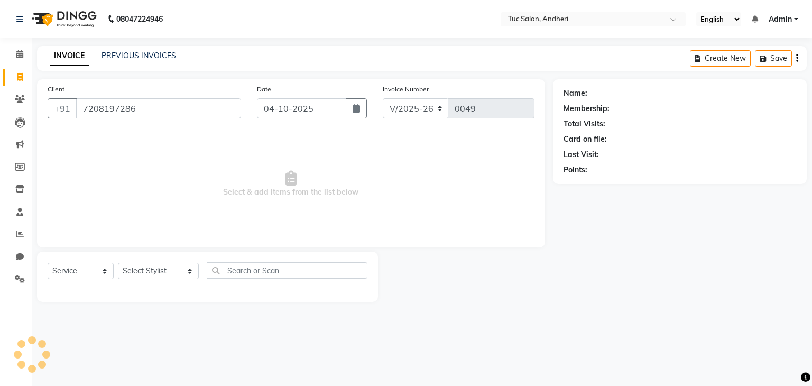
type input "7208197286"
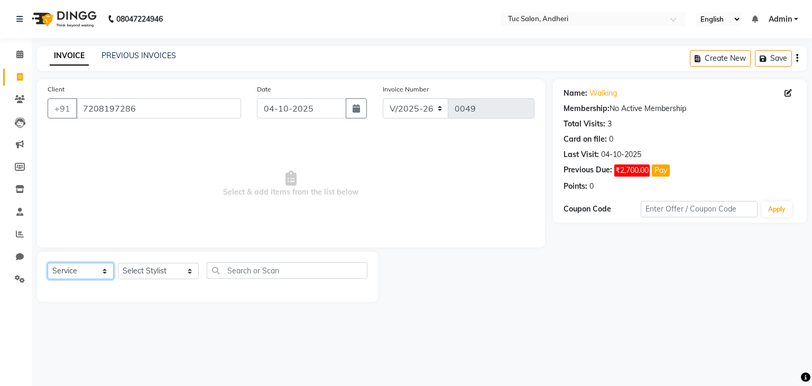
click at [73, 273] on select "Select Service Product Membership Package Voucher Prepaid Gift Card" at bounding box center [81, 271] width 66 height 16
click at [48, 263] on select "Select Service Product Membership Package Voucher Prepaid Gift Card" at bounding box center [81, 271] width 66 height 16
click at [140, 275] on select "Select Stylist Daya Singh Dheeraj Mishra Manisha Kaudare manish pal Nawaz Khan …" at bounding box center [158, 271] width 81 height 16
select select "93127"
click at [118, 263] on select "Select Stylist Daya Singh Dheeraj Mishra Manisha Kaudare manish pal Nawaz Khan …" at bounding box center [158, 271] width 81 height 16
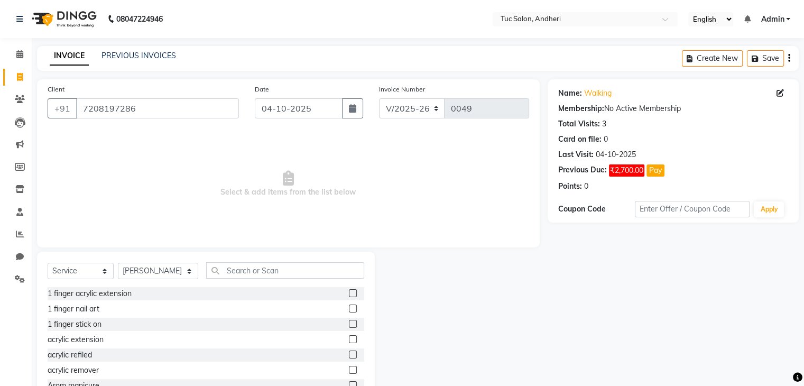
click at [216, 280] on div "Select Service Product Membership Package Voucher Prepaid Gift Card Select Styl…" at bounding box center [206, 274] width 317 height 25
click at [216, 276] on div "Select Service Product Membership Package Voucher Prepaid Gift Card Select Styl…" at bounding box center [206, 274] width 317 height 25
click at [216, 276] on input "text" at bounding box center [285, 270] width 158 height 16
type input "tou"
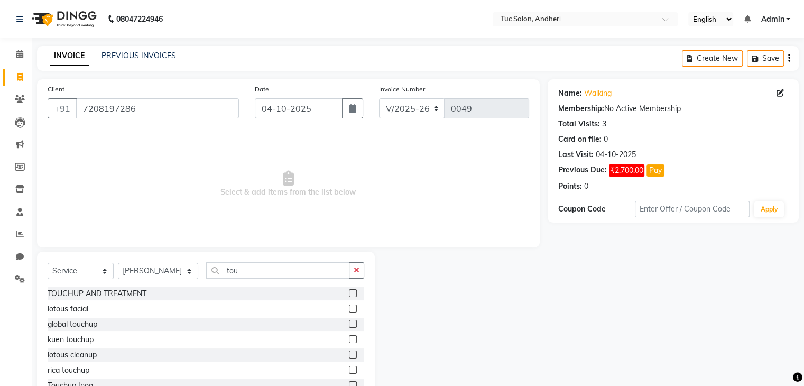
drag, startPoint x: 181, startPoint y: 325, endPoint x: 182, endPoint y: 340, distance: 15.3
click at [182, 340] on div "TOUCHUP AND TREATMENT lotous facial global touchup kuen touchup lotous cleanup …" at bounding box center [206, 340] width 317 height 106
drag, startPoint x: 184, startPoint y: 371, endPoint x: 184, endPoint y: 399, distance: 28.0
click at [184, 385] on html "08047224946 Select Location × Tuc Salon, Andheri English ENGLISH Español العربي…" at bounding box center [402, 193] width 804 height 386
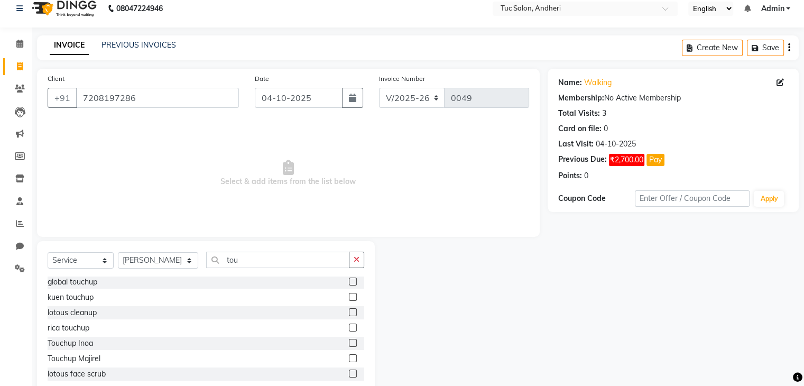
click at [349, 358] on label at bounding box center [353, 358] width 8 height 8
click at [349, 358] on input "checkbox" at bounding box center [352, 358] width 7 height 7
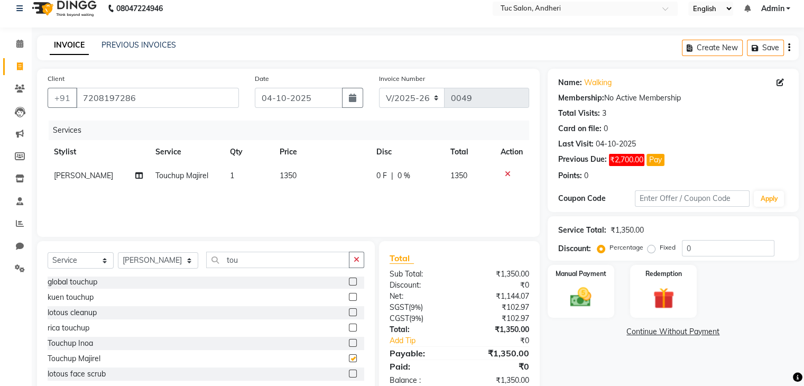
checkbox input "false"
click at [251, 263] on input "tou" at bounding box center [277, 260] width 143 height 16
type input "t"
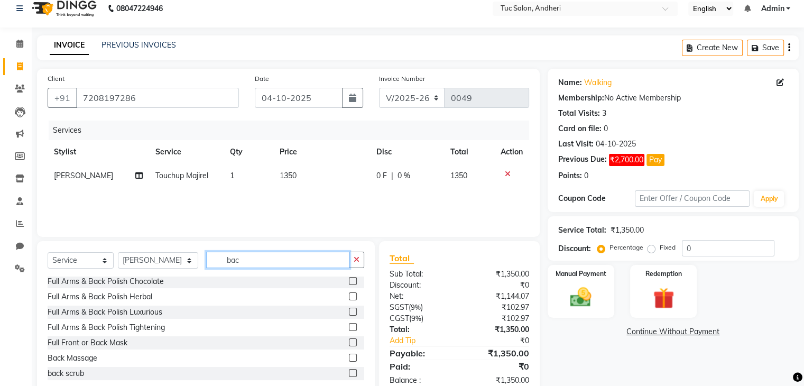
scroll to position [186, 0]
type input "back"
click at [349, 358] on label at bounding box center [353, 358] width 8 height 8
click at [349, 358] on input "checkbox" at bounding box center [352, 358] width 7 height 7
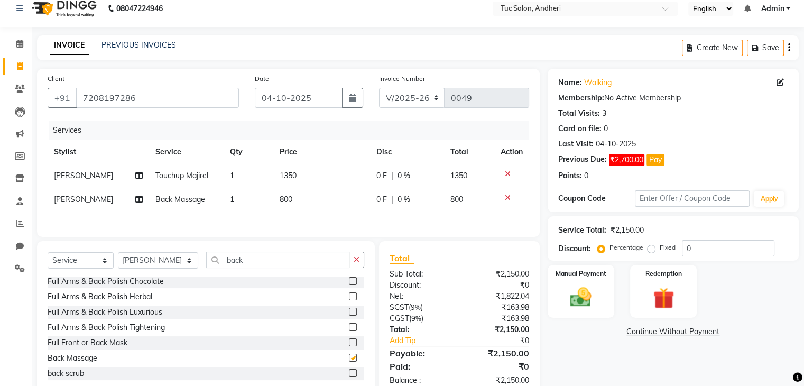
checkbox input "false"
click at [173, 266] on select "Select Stylist Daya Singh Dheeraj Mishra Manisha Kaudare manish pal Nawaz Khan …" at bounding box center [158, 260] width 80 height 16
select select "93129"
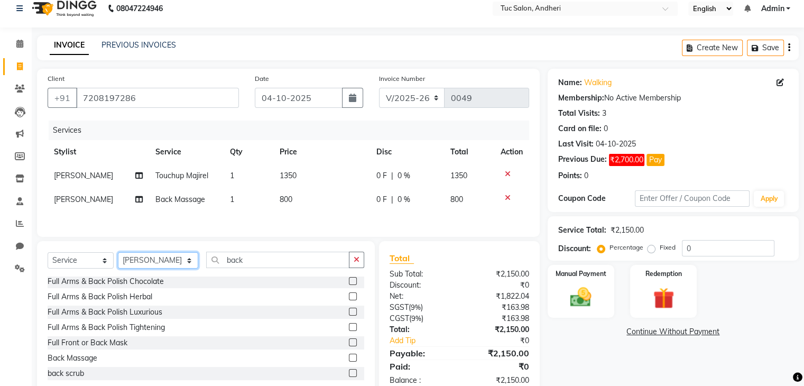
click at [118, 254] on select "Select Stylist Daya Singh Dheeraj Mishra Manisha Kaudare manish pal Nawaz Khan …" at bounding box center [158, 260] width 80 height 16
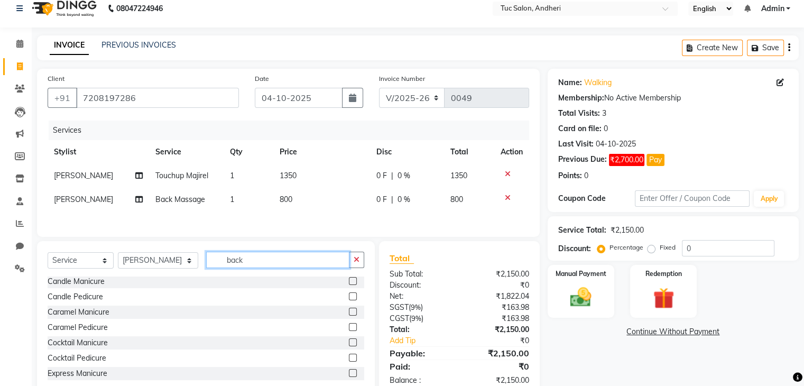
click at [231, 265] on input "back" at bounding box center [277, 260] width 143 height 16
type input "b"
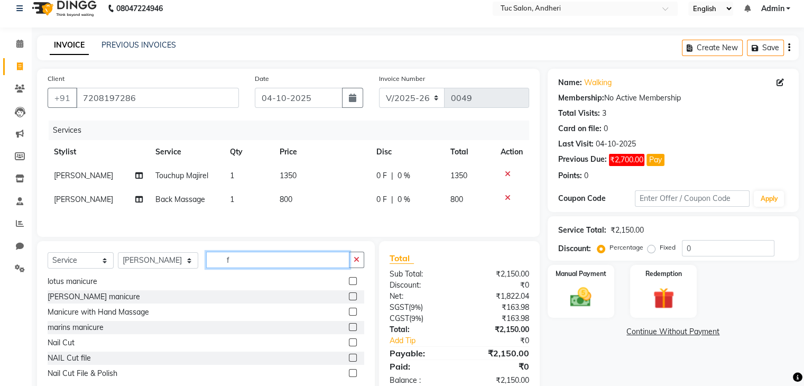
scroll to position [32, 0]
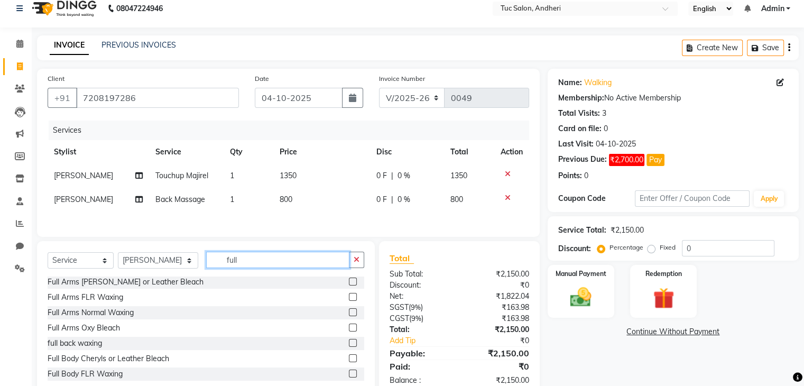
type input "full"
click at [285, 278] on div "Full Arms Cheryls or Leather Bleach" at bounding box center [206, 281] width 317 height 13
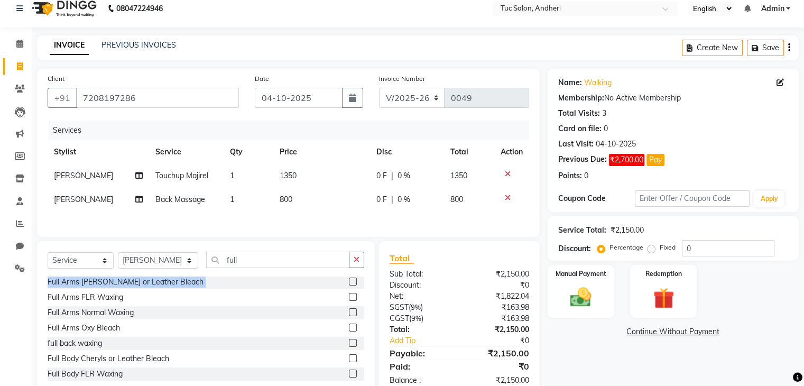
scroll to position [0, 0]
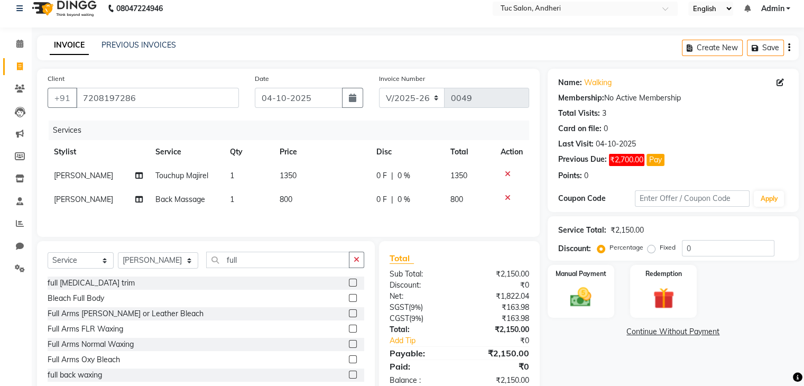
drag, startPoint x: 285, startPoint y: 278, endPoint x: 322, endPoint y: 323, distance: 58.2
click at [322, 323] on div "full body hair trim Bleach Full Body Full Arms Cheryls or Leather Bleach Full A…" at bounding box center [206, 329] width 317 height 106
drag, startPoint x: 248, startPoint y: 308, endPoint x: 344, endPoint y: 347, distance: 104.1
click at [344, 347] on div "full body hair trim Bleach Full Body Full Arms Cheryls or Leather Bleach Full A…" at bounding box center [206, 329] width 317 height 106
click at [349, 347] on label at bounding box center [353, 344] width 8 height 8
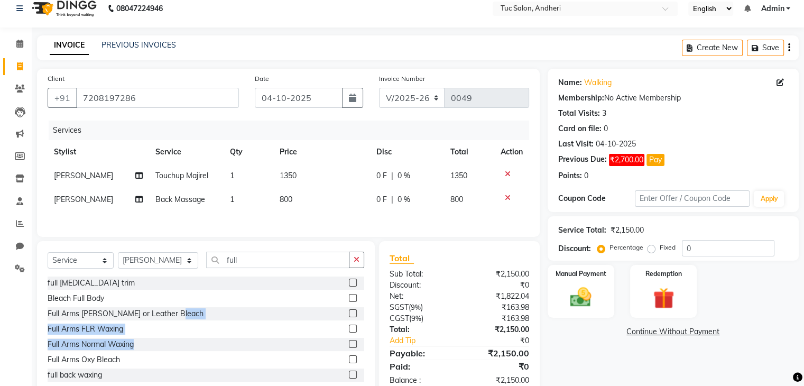
click at [349, 347] on input "checkbox" at bounding box center [352, 344] width 7 height 7
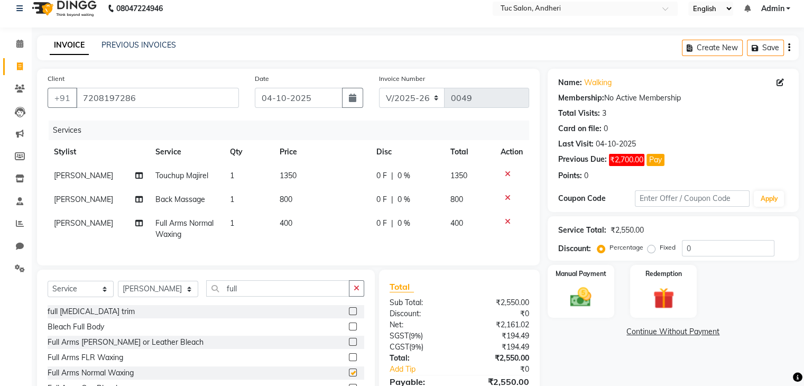
checkbox input "false"
click at [349, 346] on label at bounding box center [353, 342] width 8 height 8
click at [349, 346] on input "checkbox" at bounding box center [352, 342] width 7 height 7
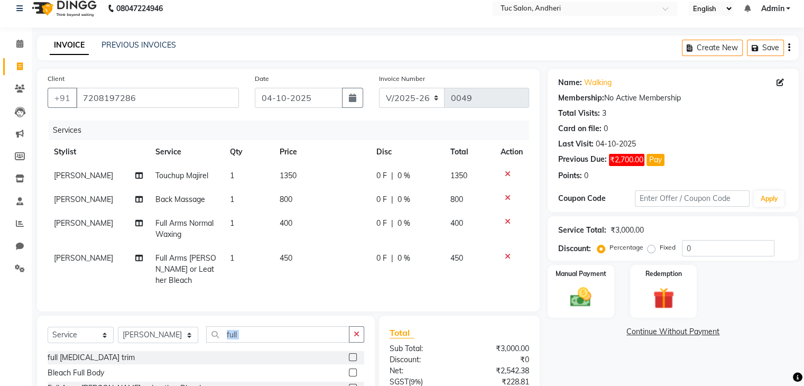
click at [344, 347] on div "Select Service Product Membership Package Voucher Prepaid Gift Card Select Styl…" at bounding box center [206, 338] width 317 height 25
checkbox input "false"
click at [285, 336] on input "full" at bounding box center [277, 334] width 143 height 16
click at [335, 328] on input "full" at bounding box center [277, 334] width 143 height 16
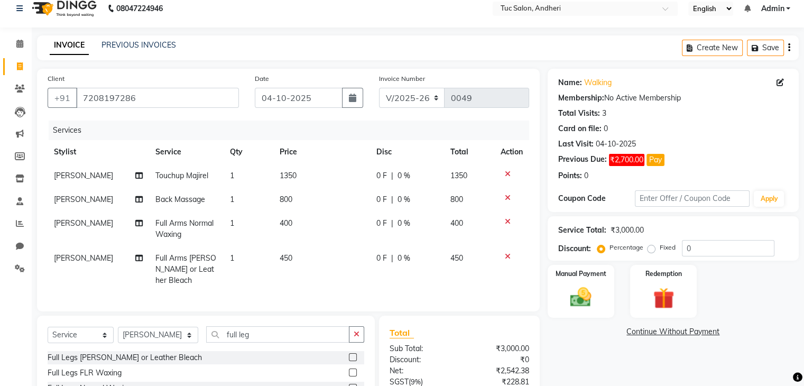
click at [165, 370] on div "Full Legs FLR Waxing" at bounding box center [206, 372] width 317 height 13
click at [220, 373] on div "Full Legs FLR Waxing" at bounding box center [206, 372] width 317 height 13
click at [220, 366] on div "Full Legs FLR Waxing" at bounding box center [206, 372] width 317 height 13
click at [270, 358] on div "Full Legs Cheryls or Leather Bleach" at bounding box center [206, 357] width 317 height 13
click at [270, 346] on div "Select Service Product Membership Package Voucher Prepaid Gift Card Select Styl…" at bounding box center [206, 338] width 317 height 25
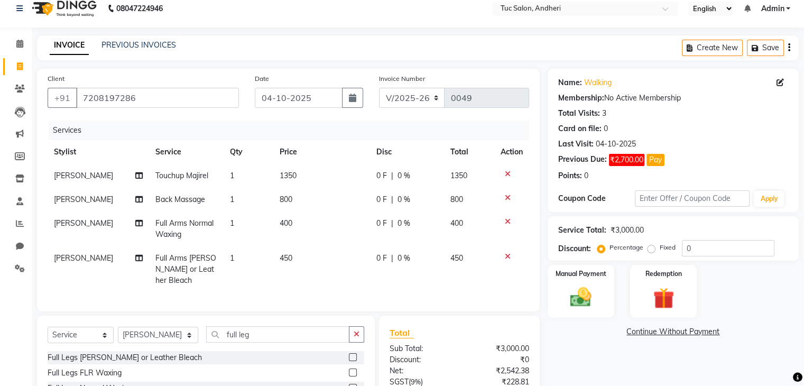
click at [270, 346] on div "Select Service Product Membership Package Voucher Prepaid Gift Card Select Styl…" at bounding box center [206, 338] width 317 height 25
click at [262, 366] on div "Full Legs FLR Waxing" at bounding box center [206, 372] width 317 height 13
click at [275, 368] on div "Full Legs FLR Waxing" at bounding box center [206, 372] width 317 height 13
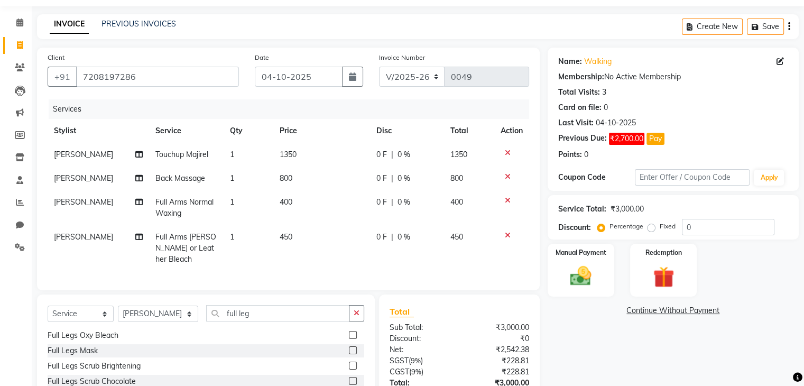
scroll to position [109, 0]
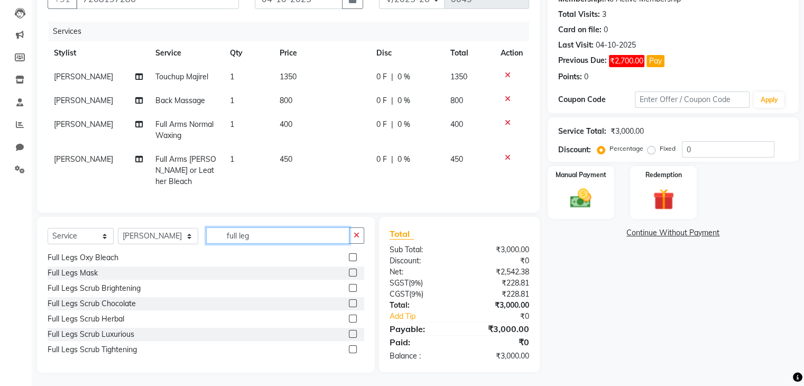
click at [243, 231] on input "full leg" at bounding box center [277, 235] width 143 height 16
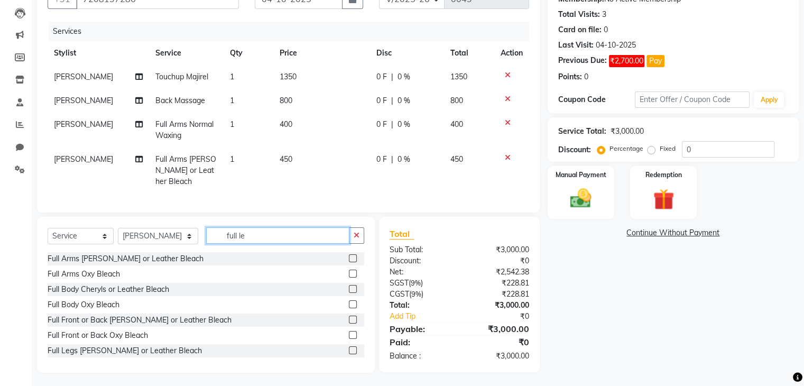
type input "full leg"
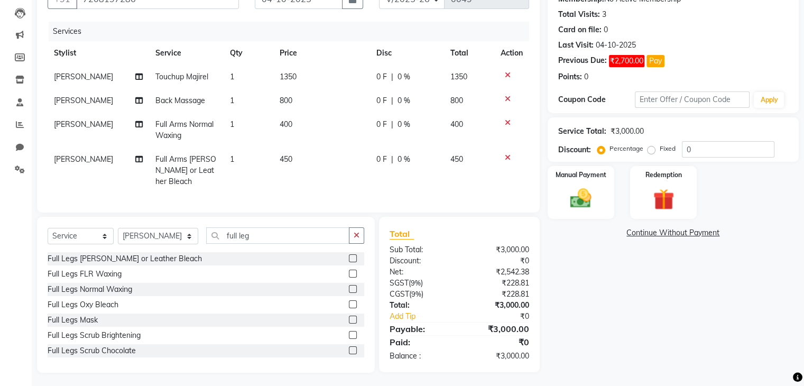
click at [349, 285] on label at bounding box center [353, 289] width 8 height 8
click at [349, 286] on input "checkbox" at bounding box center [352, 289] width 7 height 7
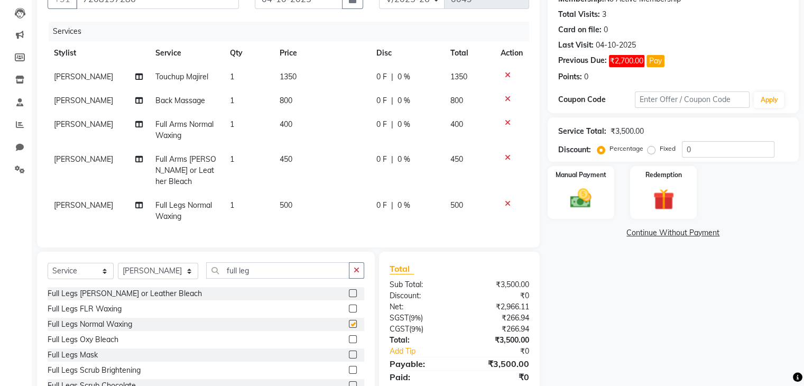
checkbox input "false"
click at [273, 267] on input "full leg" at bounding box center [277, 270] width 143 height 16
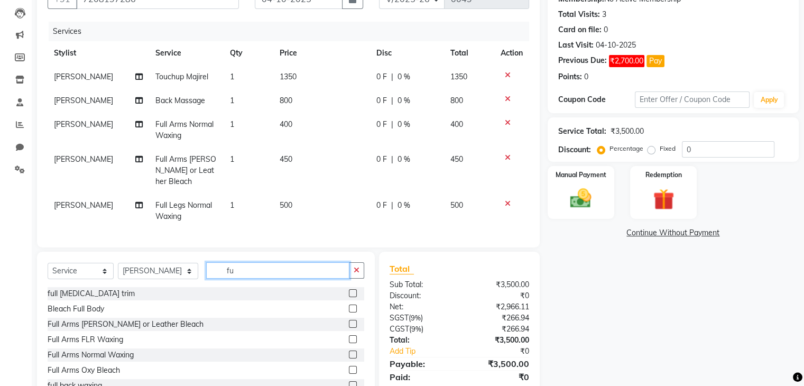
type input "f"
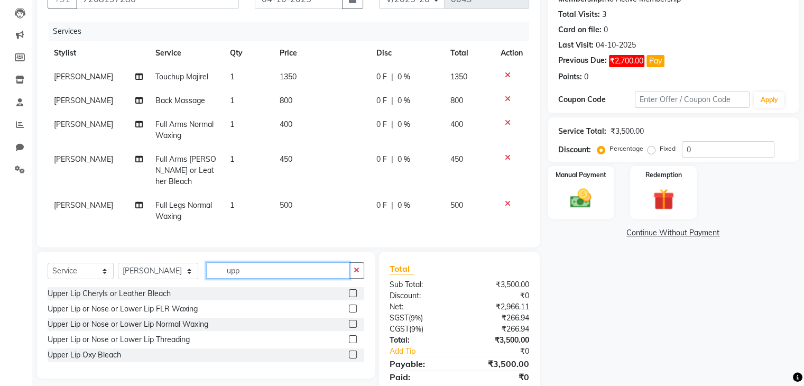
type input "upp"
click at [352, 322] on label at bounding box center [353, 324] width 8 height 8
click at [352, 322] on input "checkbox" at bounding box center [352, 324] width 7 height 7
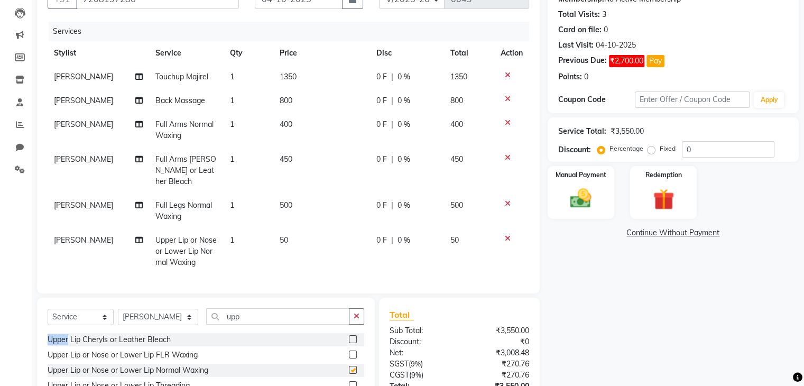
click at [352, 322] on div "Select Service Product Membership Package Voucher Prepaid Gift Card Select Styl…" at bounding box center [206, 320] width 317 height 25
checkbox input "false"
click at [298, 229] on td "50" at bounding box center [321, 251] width 97 height 46
select select "93129"
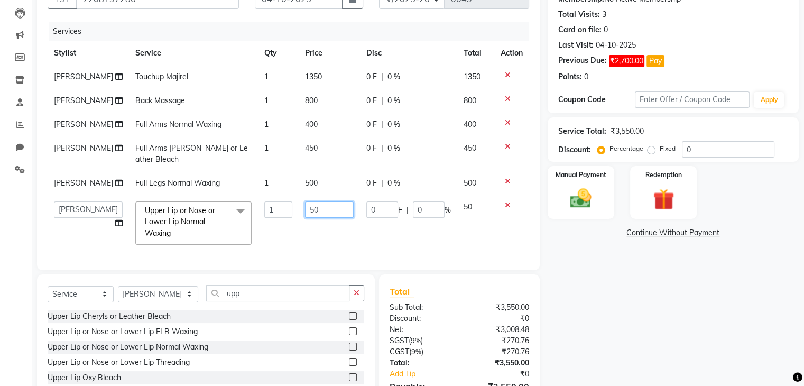
click at [306, 218] on input "50" at bounding box center [329, 209] width 49 height 16
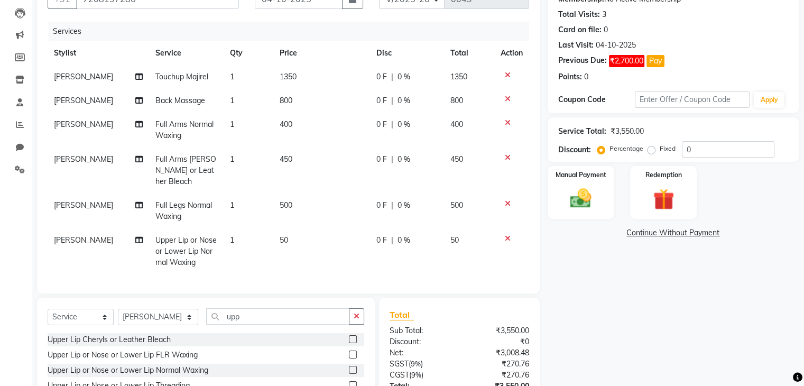
click at [496, 178] on td at bounding box center [511, 170] width 35 height 46
click at [507, 157] on icon at bounding box center [508, 157] width 6 height 7
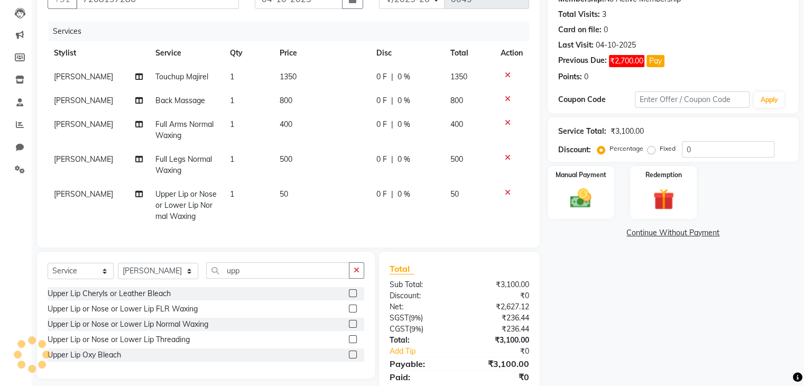
click at [286, 190] on td "50" at bounding box center [321, 205] width 97 height 46
select select "93129"
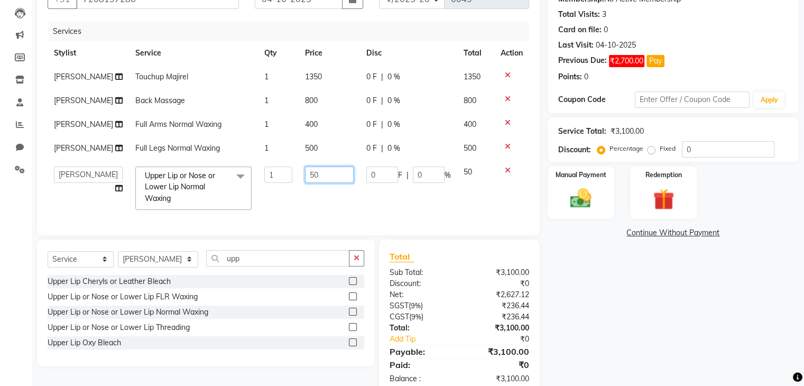
click at [315, 183] on input "50" at bounding box center [329, 175] width 49 height 16
type input "5"
type input "100"
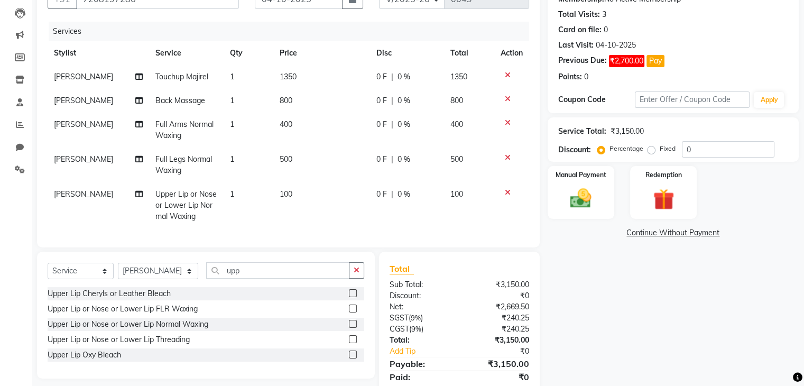
click at [483, 299] on div "₹0" at bounding box center [498, 295] width 78 height 11
click at [289, 96] on span "800" at bounding box center [286, 101] width 13 height 10
select select "93127"
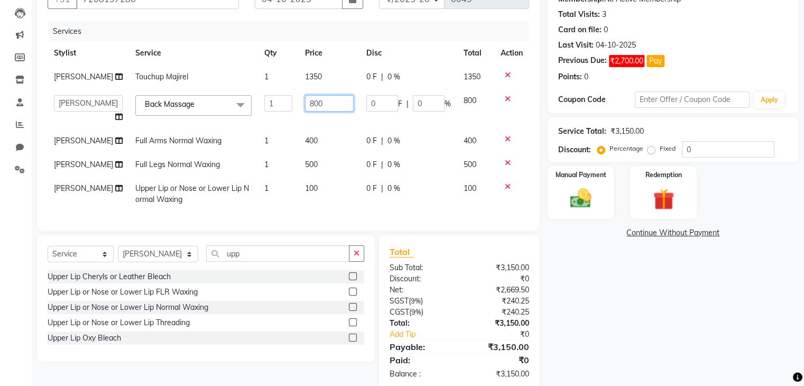
click at [311, 112] on input "800" at bounding box center [329, 103] width 49 height 16
type input "8"
type input "500"
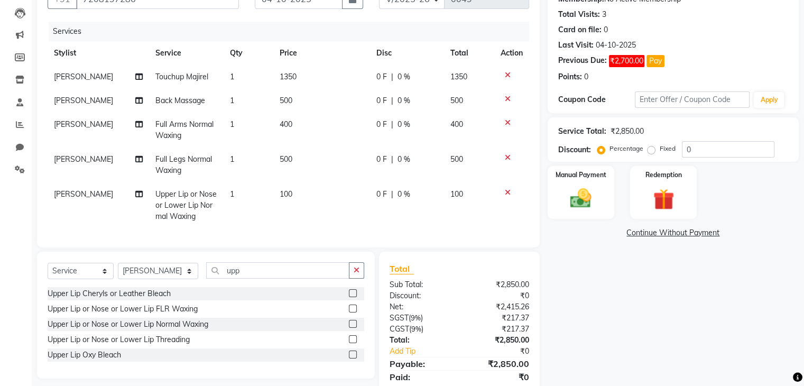
click at [316, 74] on td "1350" at bounding box center [321, 77] width 97 height 24
select select "93127"
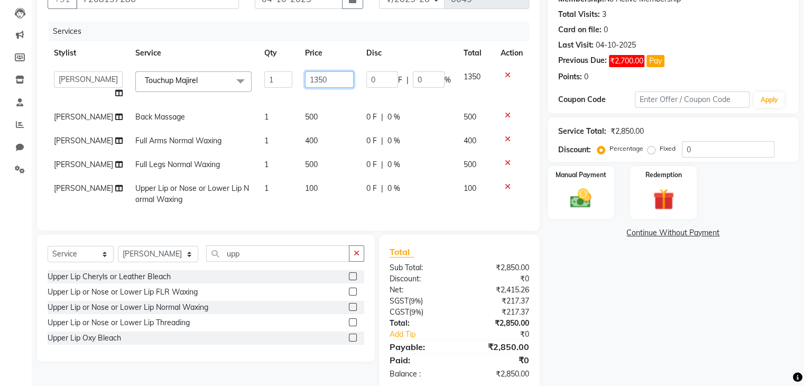
click at [316, 74] on input "1350" at bounding box center [329, 79] width 49 height 16
type input "1100"
click at [316, 74] on input "1100" at bounding box center [329, 79] width 49 height 16
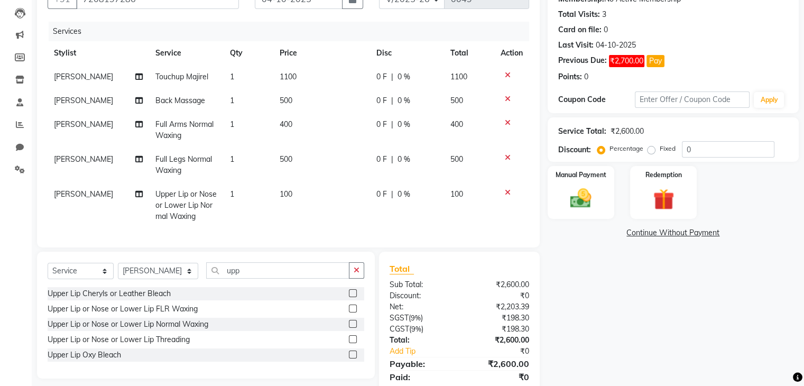
click at [327, 117] on tbody "Sachin Shinde Touchup Majirel 1 1100 0 F | 0 % 1100 Sachin Shinde Back Massage …" at bounding box center [289, 146] width 482 height 163
click at [291, 193] on td "100" at bounding box center [321, 205] width 97 height 46
select select "93129"
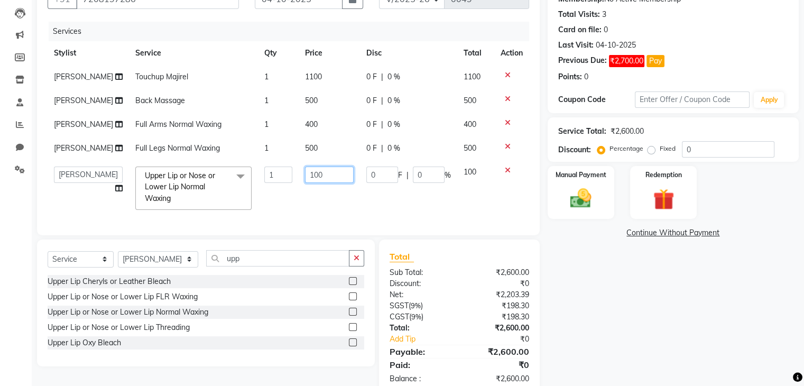
click at [311, 183] on input "100" at bounding box center [329, 175] width 49 height 16
type input "1"
type input "200"
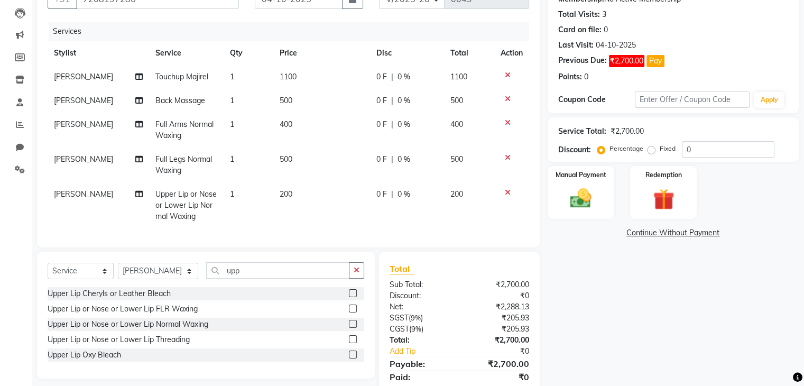
click at [390, 215] on td "0 F | 0 %" at bounding box center [407, 205] width 74 height 46
select select "93129"
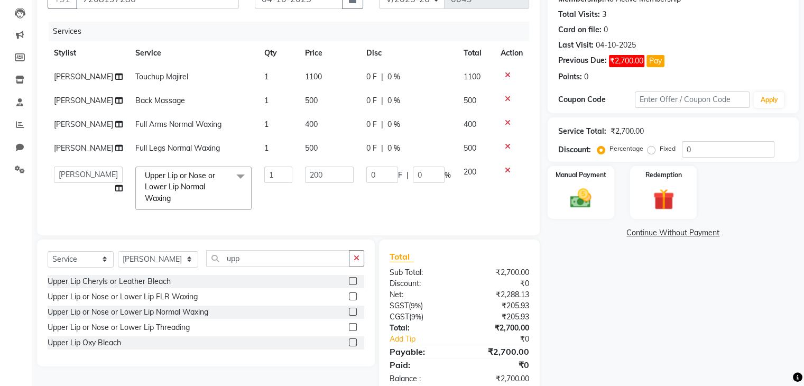
scroll to position [152, 0]
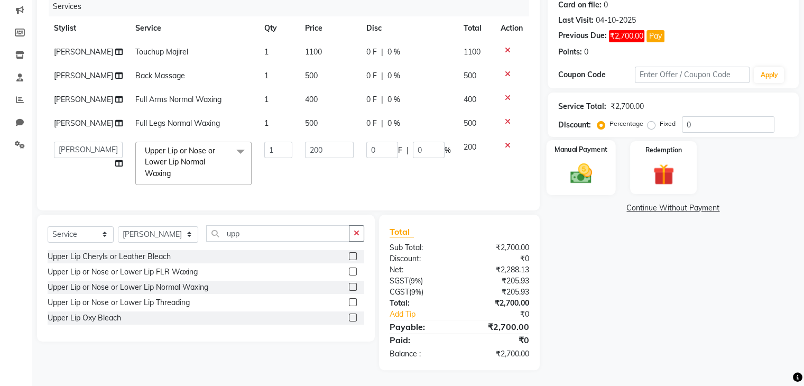
click at [579, 161] on img at bounding box center [580, 173] width 35 height 25
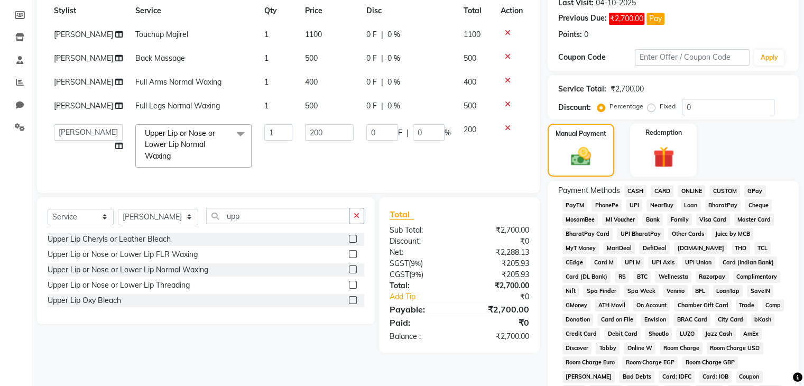
click at [752, 190] on span "GPay" at bounding box center [755, 191] width 22 height 12
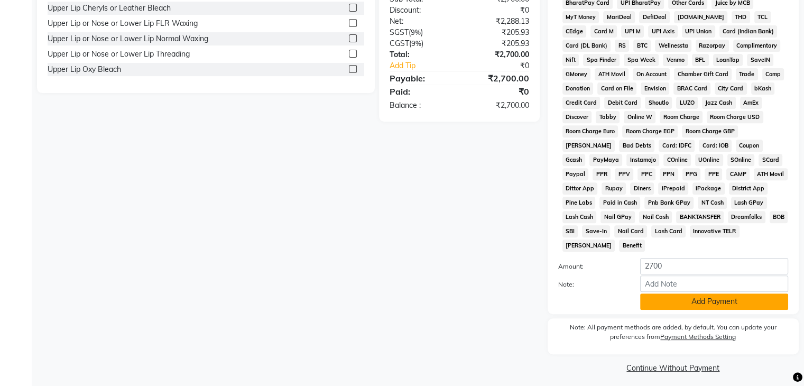
click at [706, 293] on button "Add Payment" at bounding box center [714, 301] width 148 height 16
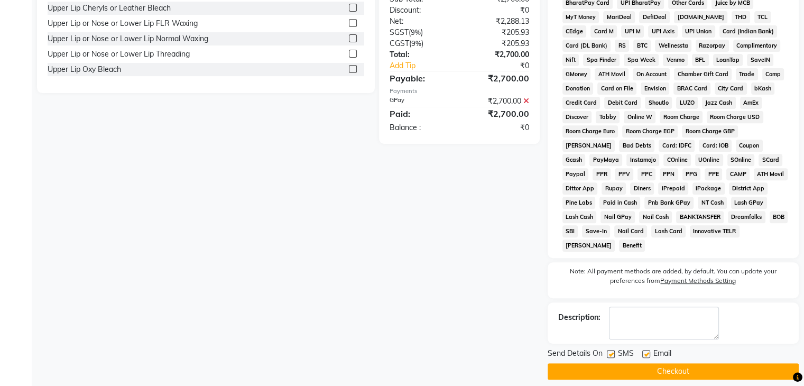
click at [613, 350] on label at bounding box center [611, 354] width 8 height 8
click at [613, 351] on input "checkbox" at bounding box center [610, 354] width 7 height 7
checkbox input "false"
drag, startPoint x: 613, startPoint y: 347, endPoint x: 646, endPoint y: 348, distance: 33.3
click at [646, 348] on div "Send Details On SMS Email" at bounding box center [673, 354] width 251 height 13
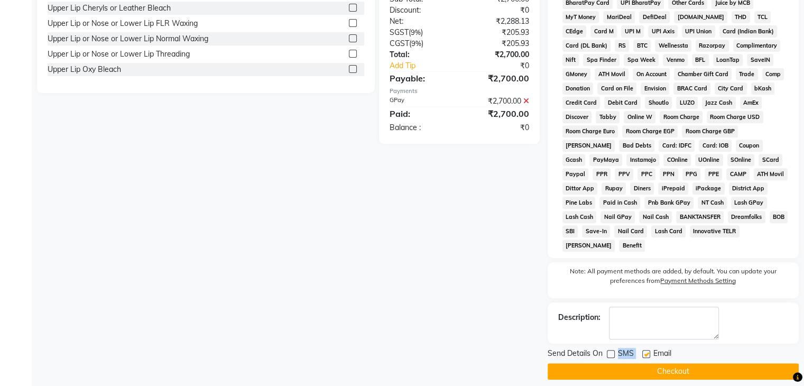
click at [646, 350] on label at bounding box center [646, 354] width 8 height 8
click at [646, 351] on input "checkbox" at bounding box center [645, 354] width 7 height 7
checkbox input "false"
click at [654, 365] on button "Checkout" at bounding box center [673, 371] width 251 height 16
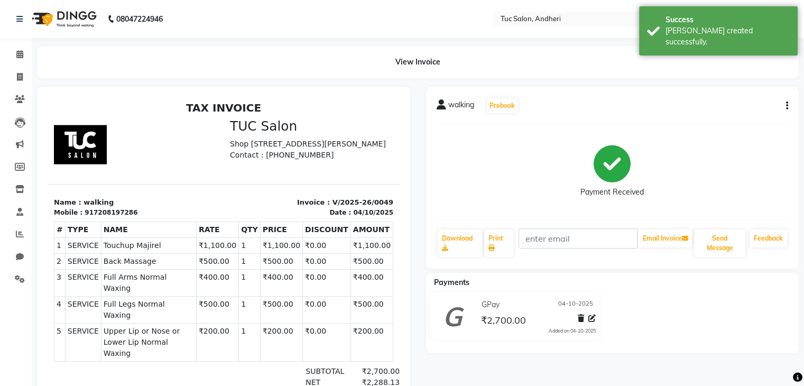
click at [477, 330] on div "GPay 04-10-2025 ₹2,700.00 Added on 04-10-2025" at bounding box center [536, 317] width 133 height 40
click at [21, 78] on icon at bounding box center [20, 77] width 6 height 8
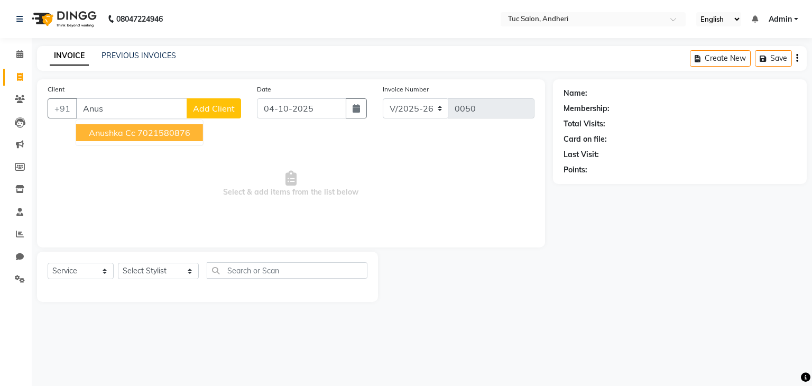
click at [146, 133] on ngb-highlight "7021580876" at bounding box center [163, 132] width 53 height 11
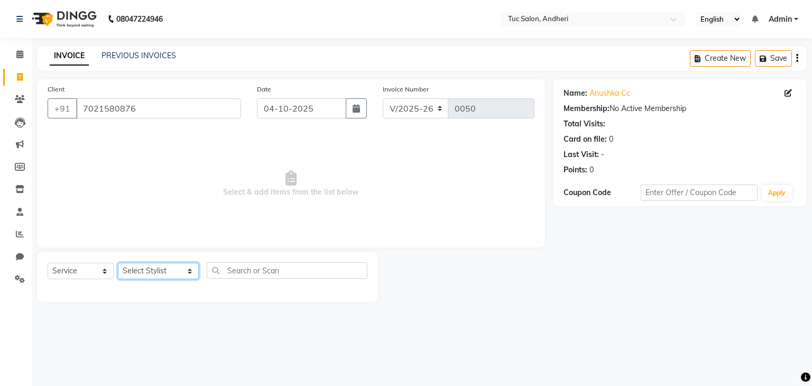
click at [160, 267] on select "Select Stylist Daya Singh Dheeraj Mishra Manisha Kaudare manish pal Nawaz Khan …" at bounding box center [158, 271] width 81 height 16
drag, startPoint x: 160, startPoint y: 267, endPoint x: 160, endPoint y: 200, distance: 66.6
click at [160, 200] on div "Client +91 7021580876 Date 04-10-2025 Invoice Number V/2025 V/2025-26 0050 Sele…" at bounding box center [291, 190] width 524 height 223
click at [169, 246] on div "Client +91 7021580876 Date 04-10-2025 Invoice Number V/2025 V/2025-26 0050 Sele…" at bounding box center [291, 163] width 508 height 168
click at [156, 271] on select "Select Stylist Daya Singh Dheeraj Mishra Manisha Kaudare manish pal Nawaz Khan …" at bounding box center [158, 271] width 81 height 16
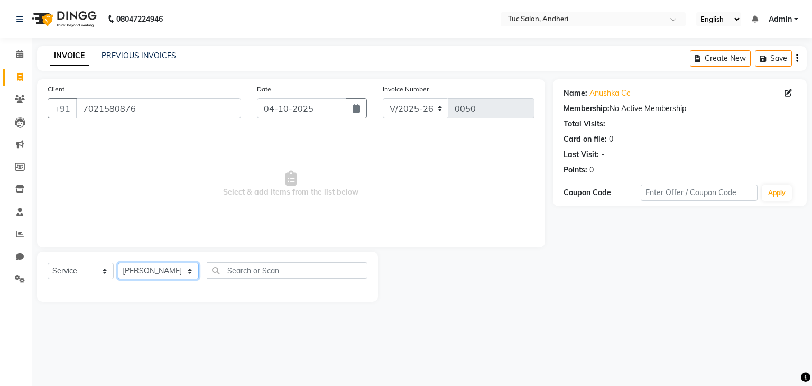
click at [118, 263] on select "Select Stylist Daya Singh Dheeraj Mishra Manisha Kaudare manish pal Nawaz Khan …" at bounding box center [158, 271] width 81 height 16
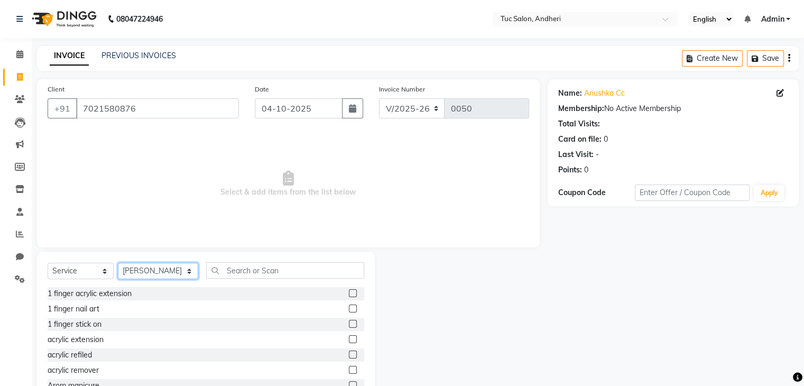
click at [175, 272] on select "Select Stylist Daya Singh Dheeraj Mishra Manisha Kaudare manish pal Nawaz Khan …" at bounding box center [158, 271] width 80 height 16
click at [118, 263] on select "Select Stylist Daya Singh Dheeraj Mishra Manisha Kaudare manish pal Nawaz Khan …" at bounding box center [158, 271] width 80 height 16
click at [224, 276] on input "text" at bounding box center [285, 270] width 158 height 16
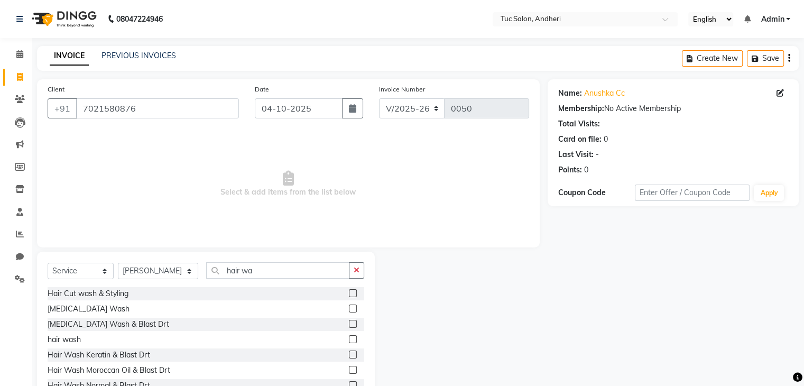
click at [160, 341] on div "hair wash" at bounding box center [206, 339] width 317 height 13
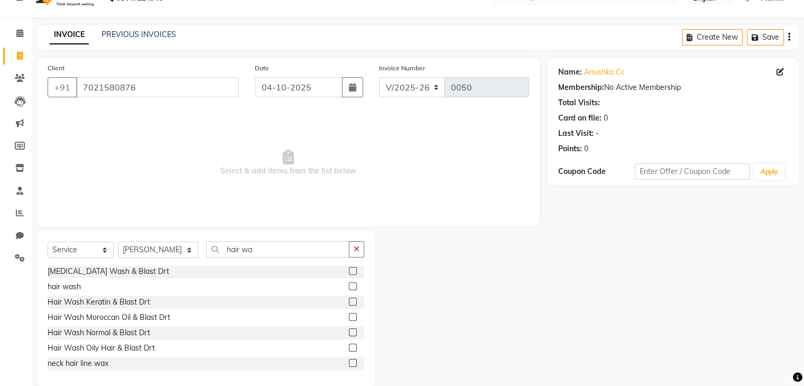
scroll to position [38, 0]
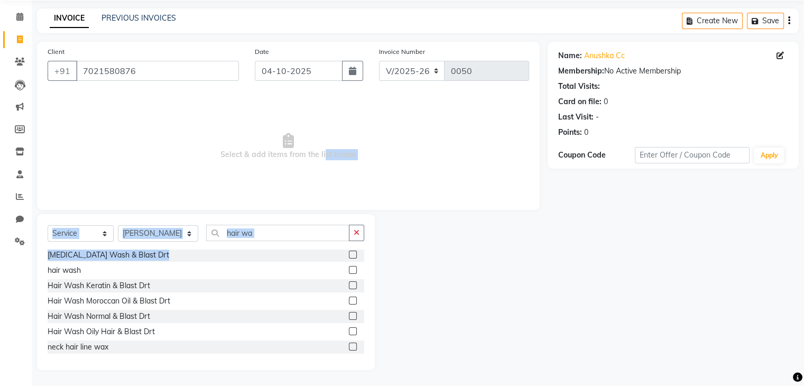
drag, startPoint x: 323, startPoint y: 177, endPoint x: 278, endPoint y: 257, distance: 92.1
click at [278, 257] on div "Client +91 7021580876 Date 04-10-2025 Invoice Number V/2025 V/2025-26 0050 Sele…" at bounding box center [288, 206] width 519 height 328
click at [286, 235] on input "hair wa" at bounding box center [277, 233] width 143 height 16
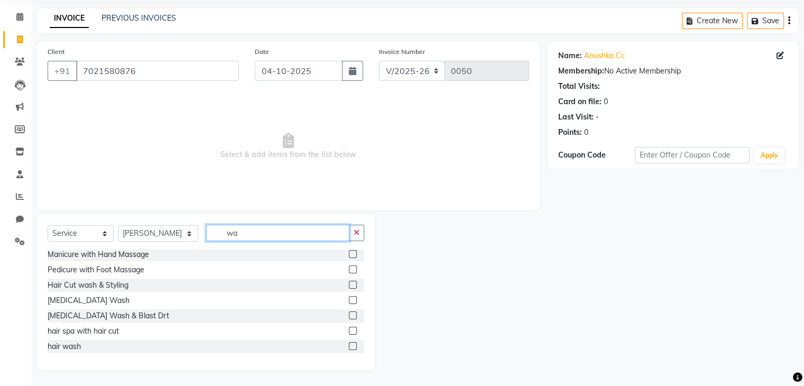
scroll to position [0, 0]
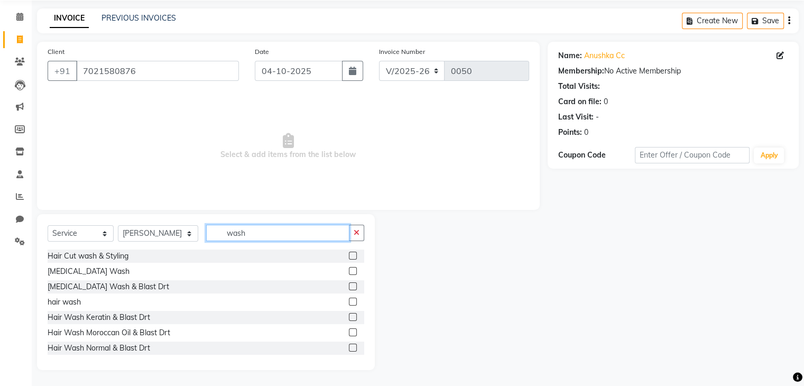
click at [237, 238] on input "wash" at bounding box center [277, 233] width 143 height 16
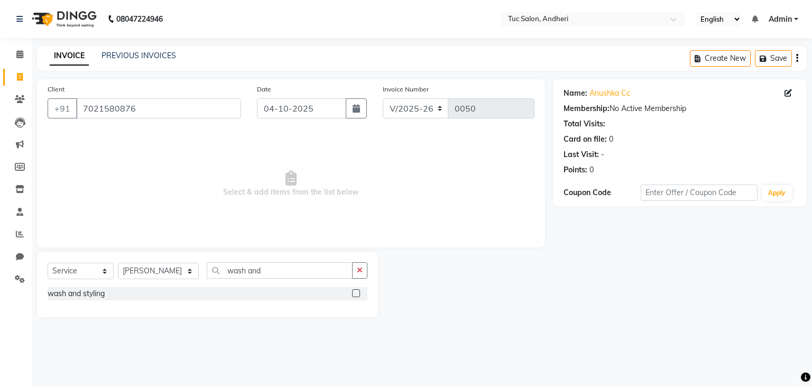
click at [220, 285] on div "Select Service Product Membership Package Voucher Prepaid Gift Card Select Styl…" at bounding box center [208, 274] width 320 height 25
click at [253, 269] on input "wash and" at bounding box center [280, 270] width 146 height 16
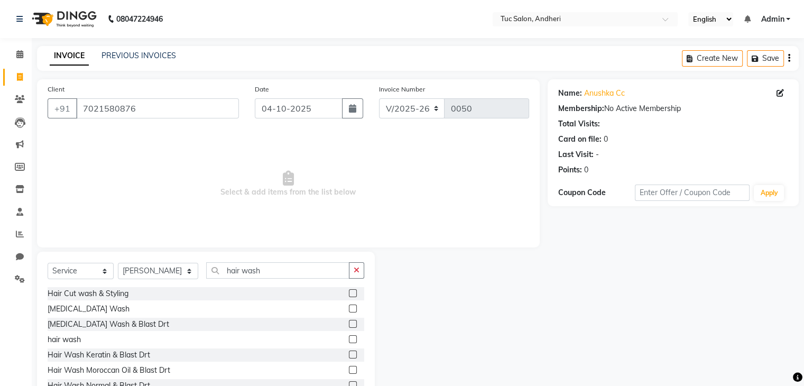
click at [220, 340] on div "hair wash" at bounding box center [206, 339] width 317 height 13
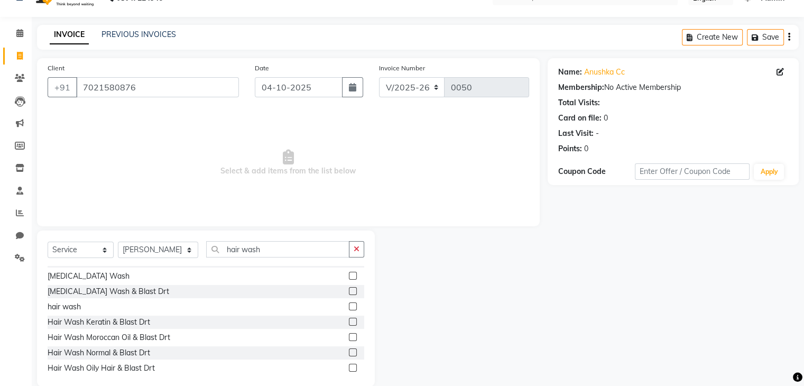
scroll to position [17, 0]
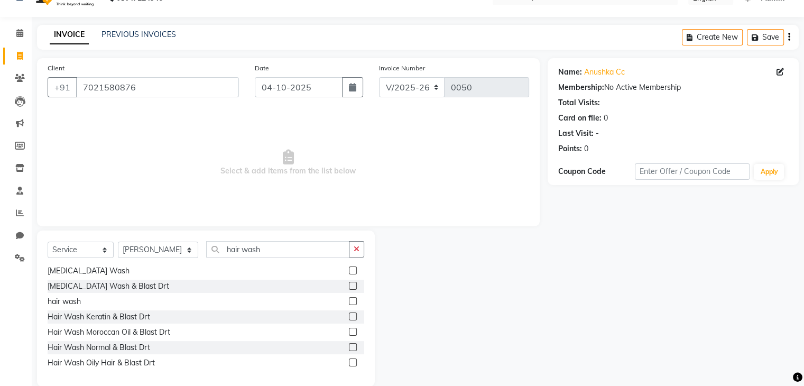
drag, startPoint x: 343, startPoint y: 346, endPoint x: 334, endPoint y: 348, distance: 9.1
click at [334, 348] on div "Hair Wash Normal & Blast Drt" at bounding box center [206, 347] width 317 height 13
drag, startPoint x: 334, startPoint y: 348, endPoint x: 341, endPoint y: 347, distance: 7.4
click at [341, 347] on div "Hair Wash Normal & Blast Drt" at bounding box center [206, 347] width 317 height 13
click at [349, 347] on label at bounding box center [353, 347] width 8 height 8
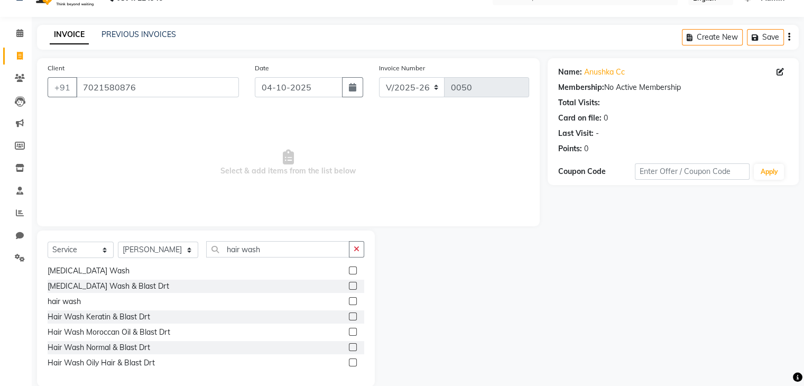
click at [349, 347] on input "checkbox" at bounding box center [352, 347] width 7 height 7
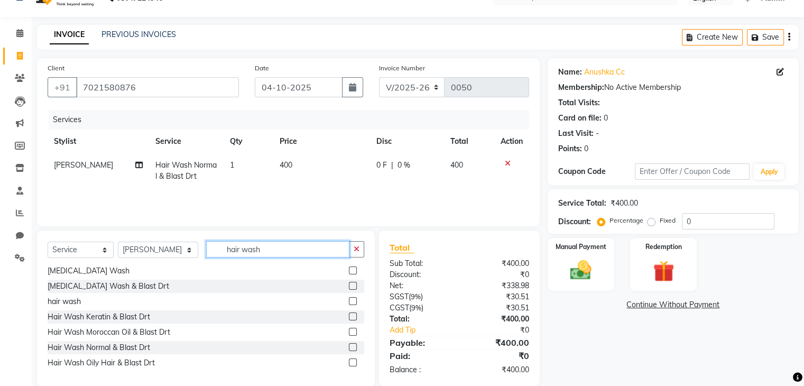
click at [271, 248] on input "hair wash" at bounding box center [277, 249] width 143 height 16
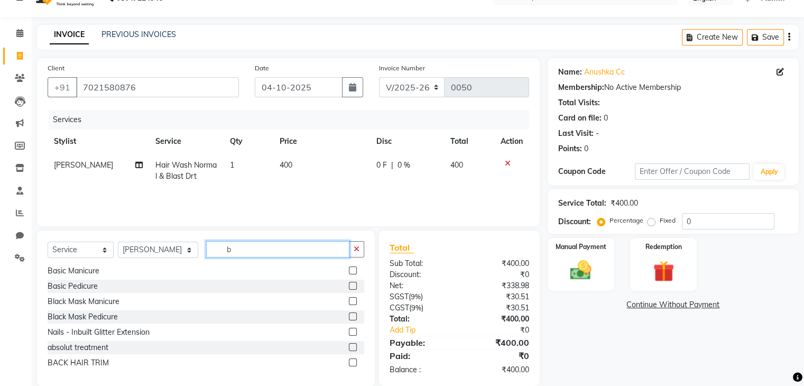
scroll to position [0, 0]
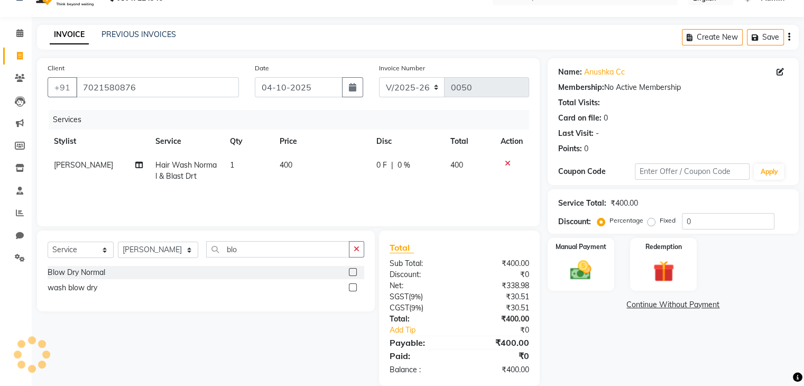
click at [143, 273] on div "Blow Dry Normal" at bounding box center [206, 272] width 317 height 13
click at [353, 271] on label at bounding box center [353, 272] width 8 height 8
click at [353, 271] on input "checkbox" at bounding box center [352, 272] width 7 height 7
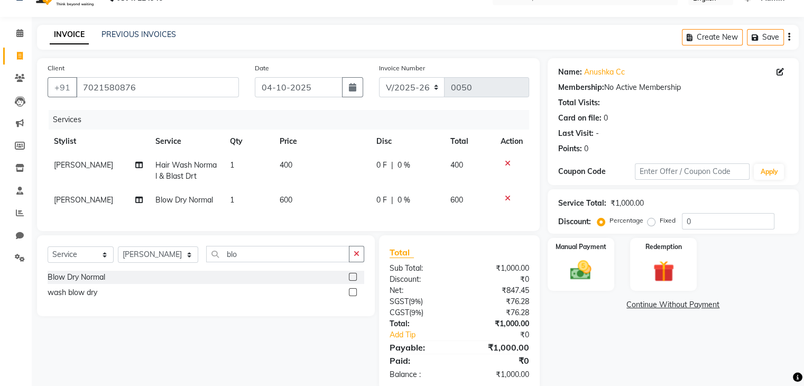
click at [354, 296] on label at bounding box center [353, 292] width 8 height 8
click at [354, 296] on input "checkbox" at bounding box center [352, 292] width 7 height 7
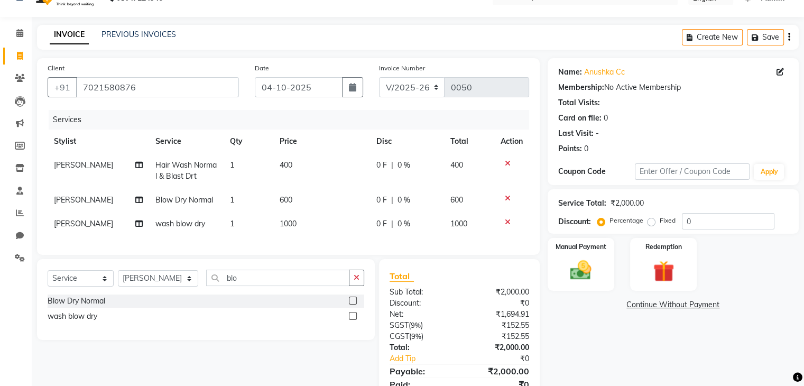
click at [505, 164] on icon at bounding box center [508, 163] width 6 height 7
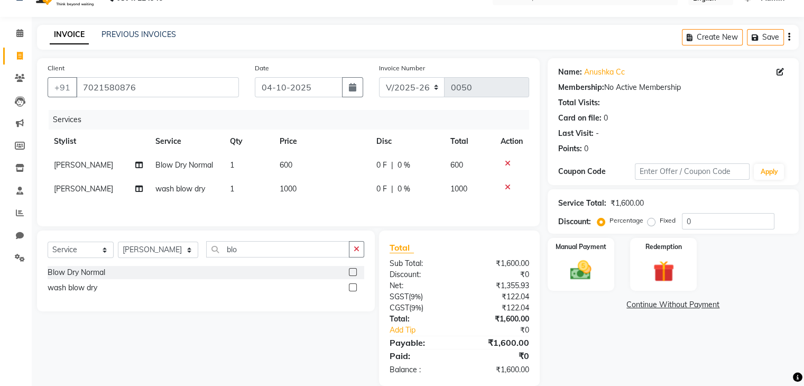
click at [507, 163] on icon at bounding box center [508, 163] width 6 height 7
click at [694, 219] on input "0" at bounding box center [728, 221] width 93 height 16
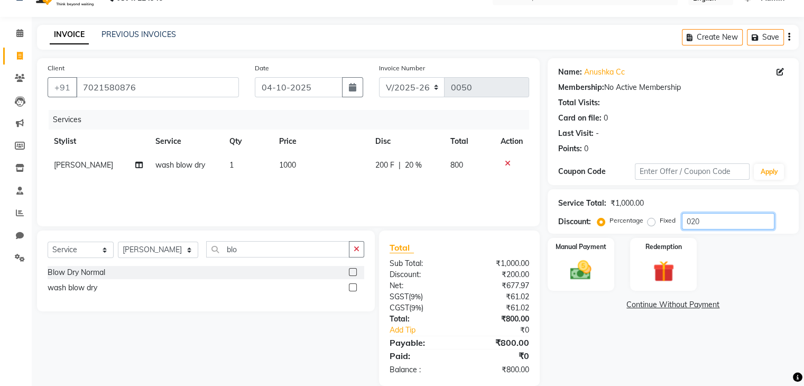
click at [694, 219] on input "020" at bounding box center [728, 221] width 93 height 16
click at [590, 261] on img at bounding box center [580, 270] width 35 height 25
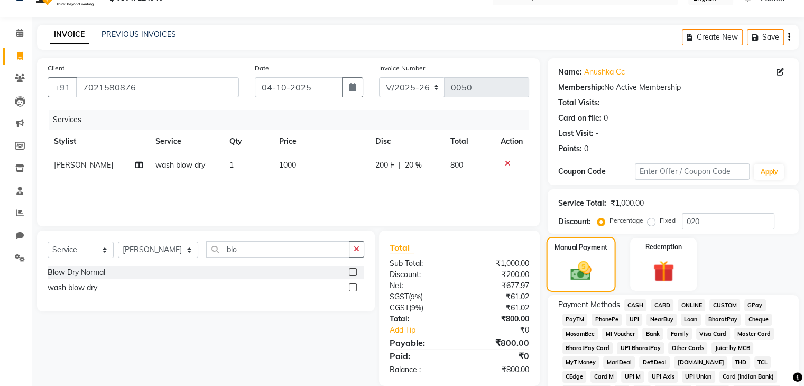
click at [590, 261] on img at bounding box center [581, 271] width 34 height 24
click at [748, 304] on span "GPay" at bounding box center [755, 305] width 22 height 12
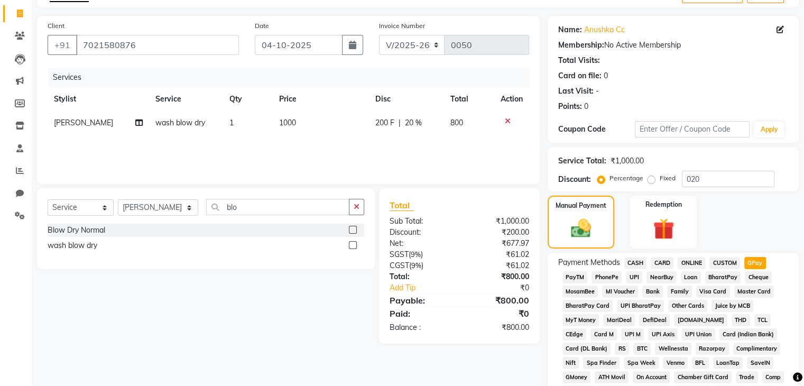
scroll to position [366, 0]
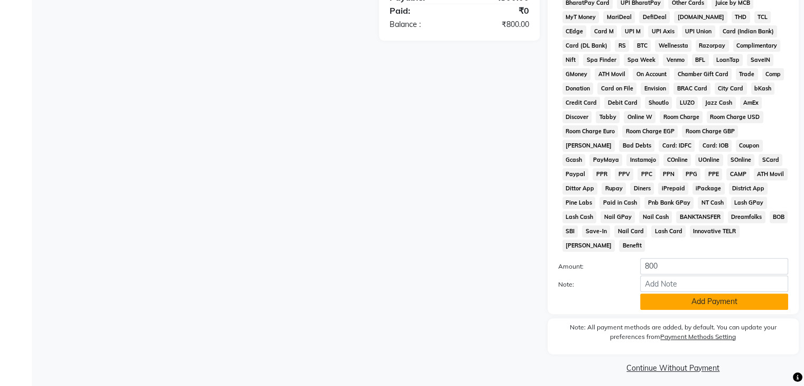
click at [651, 294] on button "Add Payment" at bounding box center [714, 301] width 148 height 16
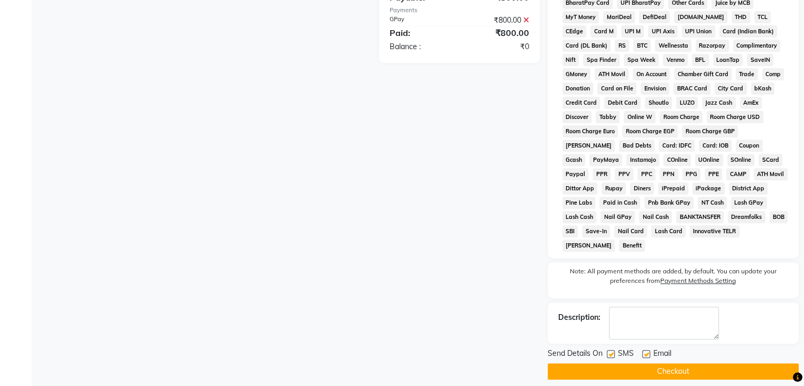
click at [608, 350] on label at bounding box center [611, 354] width 8 height 8
click at [608, 351] on input "checkbox" at bounding box center [610, 354] width 7 height 7
click at [608, 350] on label at bounding box center [611, 354] width 8 height 8
click at [608, 351] on input "checkbox" at bounding box center [610, 354] width 7 height 7
click at [609, 350] on label at bounding box center [611, 354] width 8 height 8
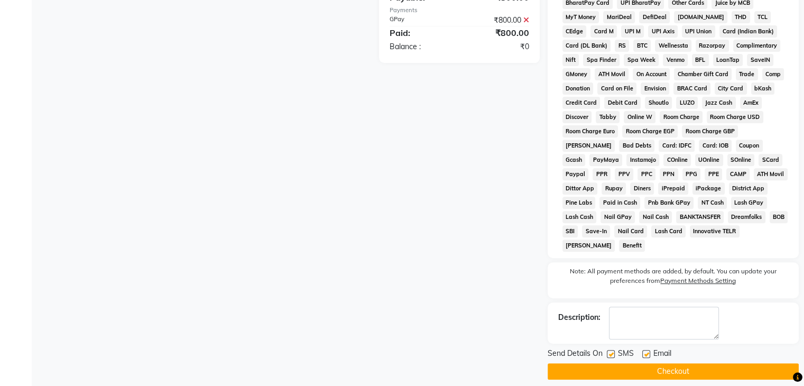
click at [609, 351] on input "checkbox" at bounding box center [610, 354] width 7 height 7
click at [644, 350] on label at bounding box center [646, 354] width 8 height 8
click at [644, 351] on input "checkbox" at bounding box center [645, 354] width 7 height 7
click at [650, 364] on button "Checkout" at bounding box center [673, 371] width 251 height 16
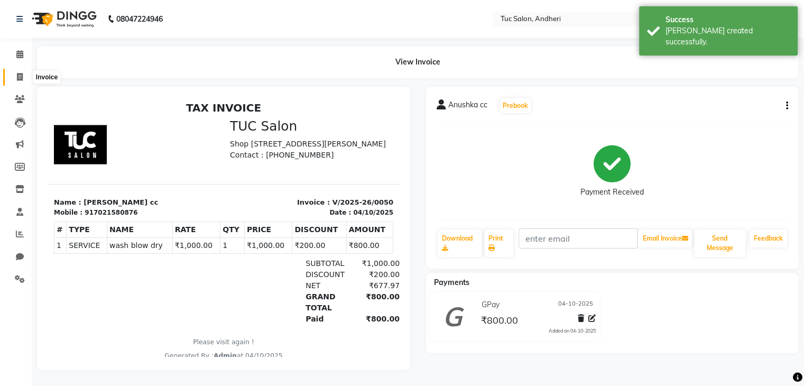
click at [15, 77] on span at bounding box center [20, 77] width 19 height 12
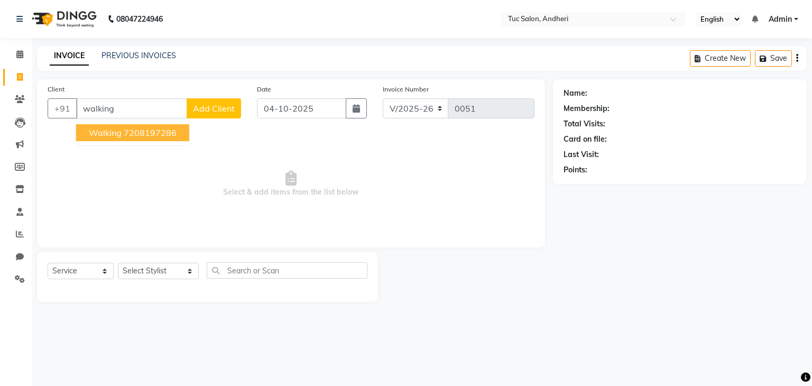
click at [137, 136] on ngb-highlight "7208197286" at bounding box center [150, 132] width 53 height 11
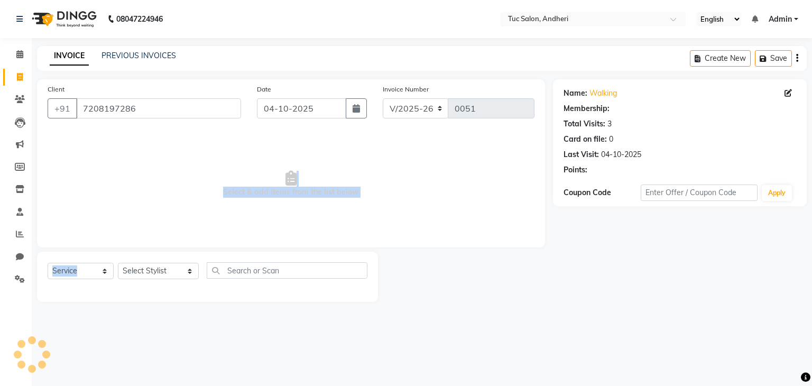
drag, startPoint x: 137, startPoint y: 136, endPoint x: 140, endPoint y: 269, distance: 133.2
click at [140, 269] on div "Client +91 7208197286 Date 04-10-2025 Invoice Number V/2025 V/2025-26 0051 Sele…" at bounding box center [291, 190] width 524 height 223
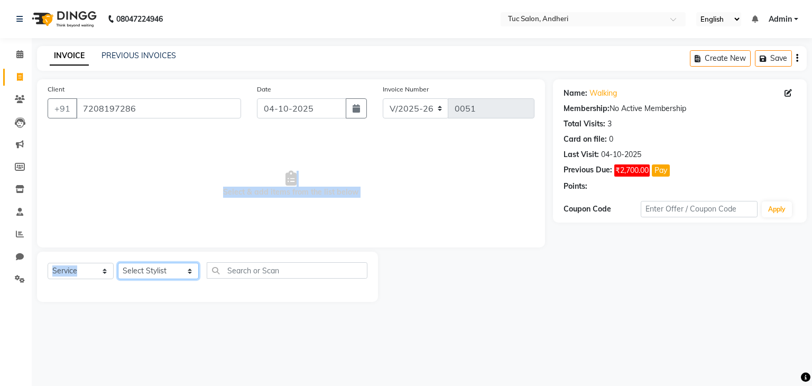
click at [140, 269] on select "Select Stylist Daya Singh Dheeraj Mishra Manisha Kaudare manish pal Nawaz Khan …" at bounding box center [158, 271] width 81 height 16
click at [118, 263] on select "Select Stylist Daya Singh Dheeraj Mishra Manisha Kaudare manish pal Nawaz Khan …" at bounding box center [158, 271] width 81 height 16
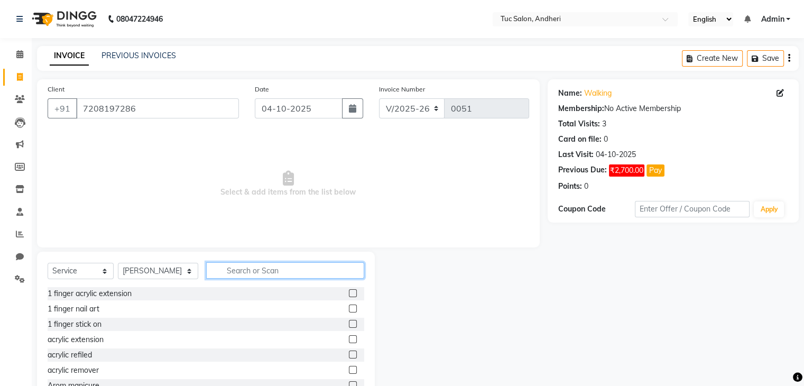
click at [220, 271] on input "text" at bounding box center [285, 270] width 158 height 16
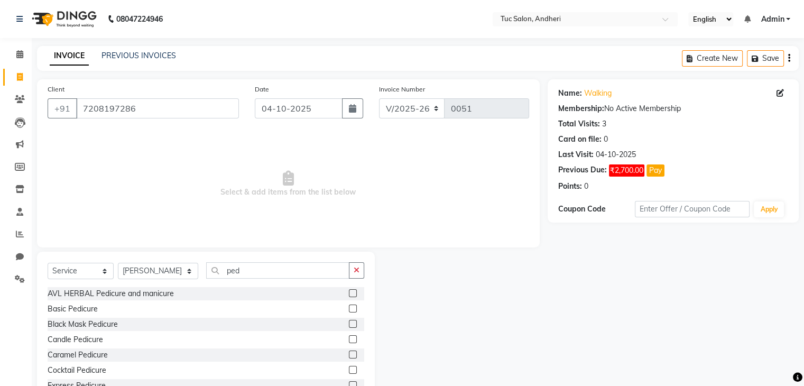
click at [349, 310] on label at bounding box center [353, 308] width 8 height 8
click at [349, 310] on input "checkbox" at bounding box center [352, 309] width 7 height 7
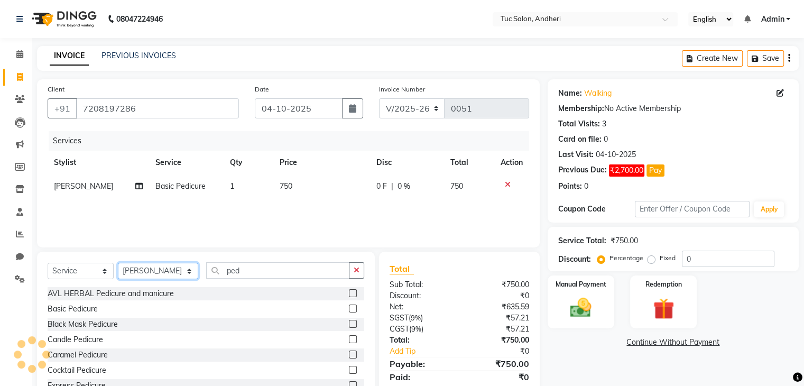
click at [179, 272] on select "Select Stylist Daya Singh Dheeraj Mishra Manisha Kaudare manish pal Nawaz Khan …" at bounding box center [158, 271] width 80 height 16
click at [118, 263] on select "Select Stylist Daya Singh Dheeraj Mishra Manisha Kaudare manish pal Nawaz Khan …" at bounding box center [158, 271] width 80 height 16
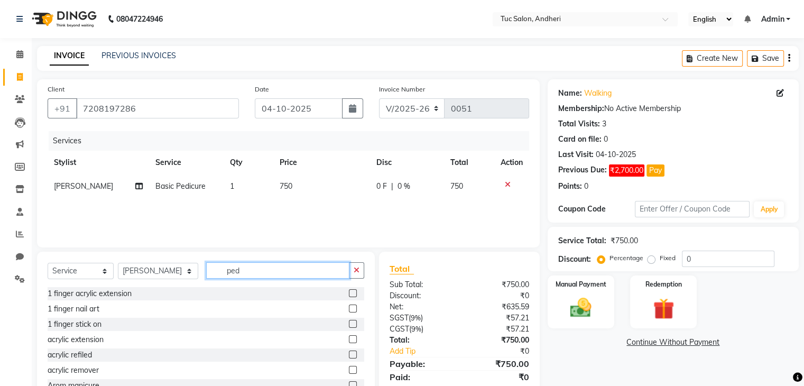
click at [230, 273] on input "ped" at bounding box center [277, 270] width 143 height 16
click at [349, 337] on label at bounding box center [353, 339] width 8 height 8
click at [349, 337] on input "checkbox" at bounding box center [352, 339] width 7 height 7
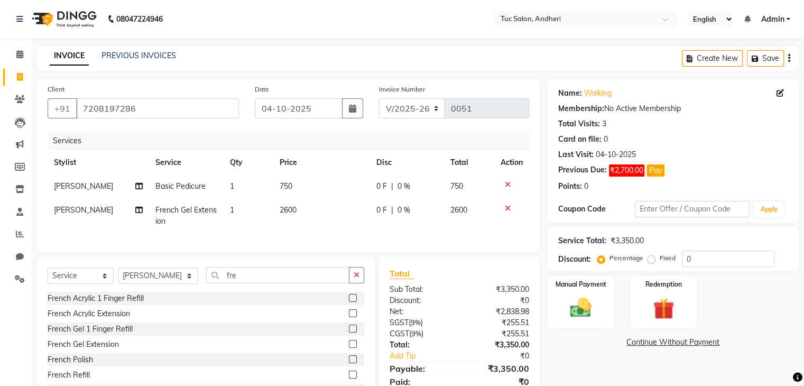
click at [296, 209] on td "2600" at bounding box center [321, 215] width 97 height 35
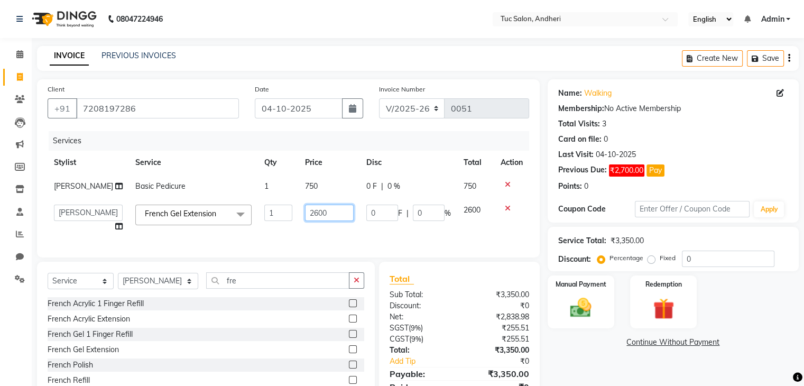
click at [317, 213] on input "2600" at bounding box center [329, 213] width 49 height 16
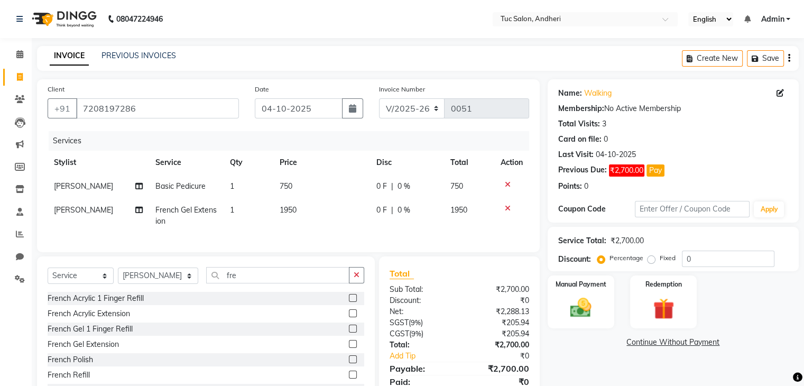
click at [465, 224] on td "1950" at bounding box center [469, 215] width 50 height 35
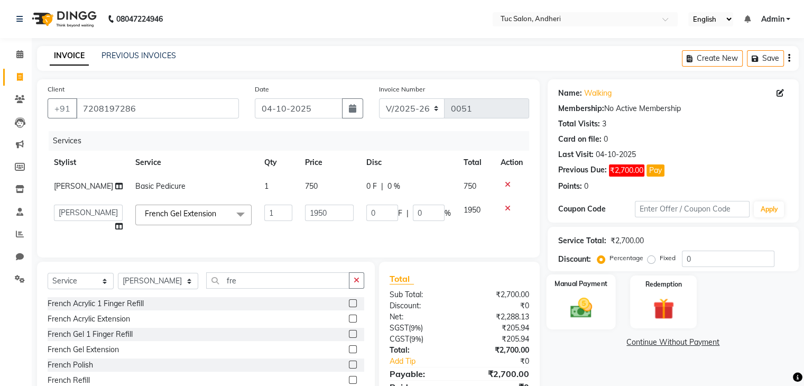
click at [585, 295] on img at bounding box center [580, 307] width 35 height 25
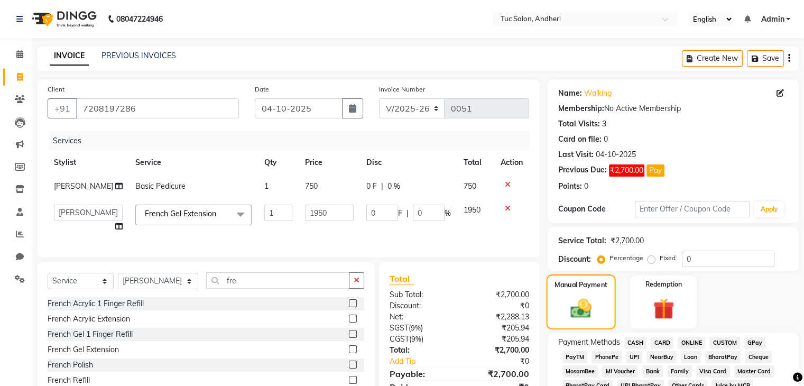
click at [598, 299] on div "Manual Payment" at bounding box center [580, 301] width 69 height 54
click at [760, 345] on span "GPay" at bounding box center [755, 343] width 22 height 12
click at [708, 300] on div "Manual Payment Redemption" at bounding box center [673, 301] width 267 height 53
drag, startPoint x: 611, startPoint y: 347, endPoint x: 645, endPoint y: 351, distance: 34.6
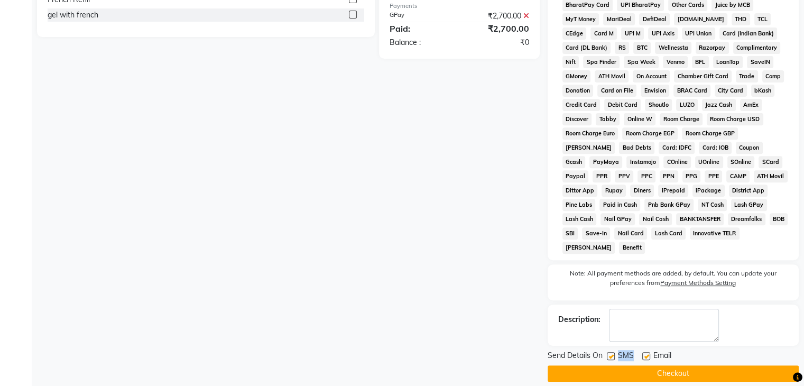
click at [645, 352] on label at bounding box center [646, 356] width 8 height 8
click at [645, 353] on input "checkbox" at bounding box center [645, 356] width 7 height 7
click at [608, 352] on label at bounding box center [611, 356] width 8 height 8
click at [608, 353] on input "checkbox" at bounding box center [610, 356] width 7 height 7
click at [608, 352] on label at bounding box center [611, 356] width 8 height 8
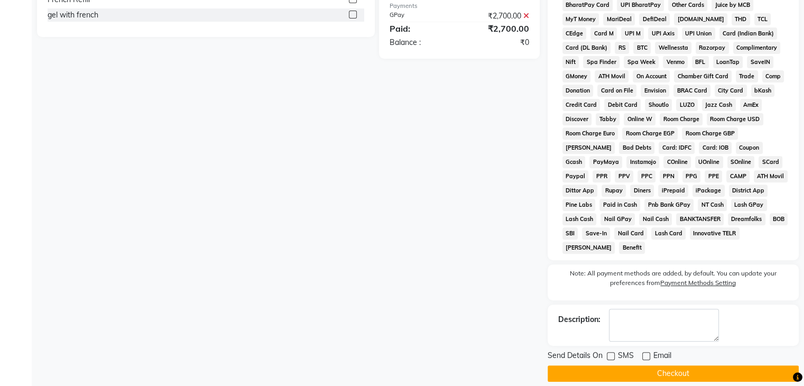
click at [608, 353] on input "checkbox" at bounding box center [610, 356] width 7 height 7
click at [609, 352] on label at bounding box center [611, 356] width 8 height 8
click at [609, 353] on input "checkbox" at bounding box center [610, 356] width 7 height 7
click at [619, 366] on button "Checkout" at bounding box center [673, 373] width 251 height 16
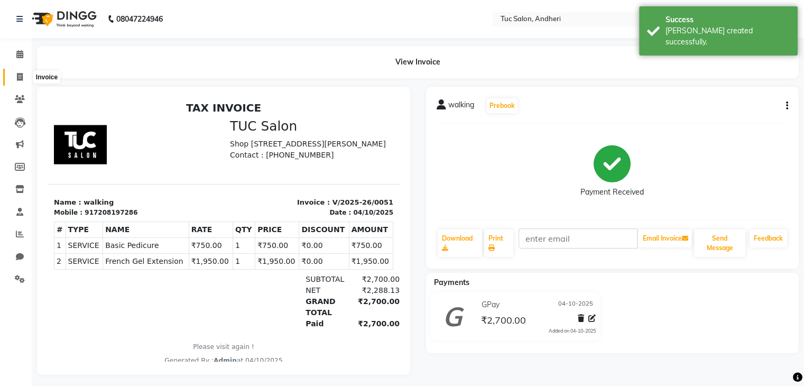
click at [24, 78] on span at bounding box center [20, 77] width 19 height 12
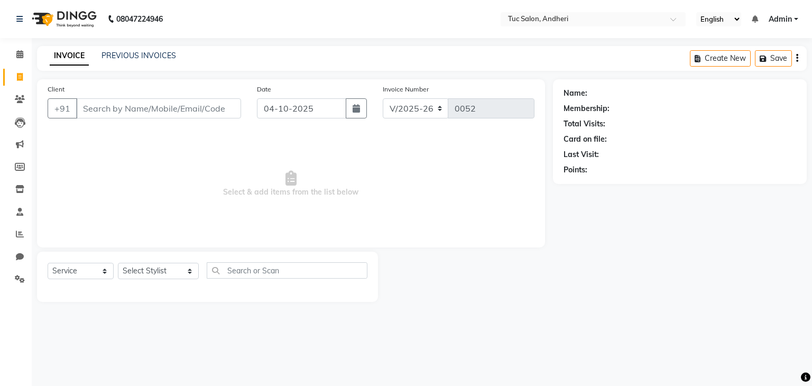
click at [86, 106] on input "Client" at bounding box center [158, 108] width 165 height 20
click at [228, 117] on button "Add Client" at bounding box center [214, 108] width 54 height 20
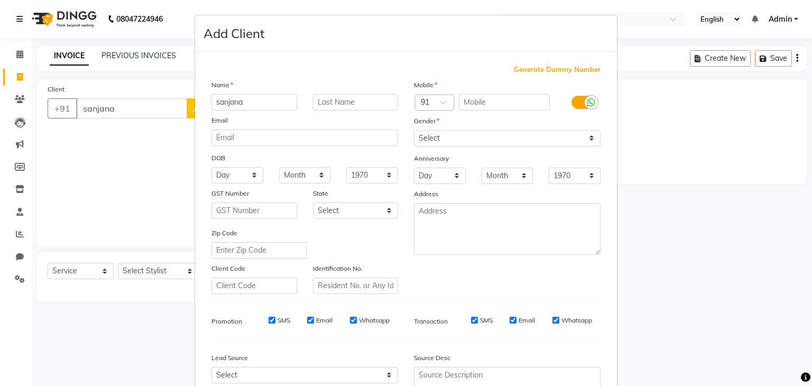
click at [259, 103] on div "Name sanjana Email DOB Day 01 02 03 04 05 06 07 08 09 10 11 12 13 14 15 16 17 1…" at bounding box center [305, 186] width 202 height 215
click at [259, 103] on input "sanjana" at bounding box center [254, 102] width 86 height 16
click at [479, 104] on input "text" at bounding box center [504, 102] width 91 height 16
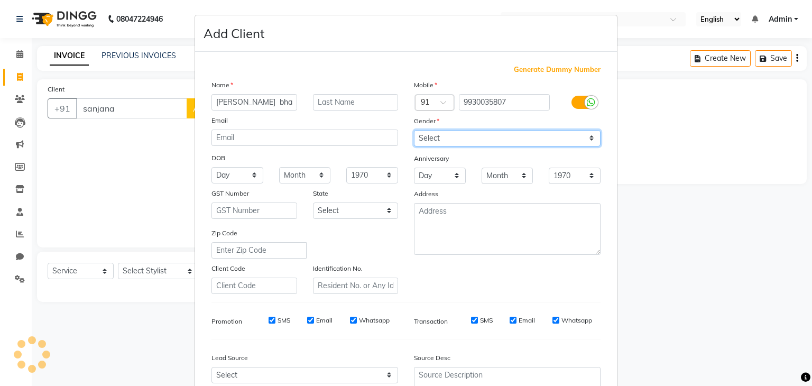
click at [429, 138] on select "Select Male Female Other Prefer Not To Say" at bounding box center [507, 138] width 187 height 16
click at [414, 131] on select "Select Male Female Other Prefer Not To Say" at bounding box center [507, 138] width 187 height 16
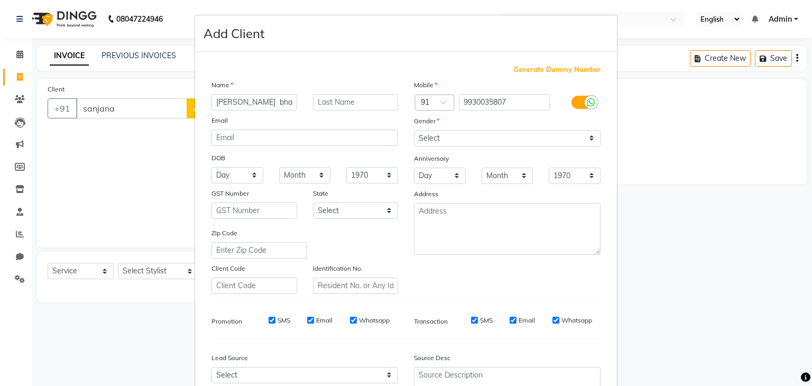
click at [441, 286] on div "Mobile Country Code × 91 9930035807 Gender Select Male Female Other Prefer Not …" at bounding box center [507, 186] width 202 height 215
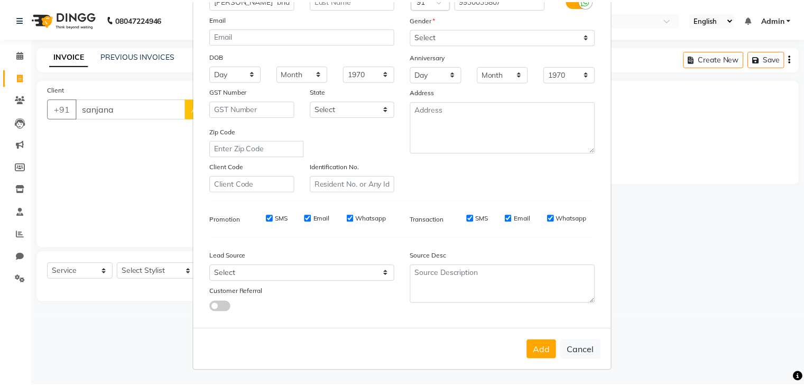
scroll to position [107, 0]
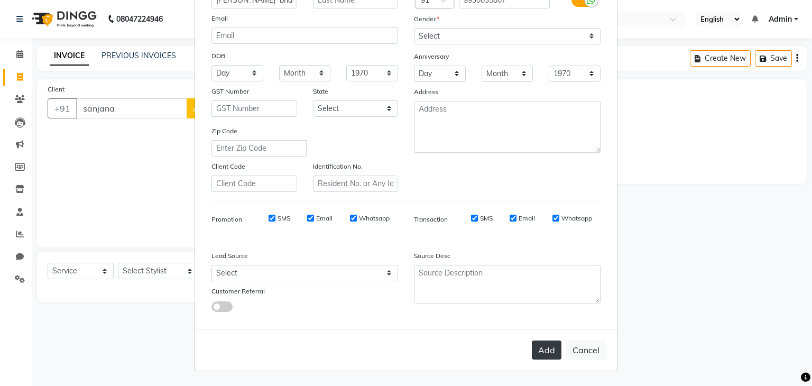
click at [533, 349] on button "Add" at bounding box center [547, 349] width 30 height 19
click at [533, 349] on div "Add Cancel" at bounding box center [406, 350] width 422 height 42
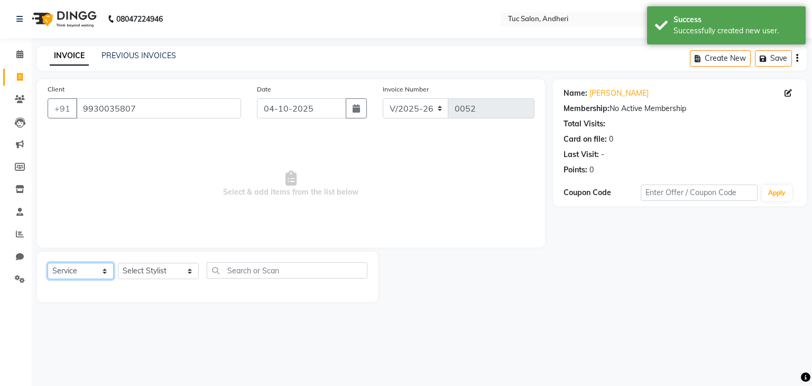
drag, startPoint x: 103, startPoint y: 272, endPoint x: 76, endPoint y: 176, distance: 99.8
click at [76, 176] on div "Client +91 9930035807 Date 04-10-2025 Invoice Number V/2025 V/2025-26 0052 Sele…" at bounding box center [291, 190] width 524 height 223
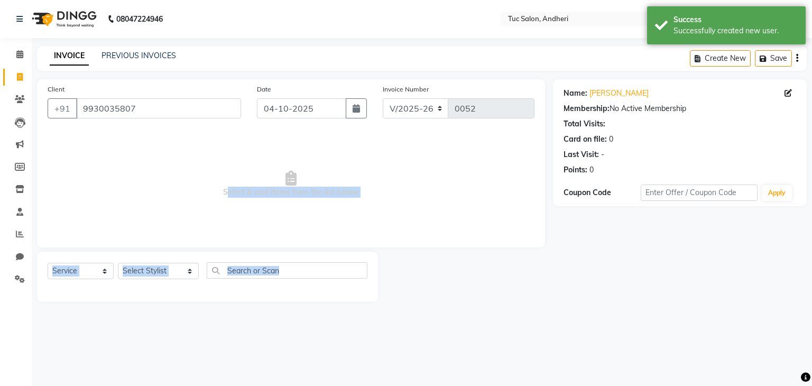
drag, startPoint x: 149, startPoint y: 321, endPoint x: 135, endPoint y: 248, distance: 74.1
click at [135, 248] on div "08047224946 Select Location × Tuc Salon, Andheri English ENGLISH Español العربي…" at bounding box center [406, 193] width 812 height 386
click at [147, 273] on select "Select Stylist Daya Singh Dheeraj Mishra Manisha Kaudare manish pal Nawaz Khan …" at bounding box center [158, 271] width 81 height 16
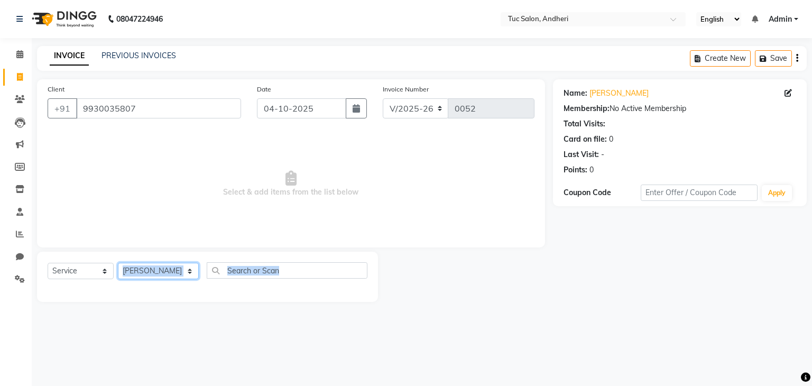
click at [118, 263] on select "Select Stylist Daya Singh Dheeraj Mishra Manisha Kaudare manish pal Nawaz Khan …" at bounding box center [158, 271] width 81 height 16
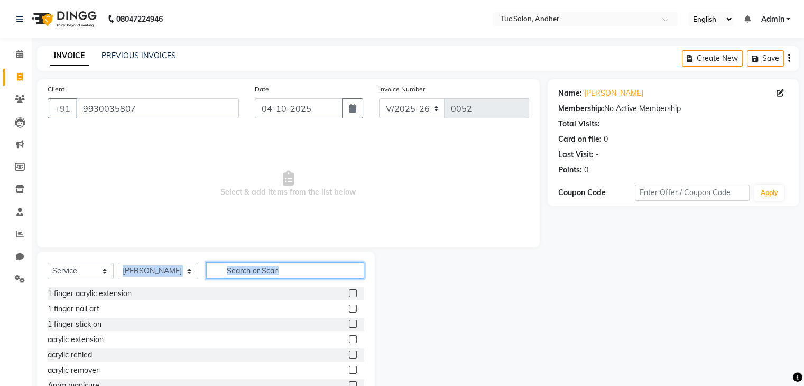
click at [271, 269] on input "text" at bounding box center [285, 270] width 158 height 16
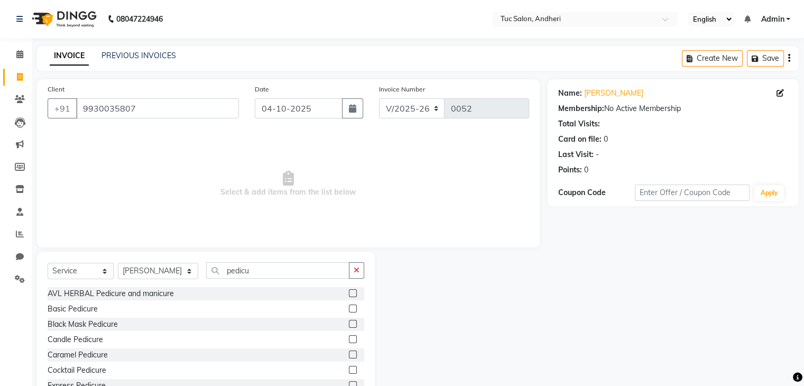
click at [349, 310] on label at bounding box center [353, 308] width 8 height 8
click at [349, 310] on input "checkbox" at bounding box center [352, 309] width 7 height 7
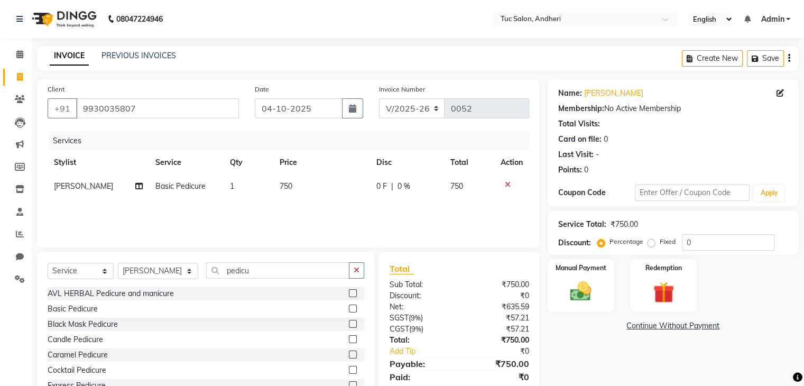
click at [505, 183] on icon at bounding box center [508, 184] width 6 height 7
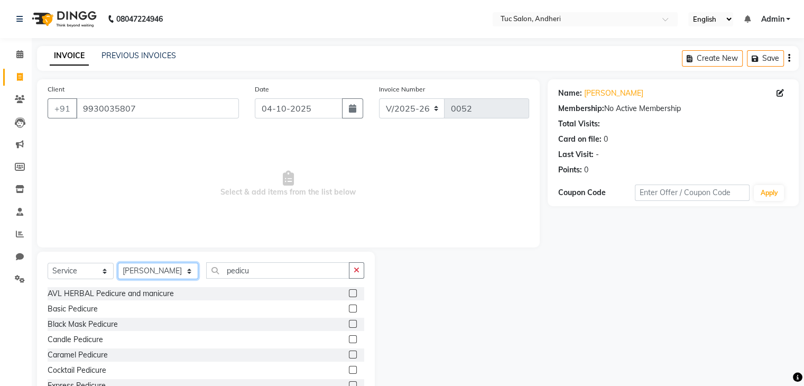
click at [174, 270] on select "Select Stylist Daya Singh Dheeraj Mishra Manisha Kaudare manish pal Nawaz Khan …" at bounding box center [158, 271] width 80 height 16
click at [118, 263] on select "Select Stylist Daya Singh Dheeraj Mishra Manisha Kaudare manish pal Nawaz Khan …" at bounding box center [158, 271] width 80 height 16
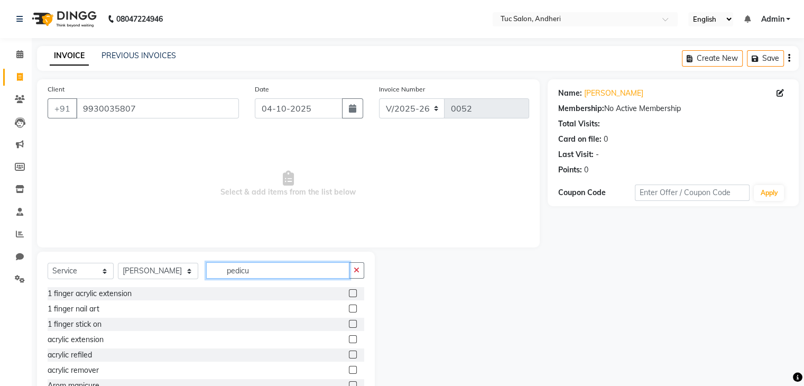
click at [279, 275] on input "pedicu" at bounding box center [277, 270] width 143 height 16
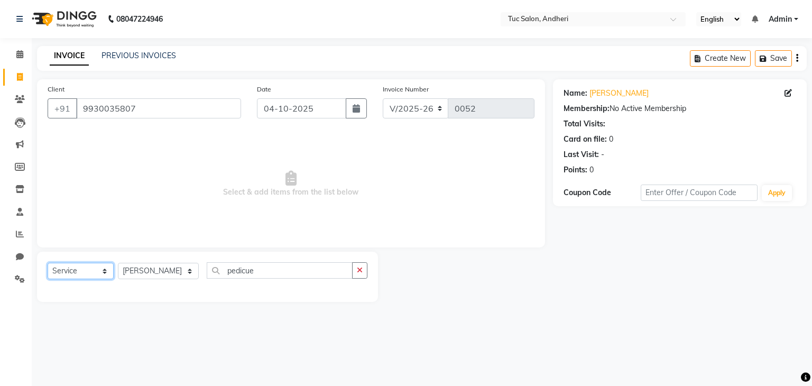
click at [67, 276] on select "Select Service Product Membership Package Voucher Prepaid Gift Card" at bounding box center [81, 271] width 66 height 16
click at [48, 175] on span "Select & add items from the list below" at bounding box center [291, 184] width 487 height 106
click at [269, 280] on div "Select Service Product Membership Package Voucher Prepaid Gift Card Select Styl…" at bounding box center [208, 274] width 320 height 25
click at [268, 271] on input "pedicue" at bounding box center [280, 270] width 146 height 16
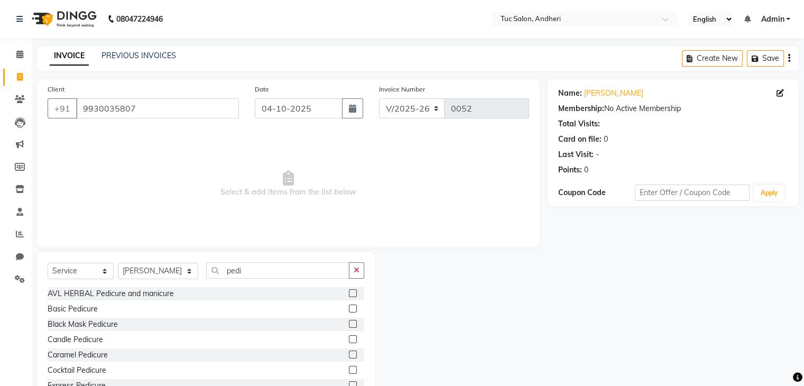
click at [349, 307] on label at bounding box center [353, 308] width 8 height 8
click at [349, 307] on input "checkbox" at bounding box center [352, 309] width 7 height 7
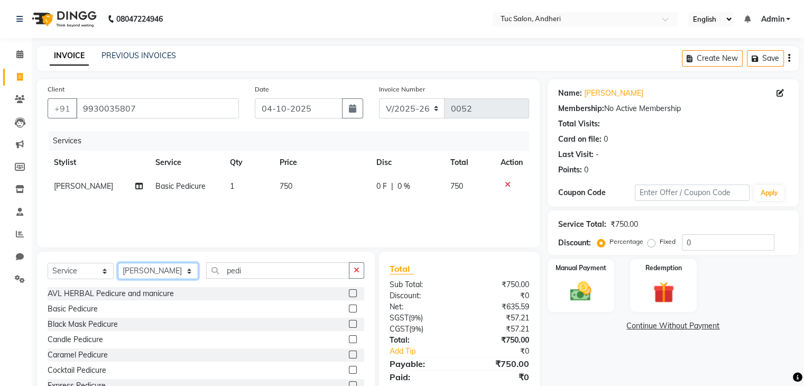
click at [173, 276] on select "Select Stylist Daya Singh Dheeraj Mishra Manisha Kaudare manish pal Nawaz Khan …" at bounding box center [158, 271] width 80 height 16
click at [174, 271] on select "Select Stylist Daya Singh Dheeraj Mishra Manisha Kaudare manish pal Nawaz Khan …" at bounding box center [158, 271] width 80 height 16
click at [118, 263] on select "Select Stylist Daya Singh Dheeraj Mishra Manisha Kaudare manish pal Nawaz Khan …" at bounding box center [158, 271] width 80 height 16
click at [161, 130] on div "Client +91 9930035807 Date 04-10-2025 Invoice Number V/2025 V/2025-26 0052 Serv…" at bounding box center [288, 163] width 503 height 168
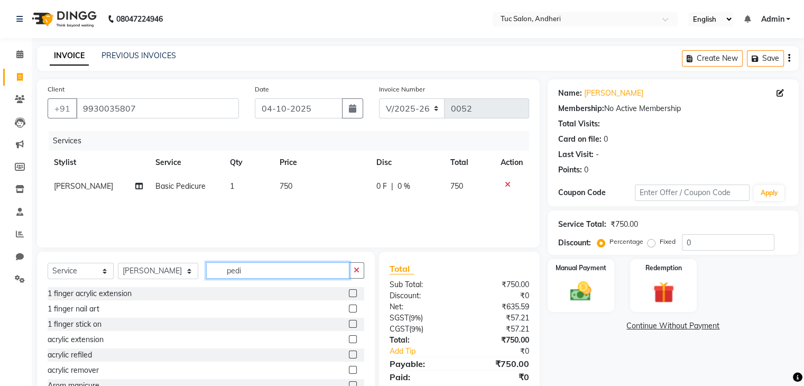
click at [230, 273] on input "pedi" at bounding box center [277, 270] width 143 height 16
click at [310, 273] on input "text" at bounding box center [285, 270] width 158 height 16
drag, startPoint x: 310, startPoint y: 273, endPoint x: 234, endPoint y: 296, distance: 80.1
click at [234, 296] on div "1 finger acrylic extension" at bounding box center [206, 293] width 317 height 13
click at [218, 273] on input "text" at bounding box center [285, 270] width 158 height 16
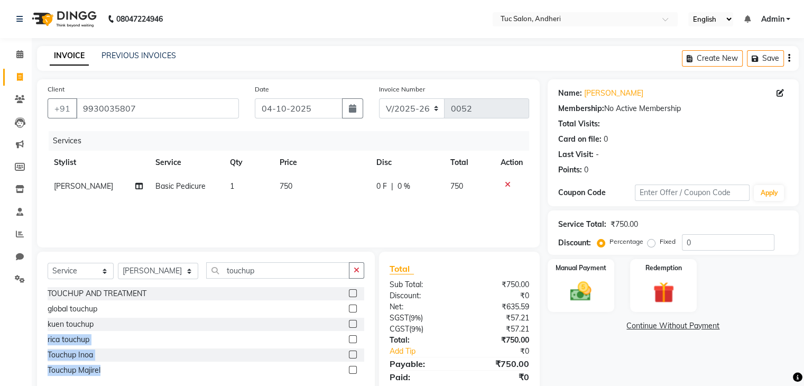
drag, startPoint x: 233, startPoint y: 364, endPoint x: 243, endPoint y: 318, distance: 47.2
click at [243, 318] on div "TOUCHUP AND TREATMENT global touchup kuen touchup rica touchup Touchup Inoa Tou…" at bounding box center [206, 333] width 317 height 92
click at [352, 372] on label at bounding box center [353, 370] width 8 height 8
click at [352, 372] on input "checkbox" at bounding box center [352, 370] width 7 height 7
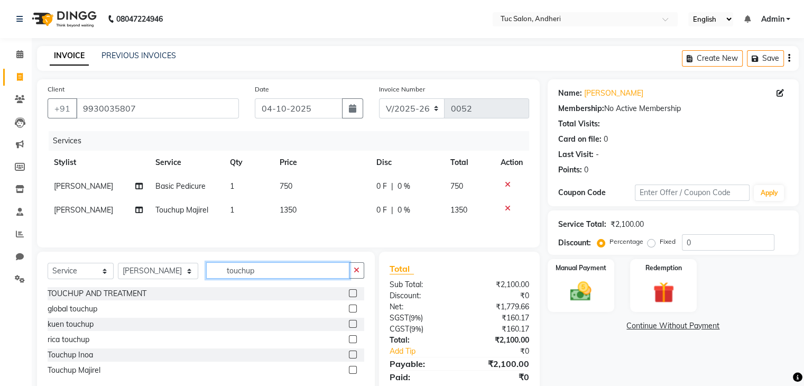
click at [278, 278] on input "touchup" at bounding box center [277, 270] width 143 height 16
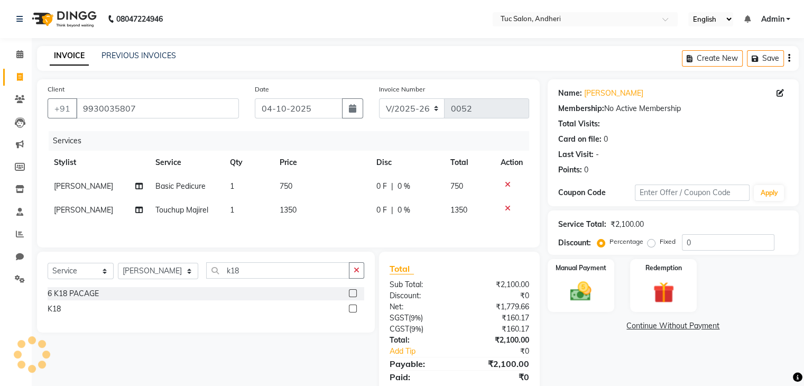
click at [351, 311] on label at bounding box center [353, 308] width 8 height 8
click at [351, 311] on input "checkbox" at bounding box center [352, 309] width 7 height 7
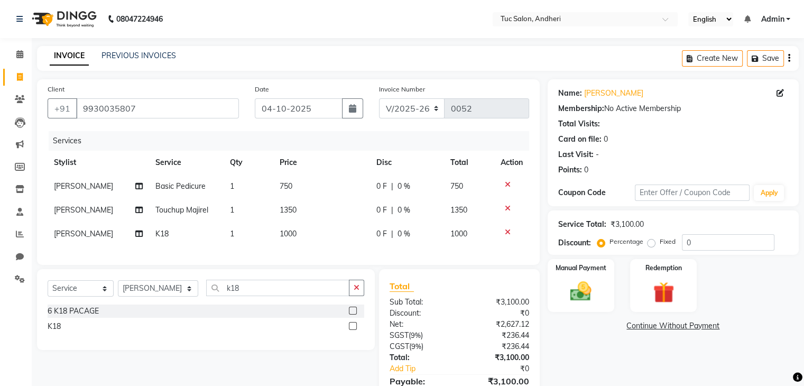
click at [280, 216] on td "1350" at bounding box center [321, 210] width 97 height 24
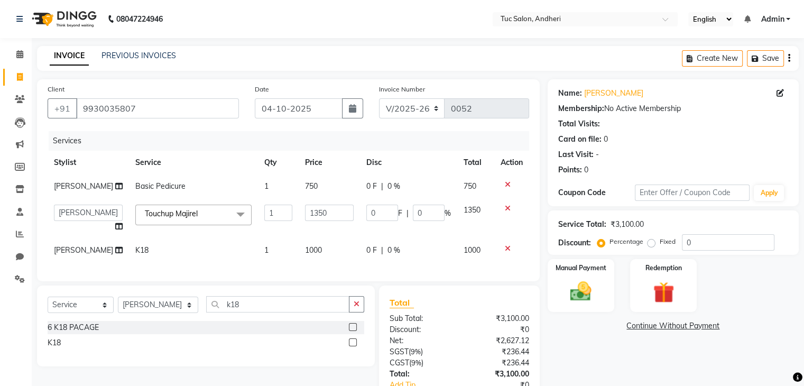
click at [280, 216] on td "1" at bounding box center [278, 218] width 41 height 40
click at [315, 211] on input "1350" at bounding box center [329, 213] width 49 height 16
click at [292, 250] on div "Services Stylist Service Qty Price Disc Total Action Sonu Pal Basic Pedicure 1 …" at bounding box center [289, 201] width 482 height 140
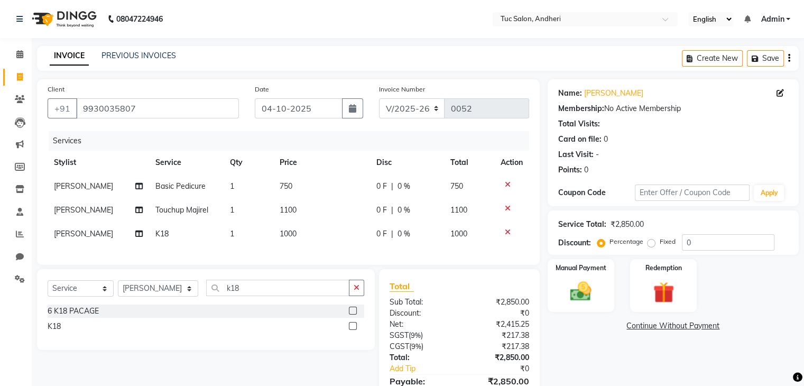
click at [286, 235] on span "1000" at bounding box center [288, 234] width 17 height 10
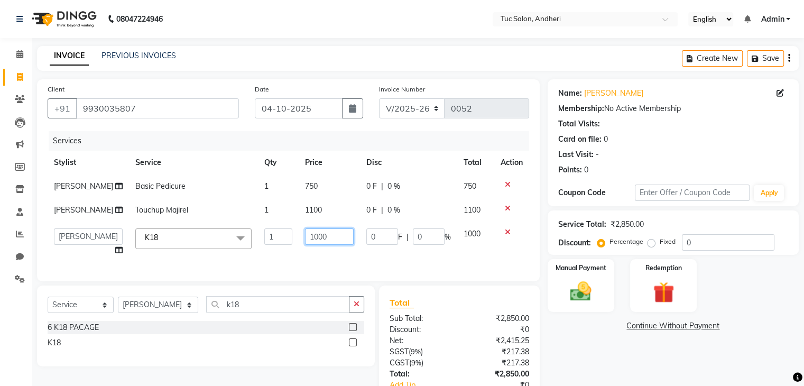
click at [327, 233] on input "1000" at bounding box center [329, 236] width 49 height 16
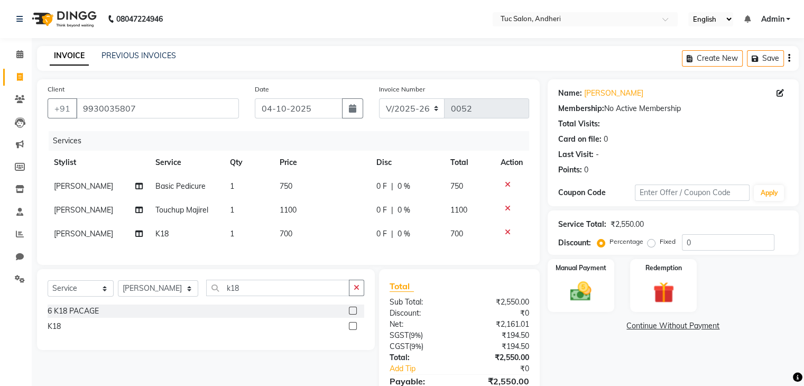
click at [402, 228] on td "0 F | 0 %" at bounding box center [407, 234] width 74 height 24
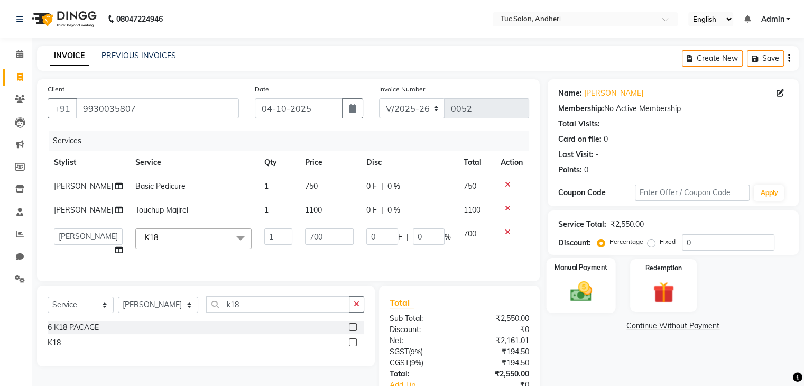
click at [579, 275] on div "Manual Payment" at bounding box center [580, 285] width 69 height 54
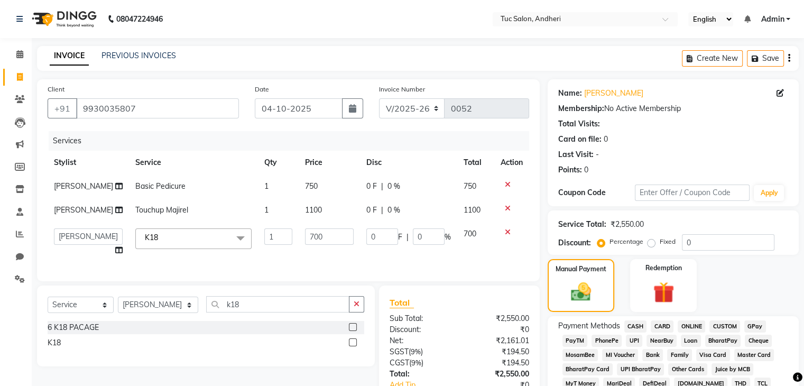
click at [752, 326] on span "GPay" at bounding box center [755, 326] width 22 height 12
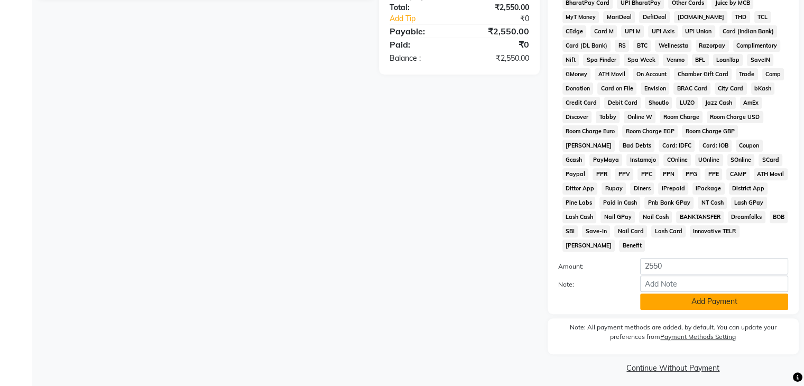
click at [682, 293] on button "Add Payment" at bounding box center [714, 301] width 148 height 16
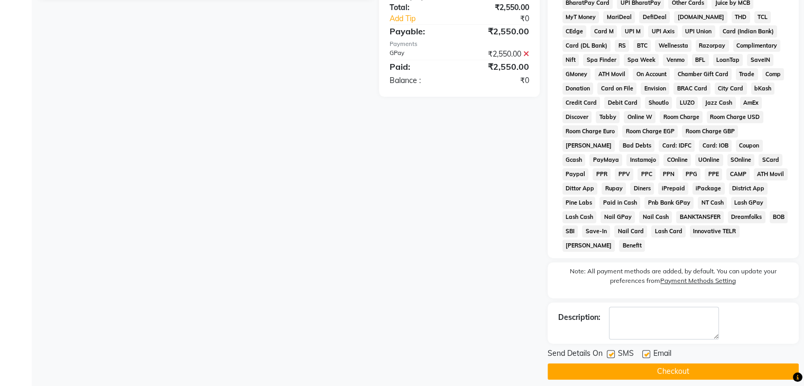
click at [611, 350] on label at bounding box center [611, 354] width 8 height 8
click at [611, 351] on input "checkbox" at bounding box center [610, 354] width 7 height 7
click at [642, 350] on label at bounding box center [646, 354] width 8 height 8
click at [642, 351] on input "checkbox" at bounding box center [645, 354] width 7 height 7
click at [644, 363] on button "Checkout" at bounding box center [673, 371] width 251 height 16
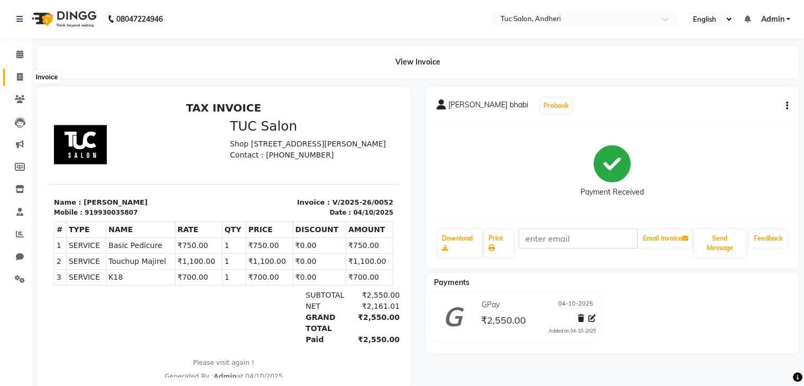
click at [22, 78] on icon at bounding box center [20, 77] width 6 height 8
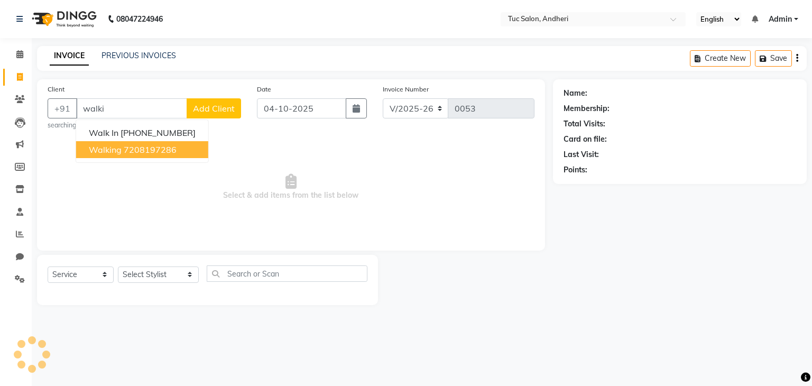
click at [143, 147] on ngb-highlight "7208197286" at bounding box center [150, 149] width 53 height 11
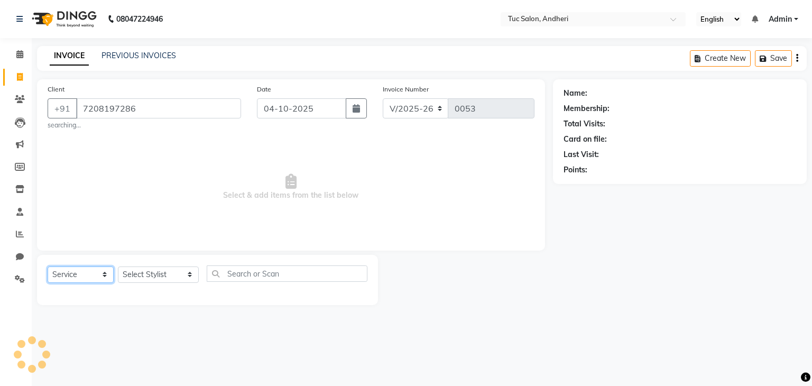
click at [95, 282] on select "Select Service Product Membership Package Voucher Prepaid Gift Card" at bounding box center [81, 274] width 66 height 16
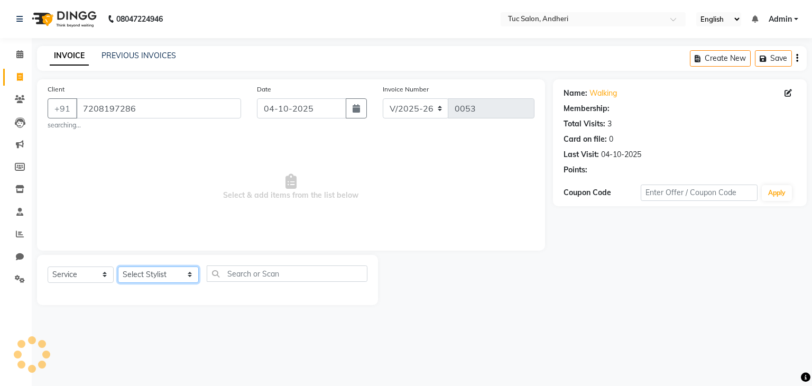
click at [150, 270] on select "Select Stylist Daya Singh Dheeraj Mishra Manisha Kaudare manish pal Nawaz Khan …" at bounding box center [158, 274] width 81 height 16
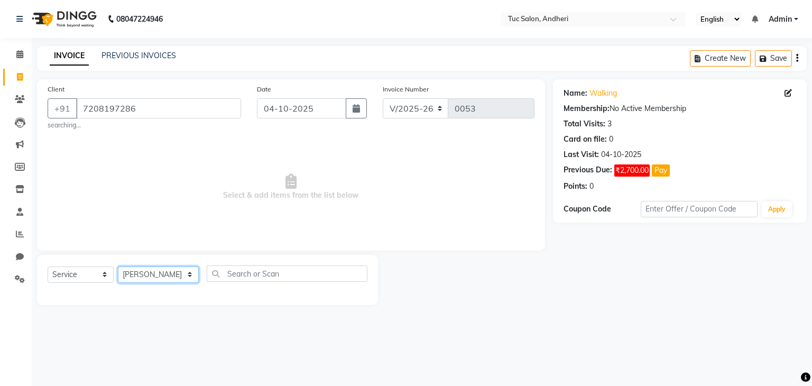
click at [118, 267] on select "Select Stylist Daya Singh Dheeraj Mishra Manisha Kaudare manish pal Nawaz Khan …" at bounding box center [158, 274] width 81 height 16
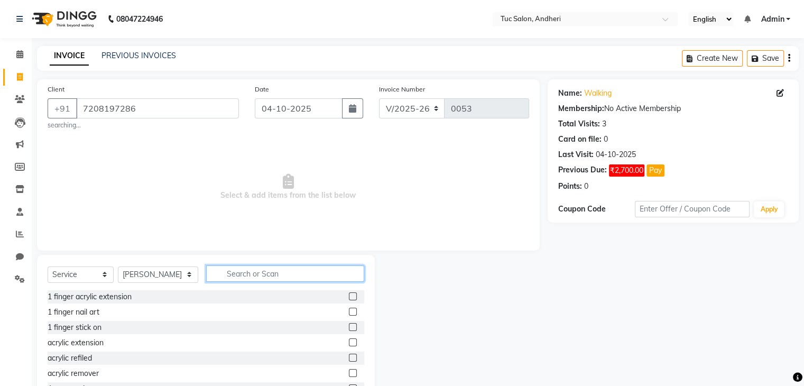
click at [235, 275] on input "text" at bounding box center [285, 273] width 158 height 16
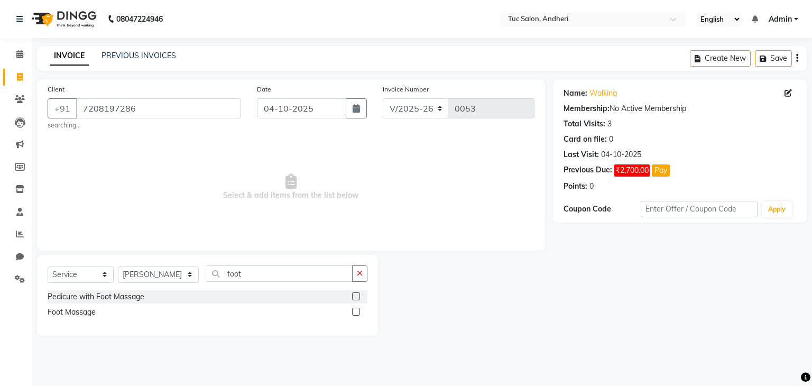
click at [354, 315] on label at bounding box center [356, 312] width 8 height 8
click at [354, 315] on input "checkbox" at bounding box center [355, 312] width 7 height 7
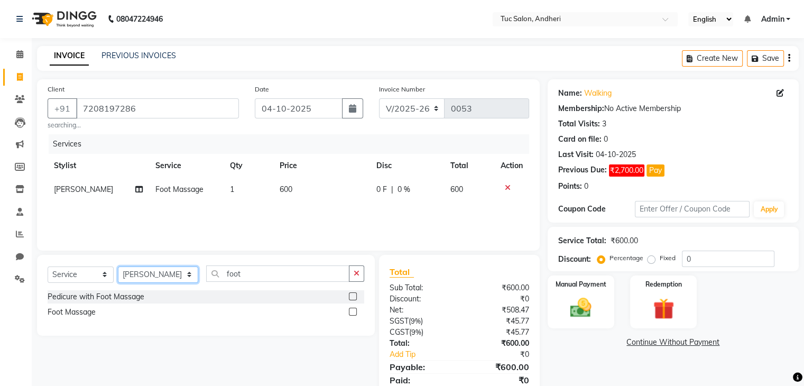
click at [173, 276] on select "Select Stylist Daya Singh Dheeraj Mishra Manisha Kaudare manish pal Nawaz Khan …" at bounding box center [158, 274] width 80 height 16
click at [118, 267] on select "Select Stylist Daya Singh Dheeraj Mishra Manisha Kaudare manish pal Nawaz Khan …" at bounding box center [158, 274] width 80 height 16
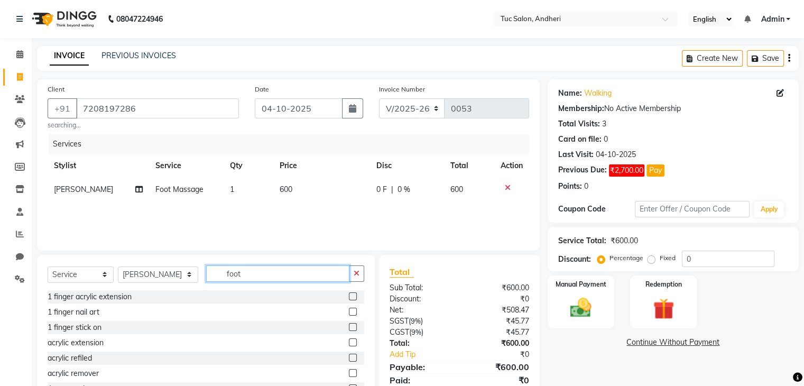
click at [233, 269] on input "foot" at bounding box center [277, 273] width 143 height 16
click at [233, 269] on input "hair" at bounding box center [277, 273] width 143 height 16
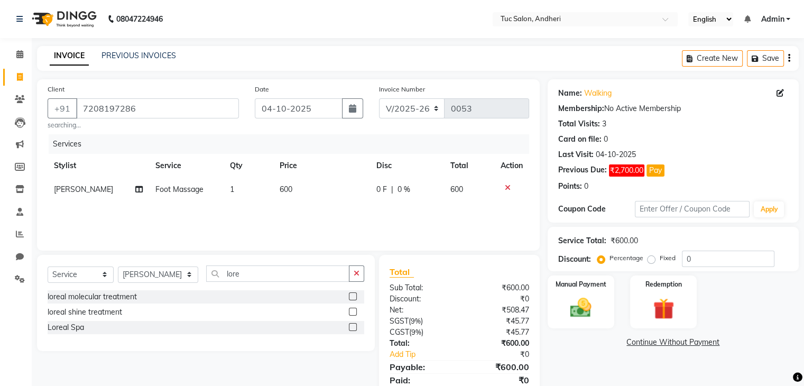
click at [352, 327] on label at bounding box center [353, 327] width 8 height 8
click at [352, 327] on input "checkbox" at bounding box center [352, 327] width 7 height 7
click at [355, 276] on icon "button" at bounding box center [357, 273] width 6 height 7
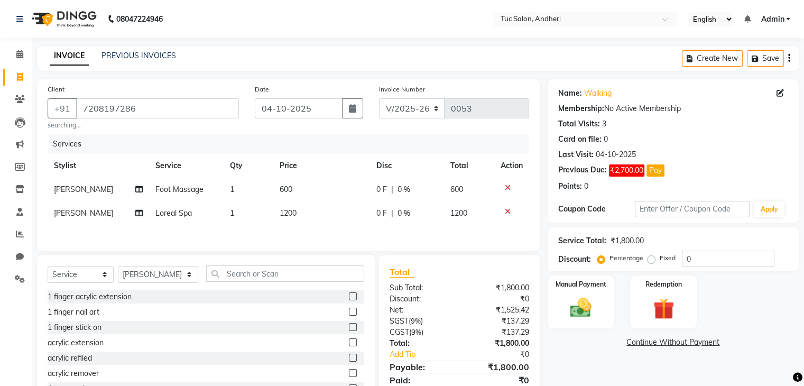
click at [281, 215] on span "1200" at bounding box center [288, 213] width 17 height 10
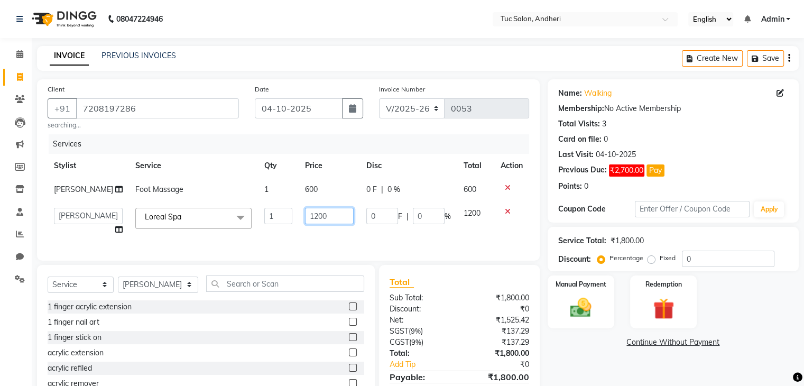
click at [305, 214] on input "1200" at bounding box center [329, 216] width 49 height 16
click at [328, 216] on input "1200" at bounding box center [329, 216] width 49 height 16
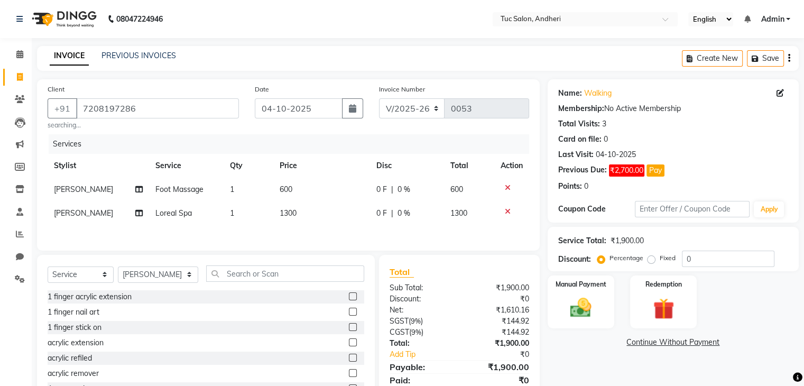
click at [472, 225] on td "1300" at bounding box center [469, 213] width 50 height 24
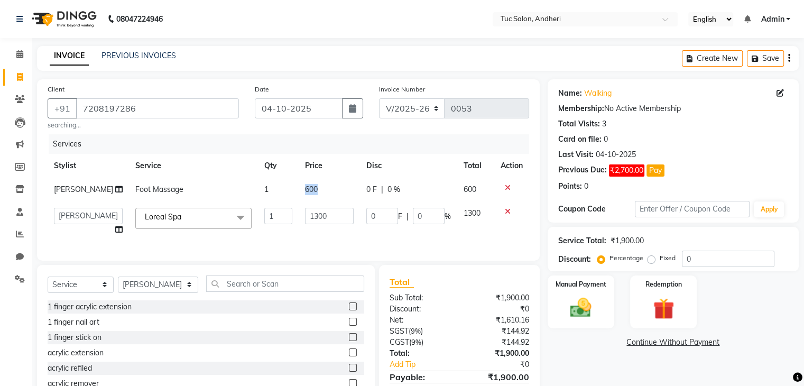
drag, startPoint x: 288, startPoint y: 192, endPoint x: 305, endPoint y: 192, distance: 16.9
click at [305, 192] on td "600" at bounding box center [329, 190] width 61 height 24
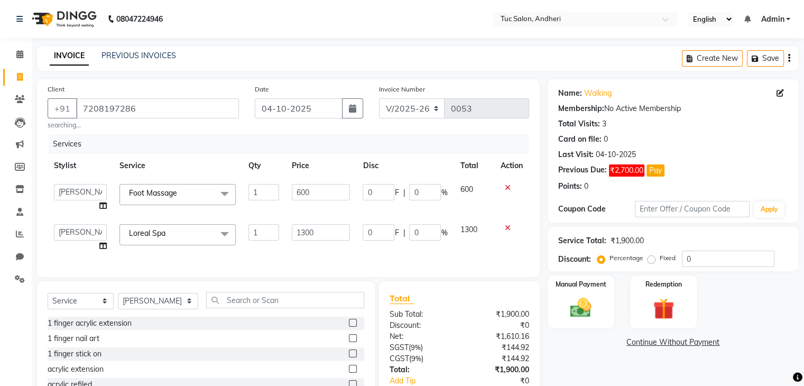
click at [305, 192] on input "600" at bounding box center [321, 192] width 58 height 16
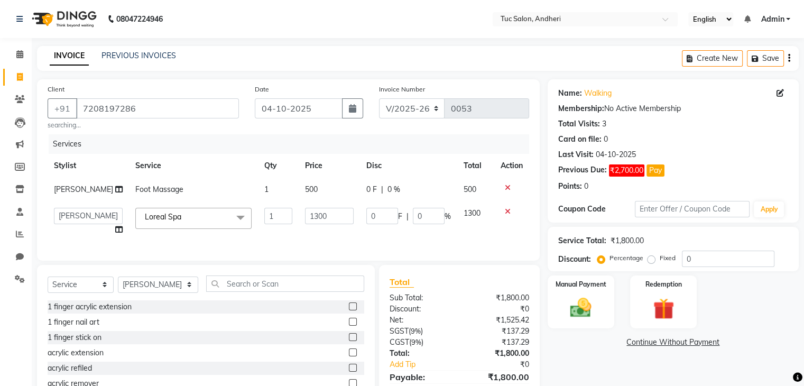
click at [531, 259] on div "Client +91 7208197286 searching... Date 04-10-2025 Invoice Number V/2025 V/2025…" at bounding box center [288, 169] width 503 height 181
click at [574, 290] on div "Manual Payment" at bounding box center [580, 301] width 69 height 54
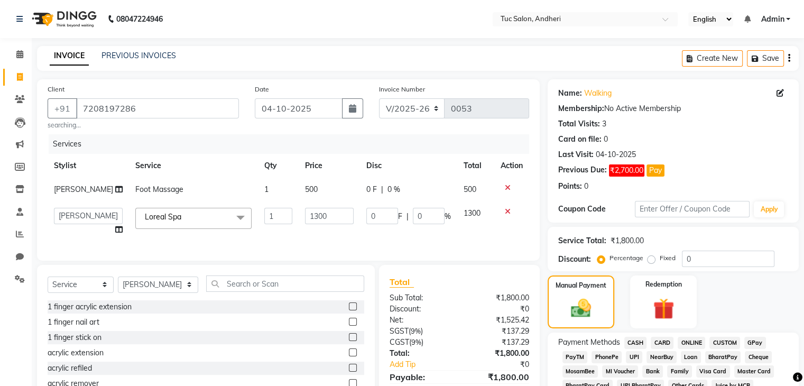
click at [634, 345] on span "CASH" at bounding box center [635, 343] width 23 height 12
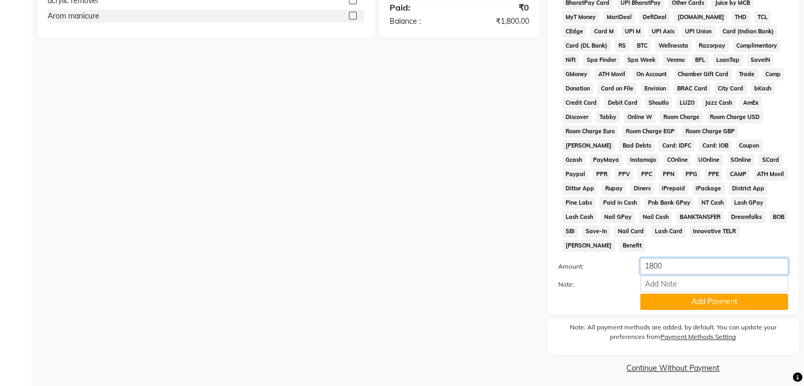
click at [666, 263] on input "1800" at bounding box center [714, 266] width 148 height 16
click at [712, 293] on button "Add Payment" at bounding box center [714, 301] width 148 height 16
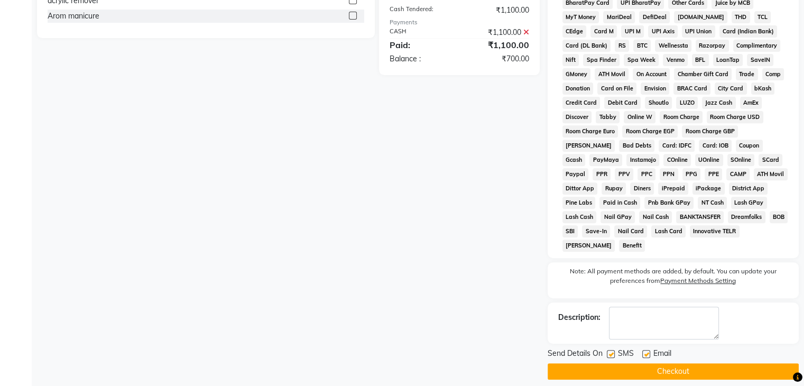
scroll to position [44, 0]
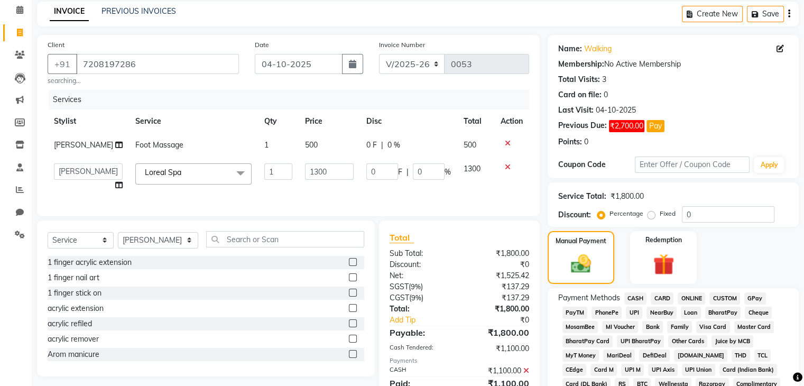
click at [657, 295] on span "CARD" at bounding box center [662, 298] width 23 height 12
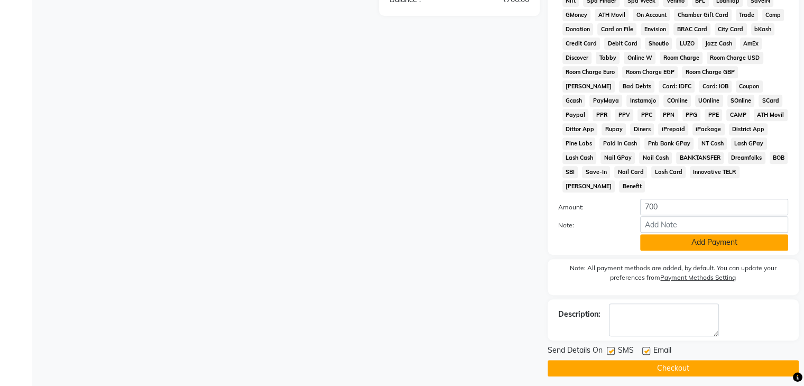
click at [729, 239] on button "Add Payment" at bounding box center [714, 242] width 148 height 16
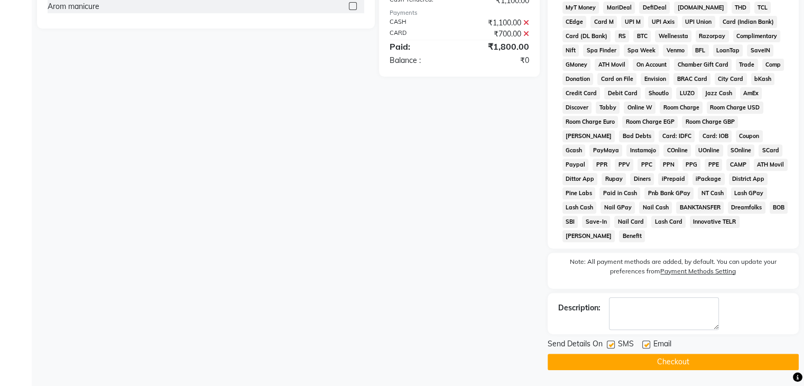
scroll to position [385, 0]
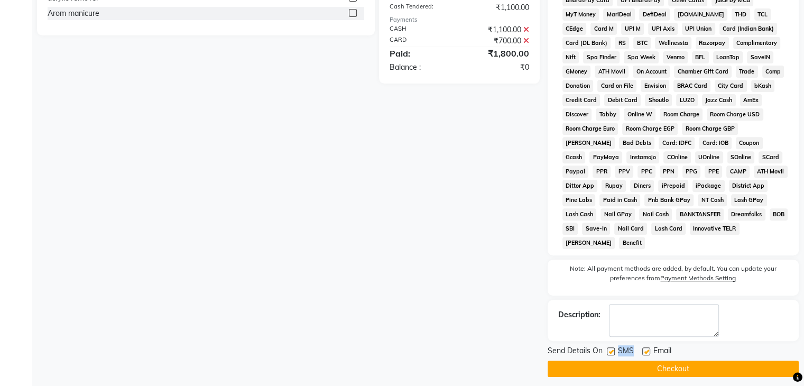
drag, startPoint x: 612, startPoint y: 343, endPoint x: 643, endPoint y: 343, distance: 31.2
click at [643, 345] on div "Send Details On SMS Email" at bounding box center [673, 351] width 251 height 13
click at [643, 347] on label at bounding box center [646, 351] width 8 height 8
click at [643, 348] on input "checkbox" at bounding box center [645, 351] width 7 height 7
click at [609, 347] on label at bounding box center [611, 351] width 8 height 8
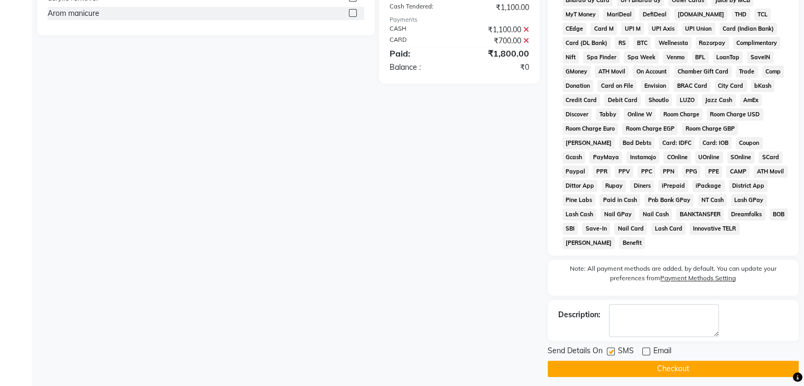
click at [609, 348] on input "checkbox" at bounding box center [610, 351] width 7 height 7
click at [628, 363] on button "Checkout" at bounding box center [673, 368] width 251 height 16
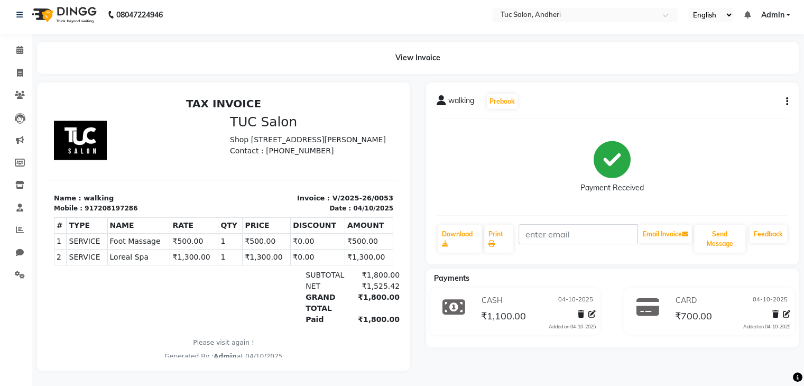
scroll to position [13, 0]
click at [19, 68] on icon at bounding box center [20, 72] width 6 height 8
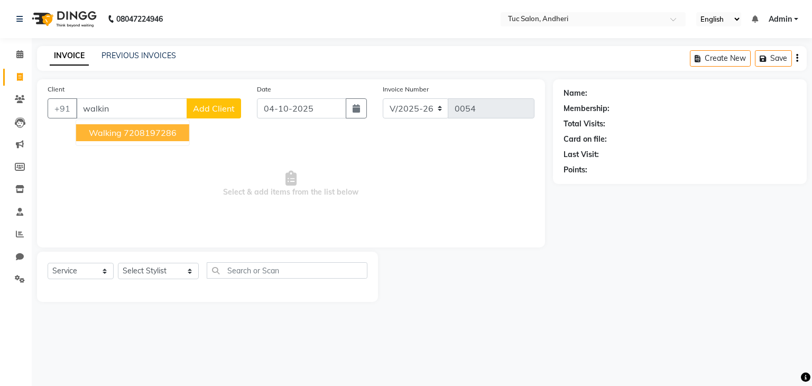
click at [101, 131] on span "walking" at bounding box center [105, 132] width 33 height 11
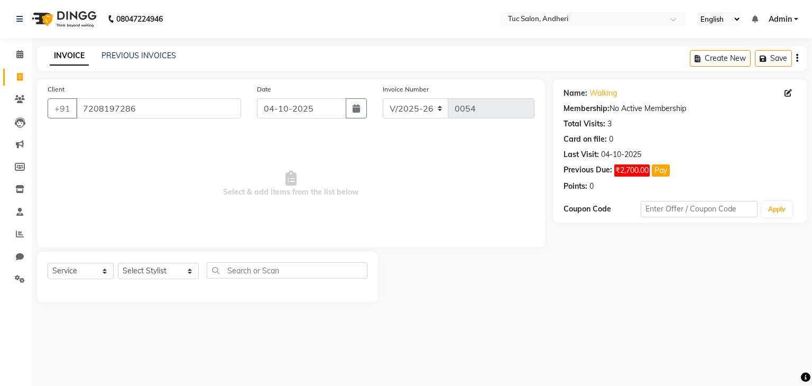
drag, startPoint x: 101, startPoint y: 131, endPoint x: 137, endPoint y: 152, distance: 41.9
click at [137, 152] on span "Select & add items from the list below" at bounding box center [291, 184] width 487 height 106
click at [171, 272] on select "Select Stylist Daya Singh Dheeraj Mishra Manisha Kaudare manish pal Nawaz Khan …" at bounding box center [158, 271] width 81 height 16
click at [118, 263] on select "Select Stylist Daya Singh Dheeraj Mishra Manisha Kaudare manish pal Nawaz Khan …" at bounding box center [158, 271] width 81 height 16
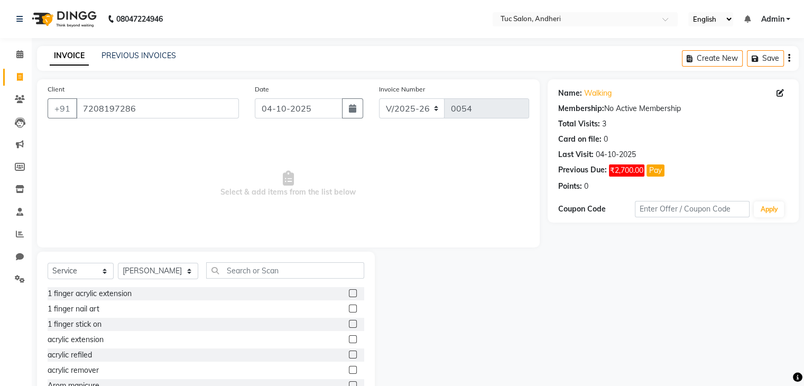
click at [132, 199] on span "Select & add items from the list below" at bounding box center [289, 184] width 482 height 106
click at [225, 229] on span "Select & add items from the list below" at bounding box center [289, 184] width 482 height 106
click at [226, 269] on input "text" at bounding box center [285, 270] width 158 height 16
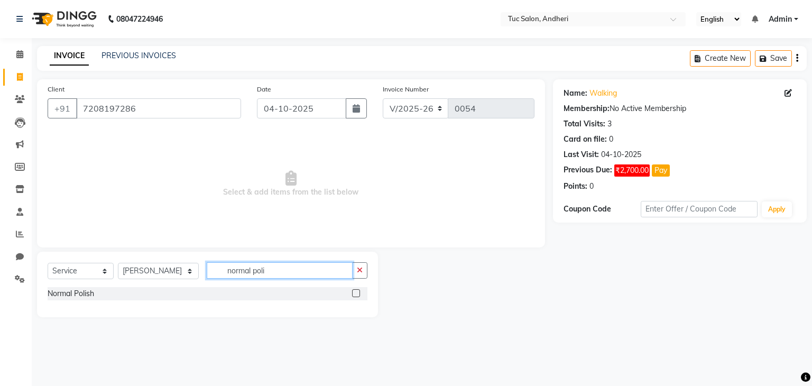
click at [233, 270] on input "normal poli" at bounding box center [280, 270] width 146 height 16
click at [273, 292] on div "Normal Polish" at bounding box center [208, 293] width 320 height 13
click at [355, 296] on label at bounding box center [356, 293] width 8 height 8
click at [355, 296] on input "checkbox" at bounding box center [355, 293] width 7 height 7
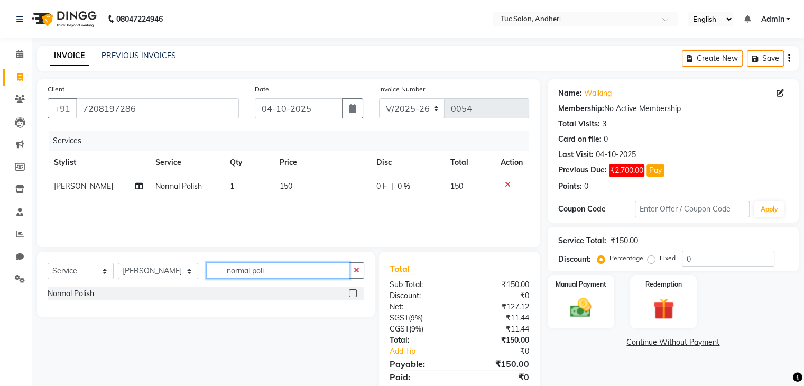
click at [307, 267] on input "normal poli" at bounding box center [277, 270] width 143 height 16
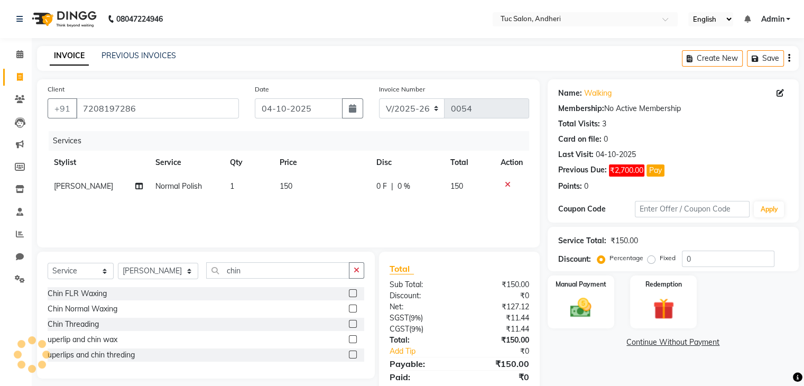
click at [351, 324] on label at bounding box center [353, 324] width 8 height 8
click at [351, 324] on input "checkbox" at bounding box center [352, 324] width 7 height 7
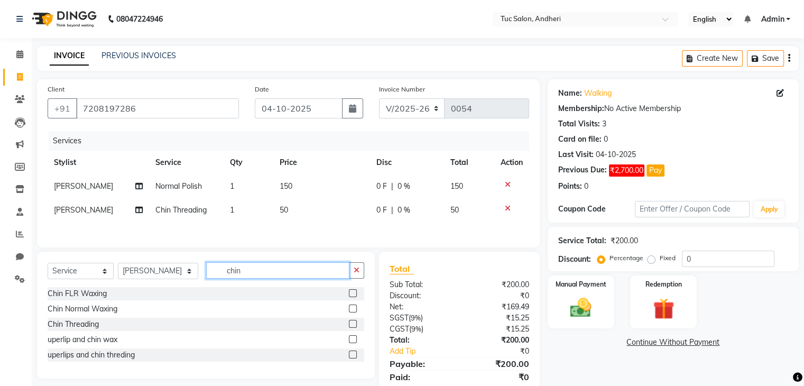
click at [249, 273] on input "chin" at bounding box center [277, 270] width 143 height 16
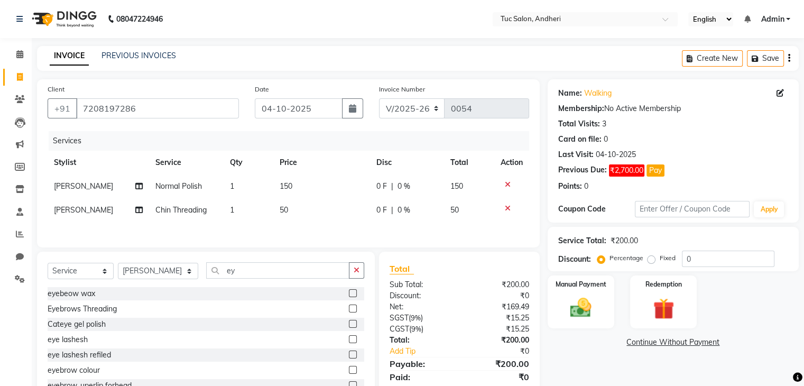
click at [349, 312] on label at bounding box center [353, 308] width 8 height 8
click at [349, 312] on input "checkbox" at bounding box center [352, 309] width 7 height 7
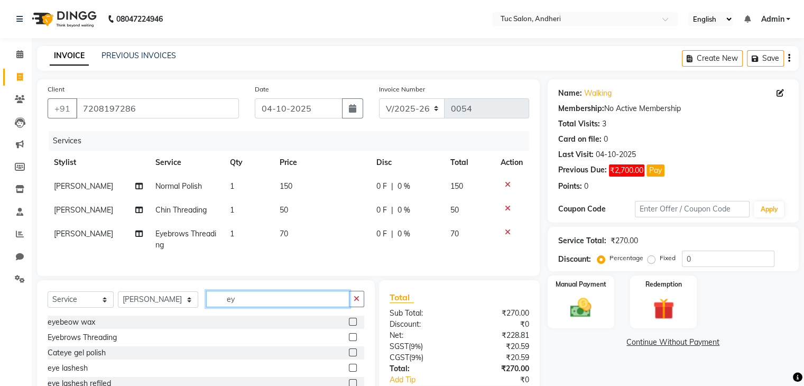
click at [258, 307] on input "ey" at bounding box center [277, 299] width 143 height 16
click at [349, 341] on label at bounding box center [353, 337] width 8 height 8
click at [349, 341] on input "checkbox" at bounding box center [352, 337] width 7 height 7
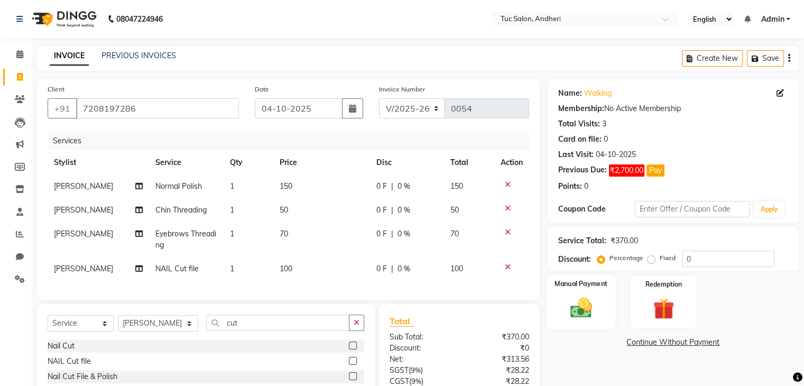
click at [587, 299] on img at bounding box center [580, 307] width 35 height 25
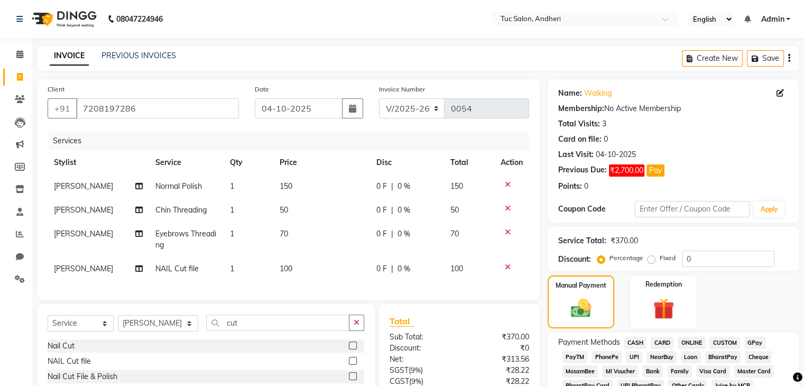
click at [638, 341] on span "CASH" at bounding box center [635, 343] width 23 height 12
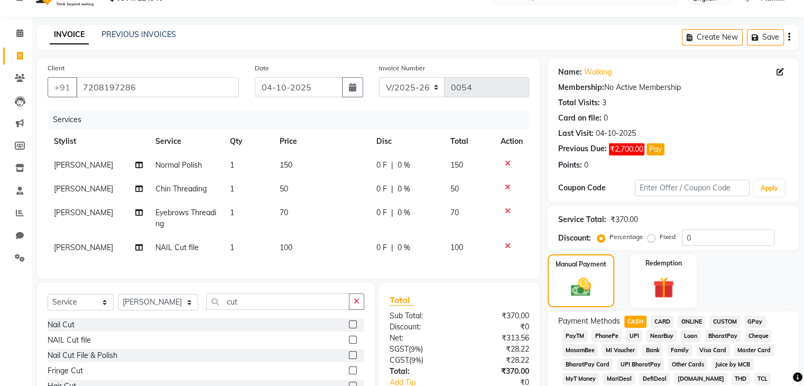
scroll to position [383, 0]
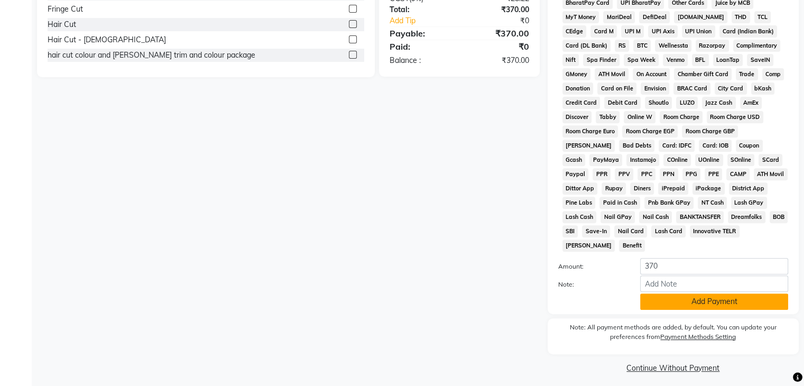
click at [741, 293] on button "Add Payment" at bounding box center [714, 301] width 148 height 16
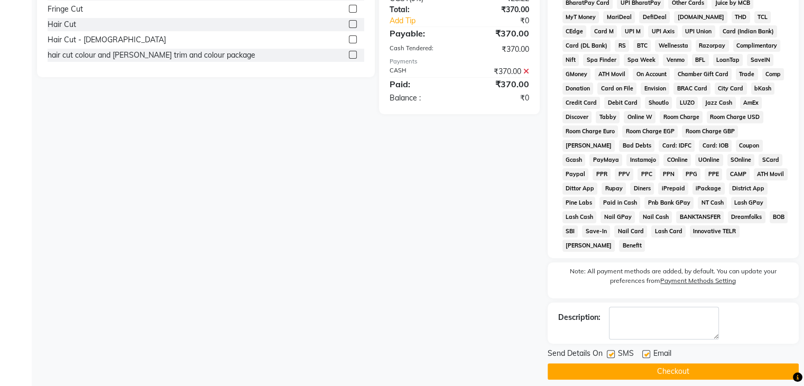
click at [609, 350] on label at bounding box center [611, 354] width 8 height 8
click at [609, 351] on input "checkbox" at bounding box center [610, 354] width 7 height 7
click at [645, 350] on label at bounding box center [646, 354] width 8 height 8
click at [645, 351] on input "checkbox" at bounding box center [645, 354] width 7 height 7
click at [674, 363] on button "Checkout" at bounding box center [673, 371] width 251 height 16
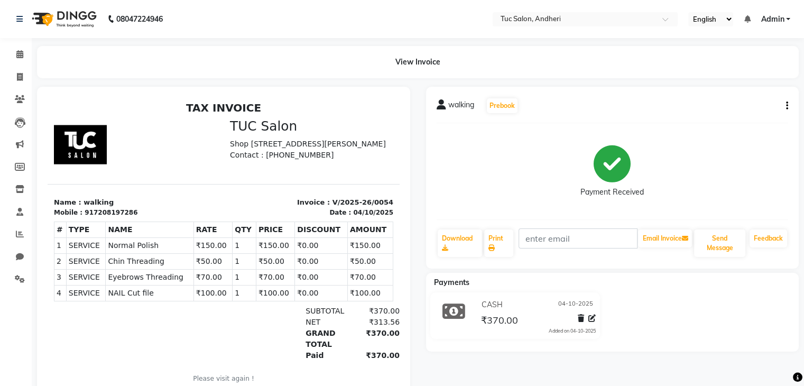
click at [674, 363] on div "walking Prebook Payment Received Download Print Email Invoice Send Message Feed…" at bounding box center [612, 247] width 389 height 320
